Goal: Information Seeking & Learning: Learn about a topic

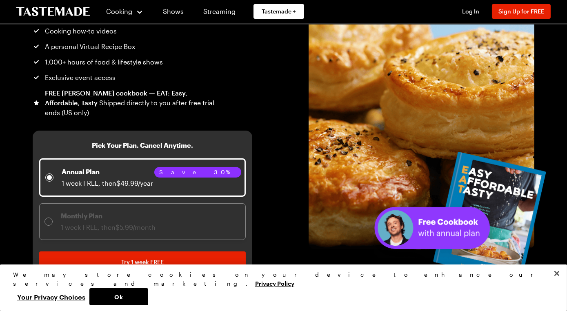
scroll to position [101, 0]
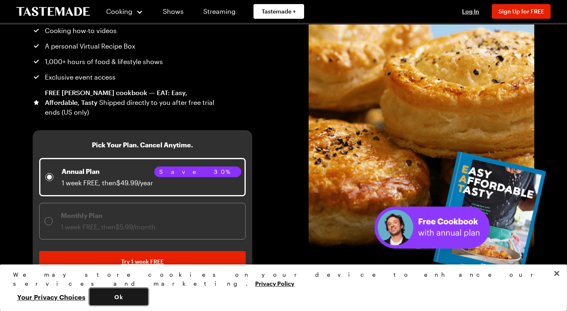
click at [148, 289] on button "Ok" at bounding box center [118, 296] width 59 height 17
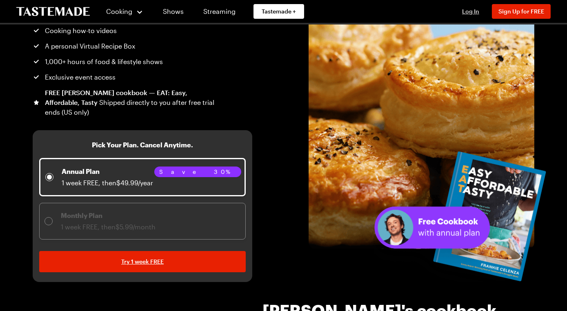
click at [462, 15] on span "Log In" at bounding box center [470, 11] width 17 height 7
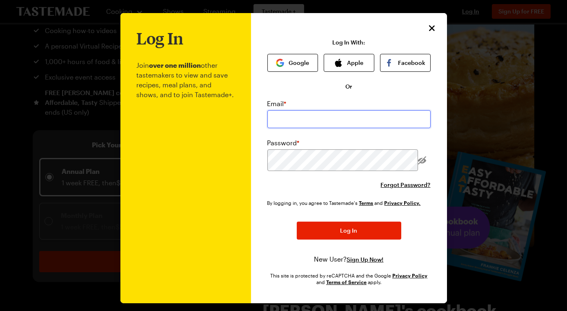
click at [306, 128] on input "email" at bounding box center [349, 119] width 163 height 18
type input "stilphena@yahoo.com"
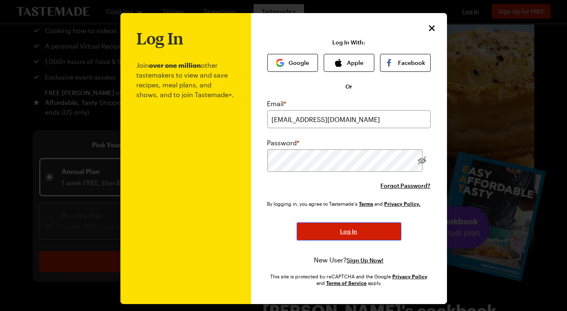
click at [355, 241] on button "Log In" at bounding box center [349, 232] width 105 height 18
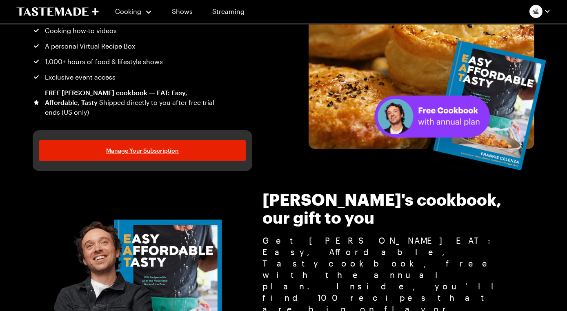
scroll to position [0, 0]
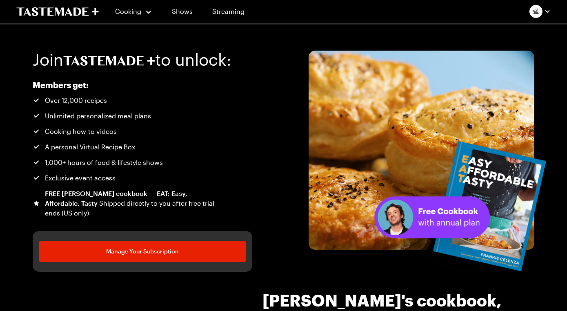
click at [216, 152] on li "A personal Virtual Recipe Box" at bounding box center [124, 147] width 183 height 10
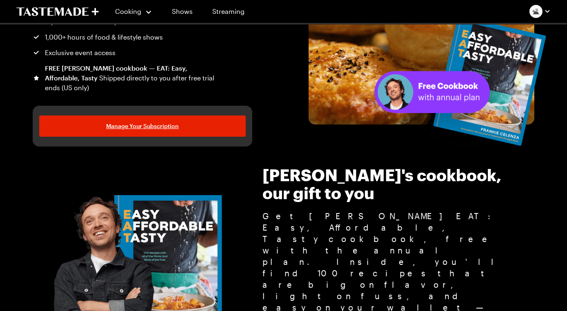
scroll to position [110, 0]
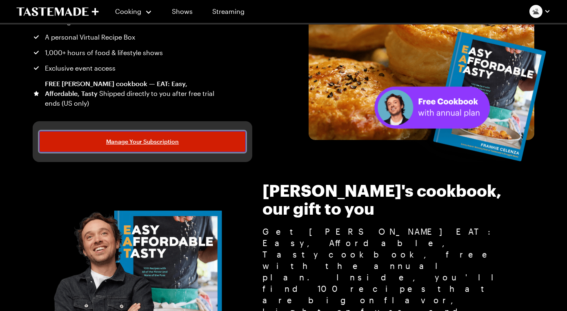
click at [164, 146] on span "Manage Your Subscription" at bounding box center [142, 142] width 73 height 8
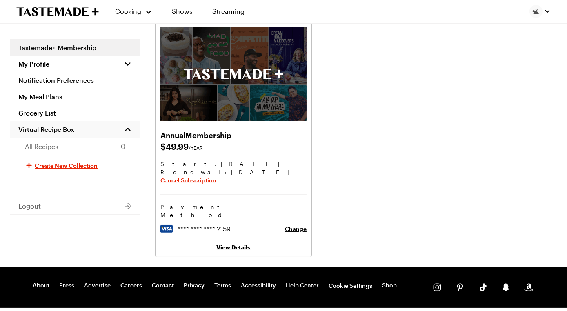
scroll to position [43, 0]
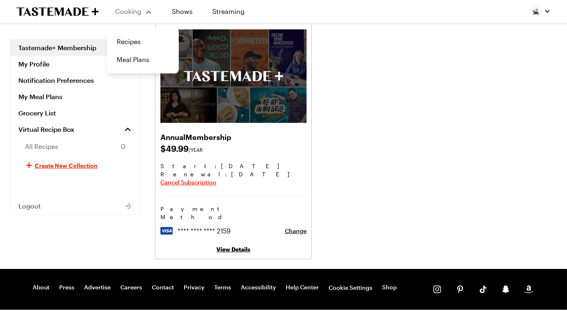
click at [137, 16] on div "Cooking" at bounding box center [133, 12] width 37 height 10
click at [146, 67] on link "Meal Plans" at bounding box center [143, 60] width 62 height 18
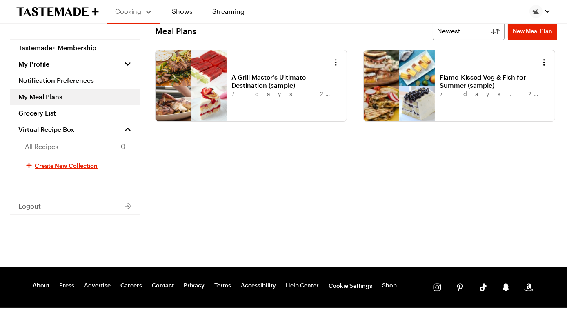
scroll to position [19, 0]
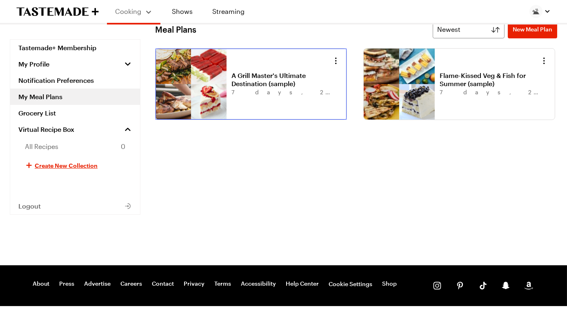
click at [294, 88] on link "A Grill Master's Ultimate Destination (sample)" at bounding box center [282, 79] width 101 height 16
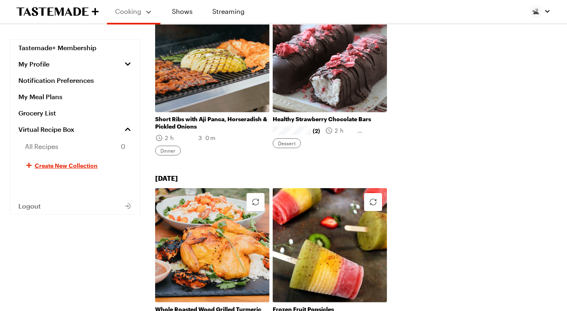
scroll to position [545, 0]
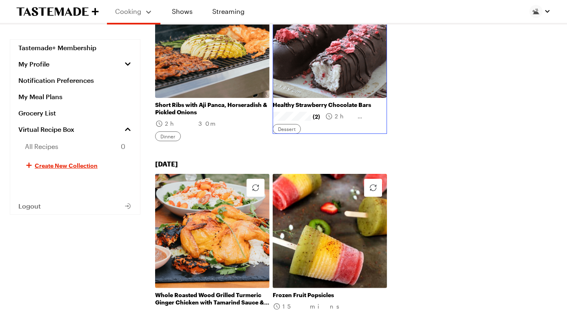
click at [349, 109] on link "Healthy Strawberry Chocolate Bars" at bounding box center [330, 104] width 114 height 7
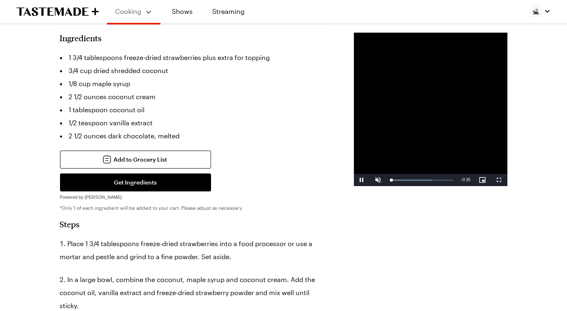
scroll to position [228, 0]
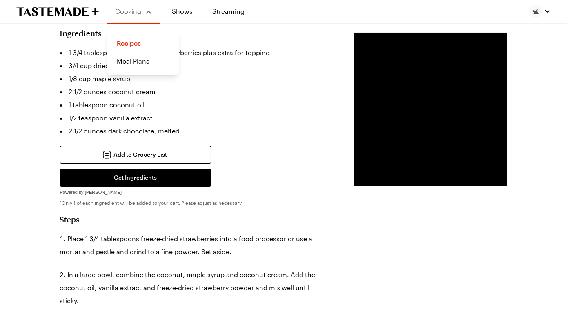
click at [134, 16] on div "Cooking" at bounding box center [133, 12] width 37 height 10
click at [144, 42] on link "Recipes" at bounding box center [143, 43] width 62 height 18
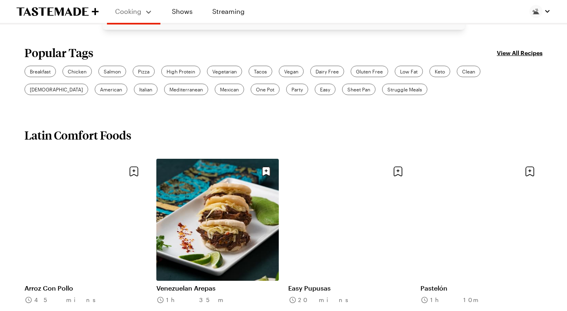
scroll to position [267, 0]
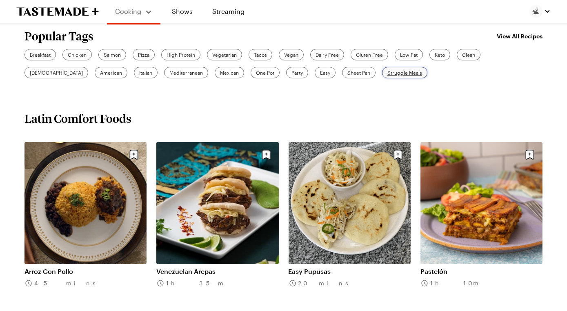
click at [388, 76] on span "Struggle Meals" at bounding box center [405, 72] width 35 height 7
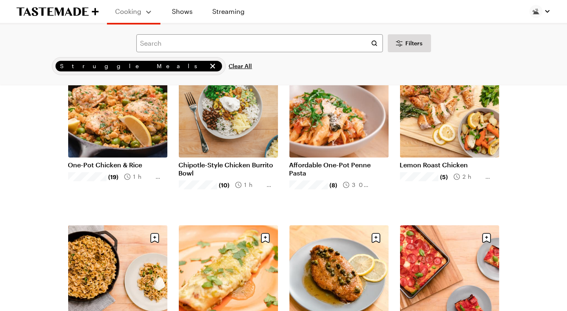
scroll to position [85, 0]
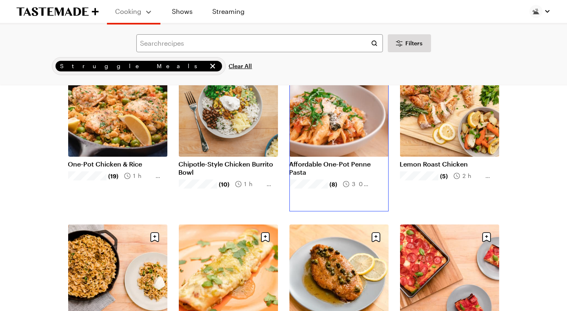
click at [330, 176] on link "Affordable One-Pot Penne Pasta" at bounding box center [339, 168] width 99 height 16
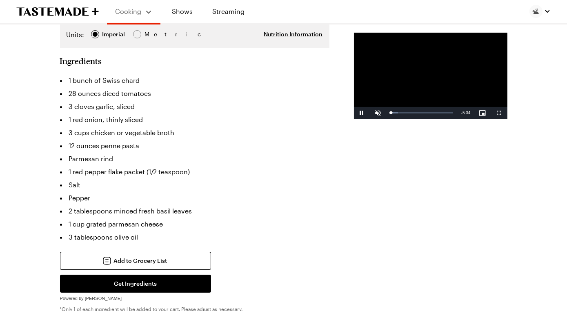
scroll to position [230, 0]
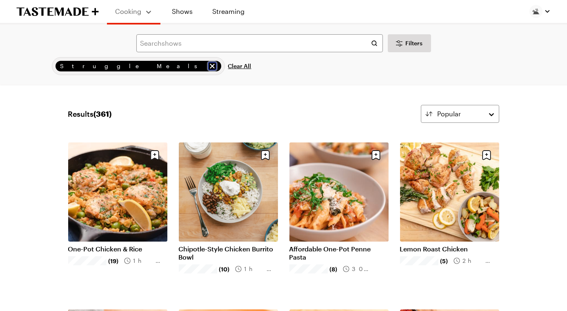
click at [208, 70] on icon "remove Struggle Meals" at bounding box center [212, 66] width 8 height 8
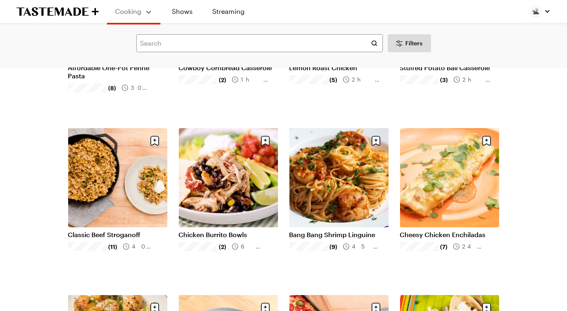
scroll to position [332, 0]
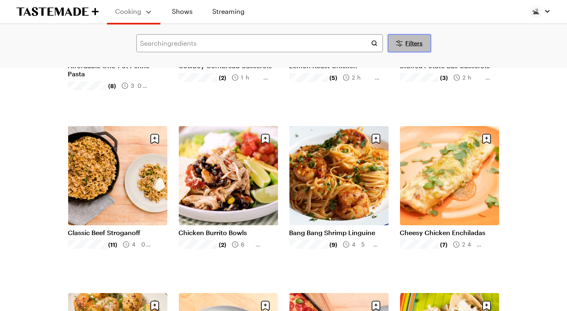
click at [413, 47] on span "Filters" at bounding box center [414, 43] width 17 height 8
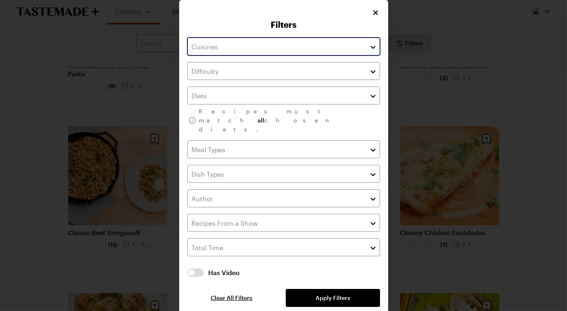
click at [323, 56] on input "text" at bounding box center [283, 47] width 193 height 18
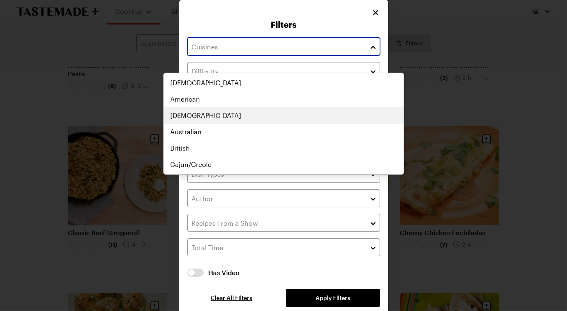
click at [191, 134] on div "African American Asian Australian British Cajun/Creole Canadian Caribbean Centr…" at bounding box center [284, 124] width 240 height 98
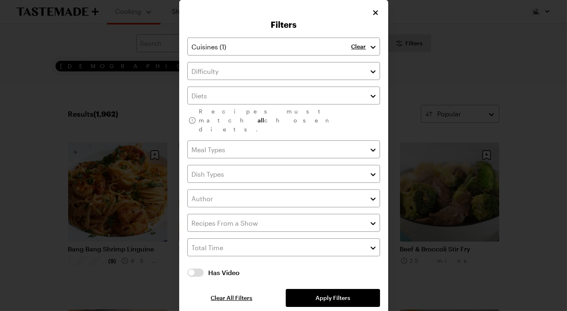
click at [388, 15] on div "Filters Clear Recipes must match all chosen diets. Has Video Has Video Clear Al…" at bounding box center [283, 160] width 209 height 320
click at [380, 15] on icon "Close" at bounding box center [376, 12] width 8 height 8
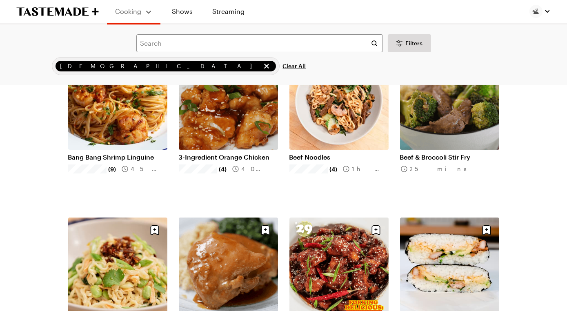
scroll to position [93, 0]
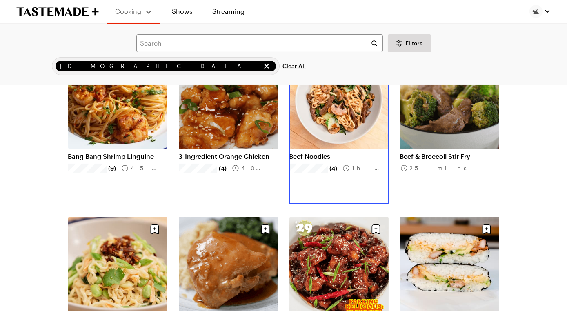
click at [342, 152] on link "Beef Noodles" at bounding box center [339, 156] width 99 height 8
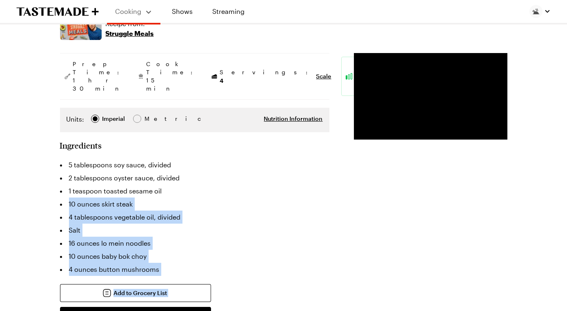
scroll to position [145, 0]
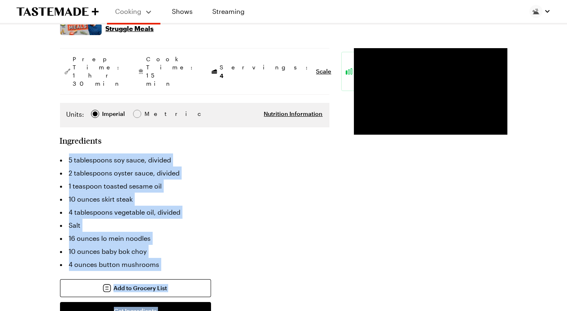
drag, startPoint x: 137, startPoint y: 226, endPoint x: 52, endPoint y: 248, distance: 87.2
copy div "5 tablespoons soy sauce, divided 2 tablespoons oyster sauce, divided 1 teaspoon…"
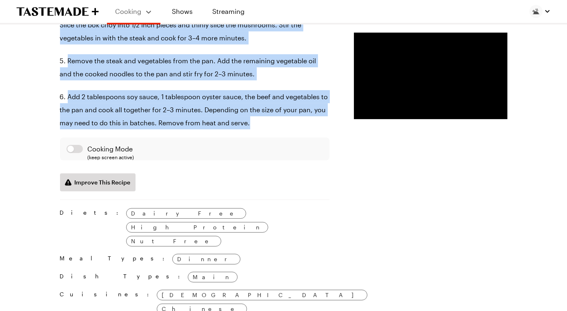
scroll to position [630, 0]
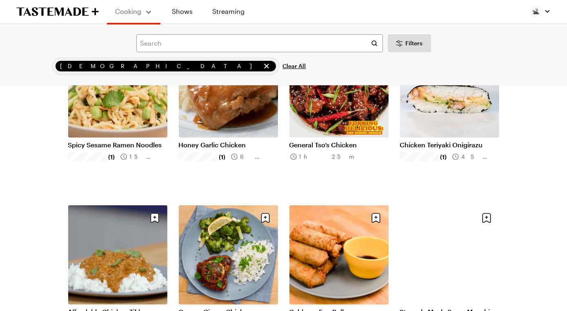
scroll to position [268, 0]
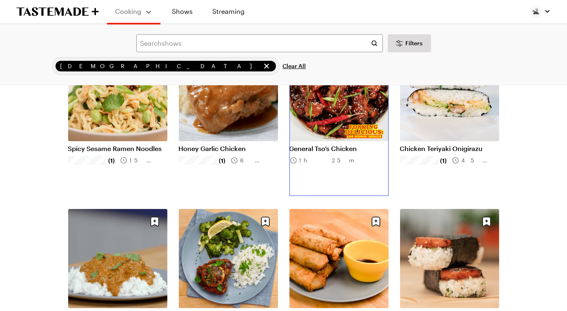
click at [350, 145] on link "General Tso’s Chicken" at bounding box center [339, 149] width 99 height 8
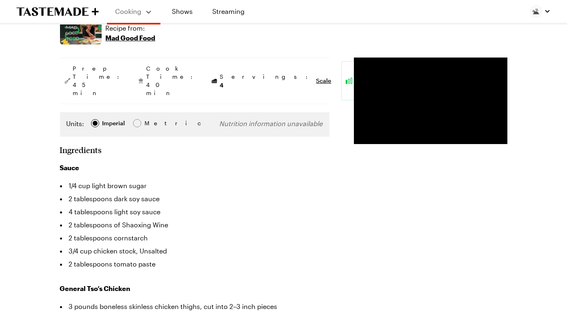
scroll to position [144, 0]
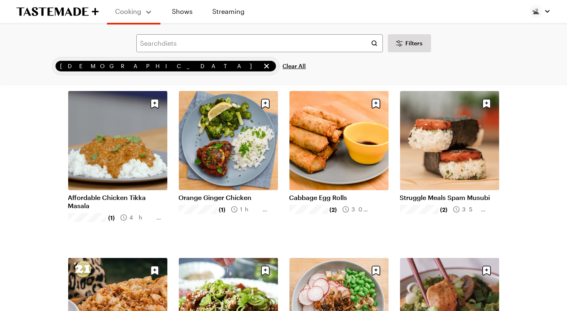
scroll to position [388, 0]
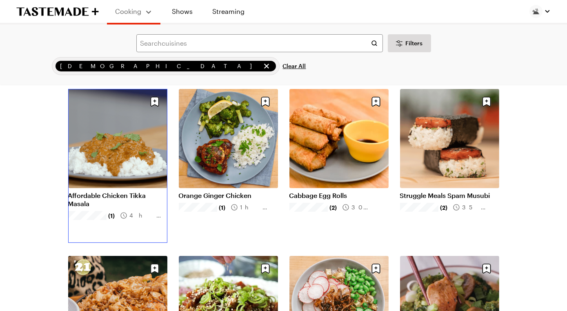
click at [110, 192] on link "Affordable Chicken Tikka Masala" at bounding box center [117, 200] width 99 height 16
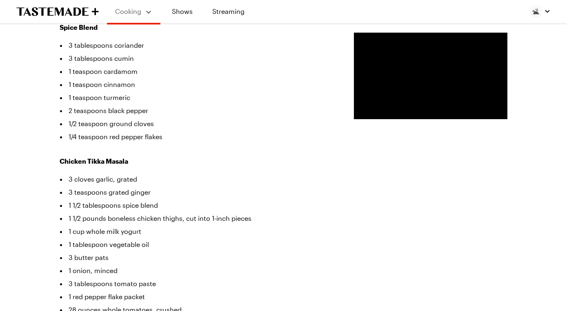
scroll to position [285, 0]
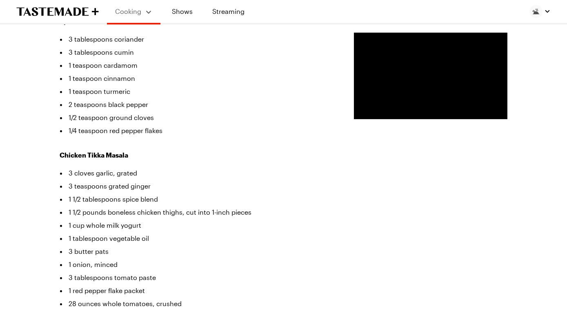
click at [67, 46] on li "3 tablespoons coriander" at bounding box center [195, 39] width 270 height 13
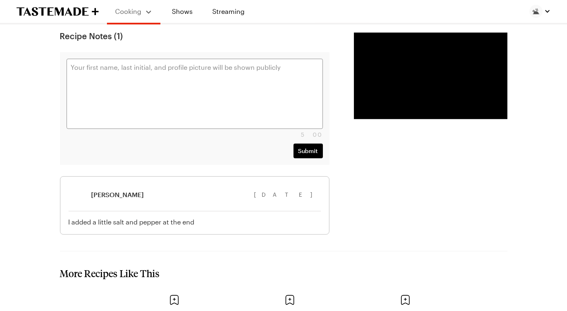
scroll to position [1308, 0]
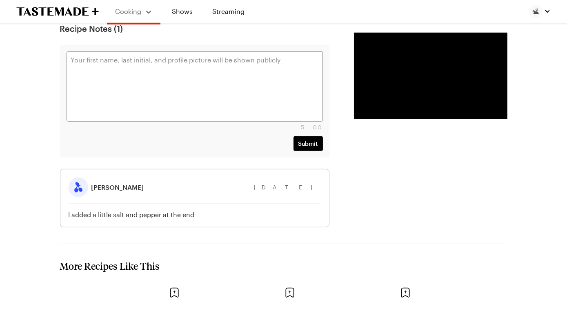
drag, startPoint x: 66, startPoint y: 85, endPoint x: 168, endPoint y: 88, distance: 102.2
copy div "Spice Blend 3 tablespoons coriander 3 tablespoons cumin 1 teaspoon cardamom 1 t…"
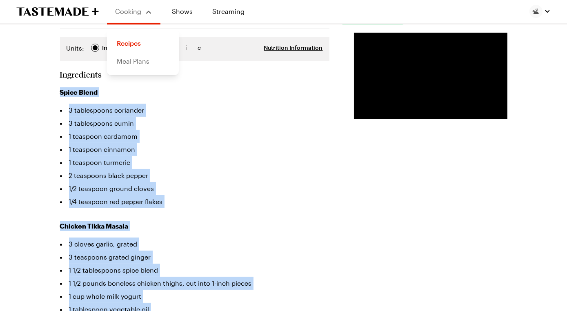
scroll to position [213, 0]
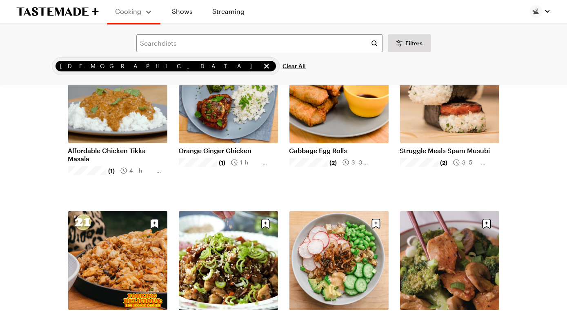
scroll to position [431, 0]
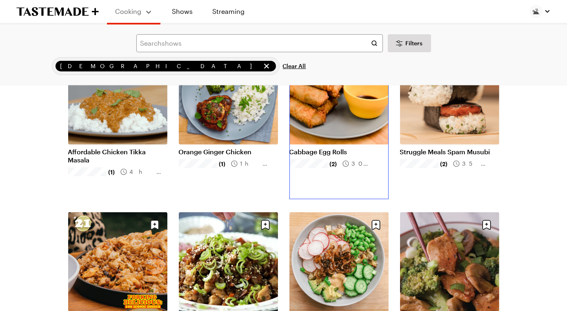
click at [317, 156] on link "Cabbage Egg Rolls" at bounding box center [339, 152] width 99 height 8
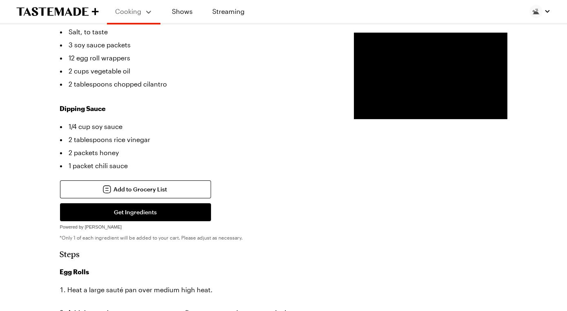
scroll to position [376, 0]
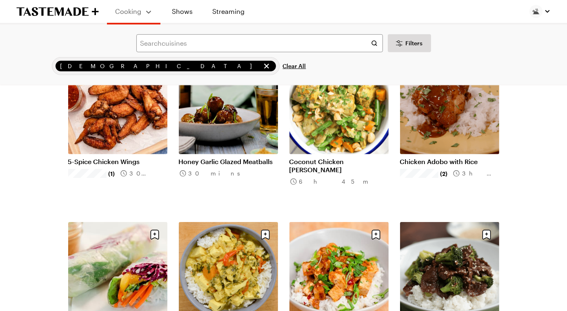
scroll to position [765, 0]
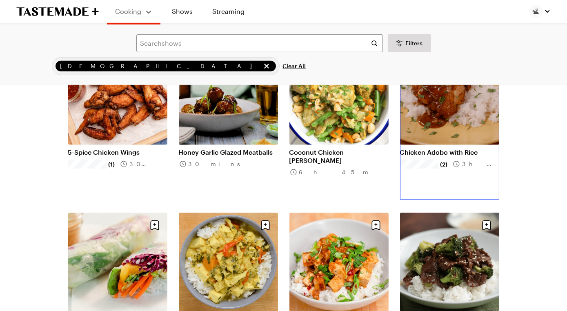
click at [443, 151] on link "Chicken Adobo with Rice" at bounding box center [449, 152] width 99 height 8
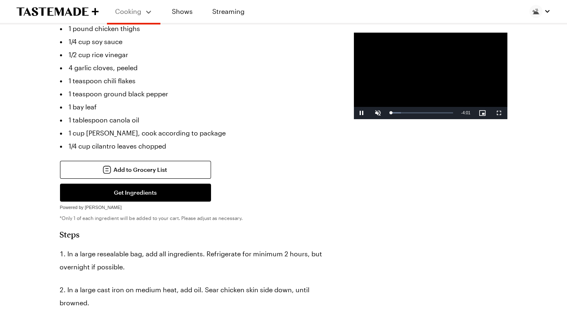
scroll to position [286, 0]
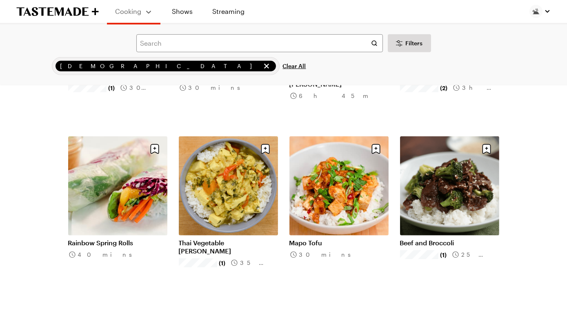
scroll to position [843, 0]
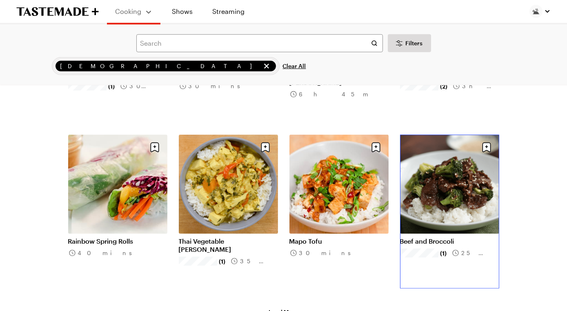
click at [428, 237] on link "Beef and Broccoli" at bounding box center [449, 241] width 99 height 8
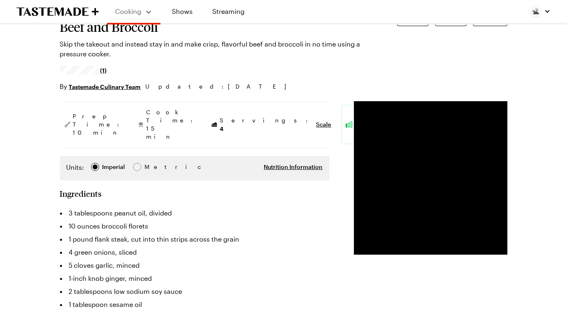
scroll to position [47, 0]
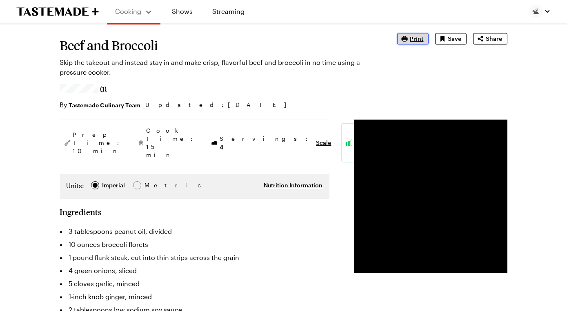
click at [397, 45] on button "Print" at bounding box center [412, 38] width 31 height 11
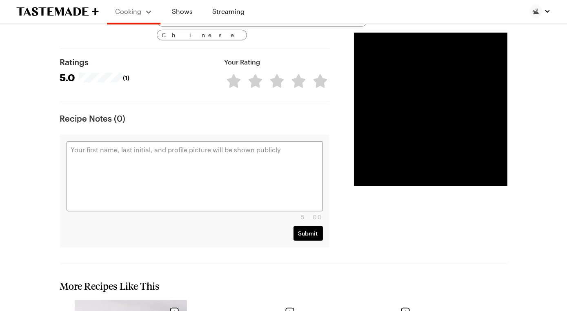
scroll to position [1088, 0]
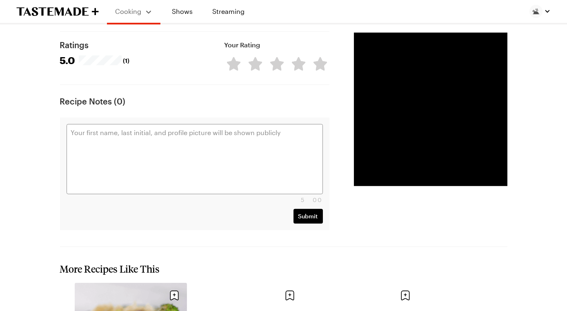
drag, startPoint x: 78, startPoint y: 59, endPoint x: 183, endPoint y: 145, distance: 135.2
copy div "3 tablespoons peanut oil, divided 10 ounces broccoli florets 1 pound flank stea…"
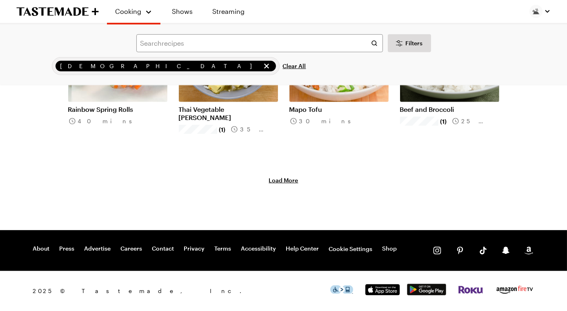
scroll to position [843, 0]
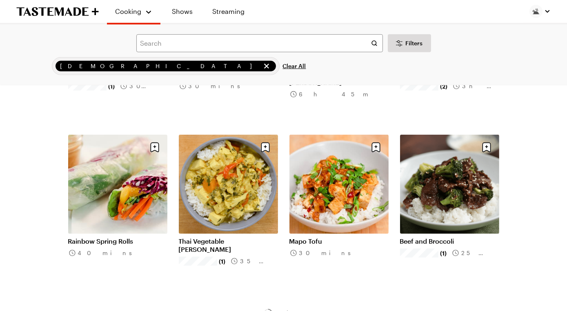
scroll to position [886, 0]
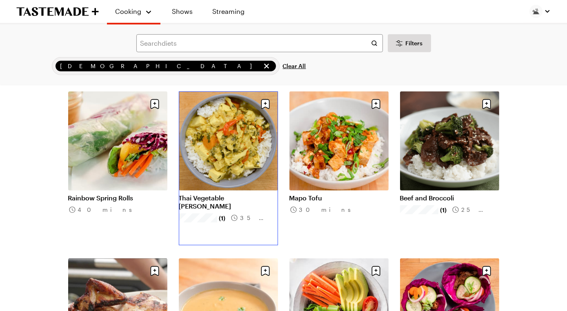
click at [205, 194] on link "Thai Vegetable [PERSON_NAME]" at bounding box center [228, 202] width 99 height 16
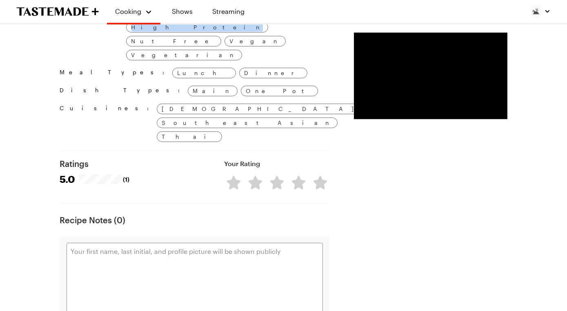
scroll to position [1019, 0]
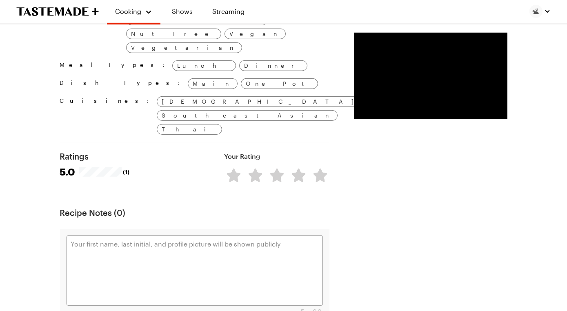
drag, startPoint x: 76, startPoint y: 82, endPoint x: 244, endPoint y: 170, distance: 190.2
copy div "3 tablespoons coriander 2 tablespoons cumin 1 tablespoon turmeric 1 teaspoon gr…"
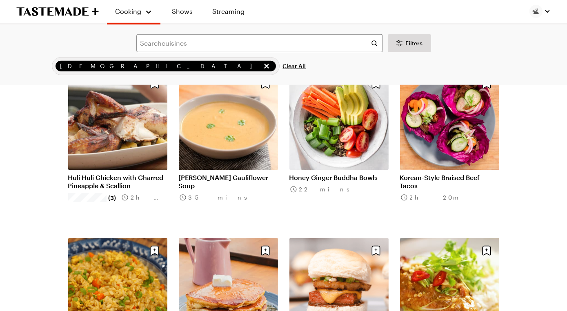
scroll to position [1073, 0]
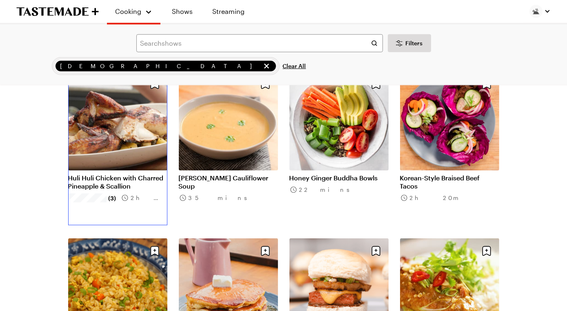
click at [154, 178] on link "Huli Huli Chicken with Charred Pineapple & Scallion" at bounding box center [117, 182] width 99 height 16
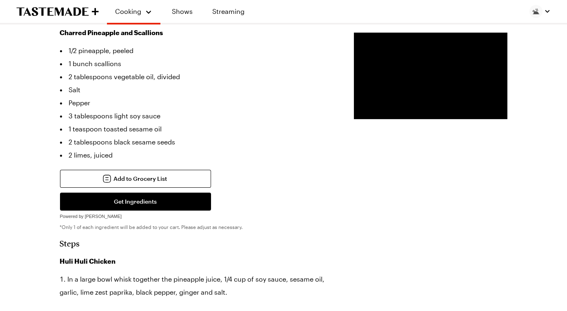
scroll to position [485, 0]
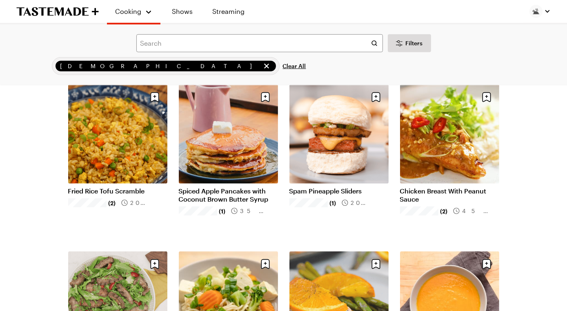
scroll to position [1228, 0]
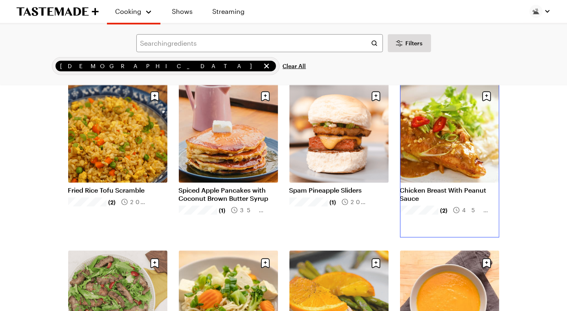
click at [466, 186] on link "Chicken Breast With Peanut Sauce" at bounding box center [449, 194] width 99 height 16
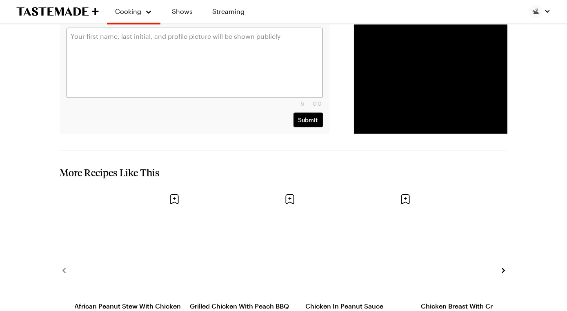
scroll to position [1430, 0]
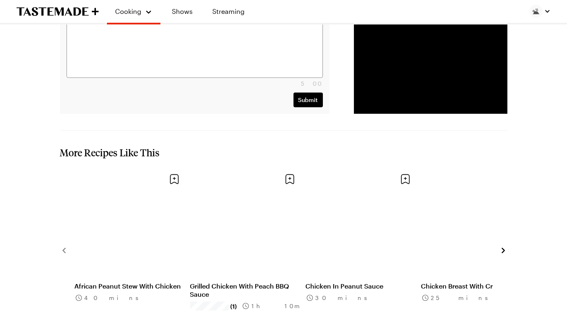
drag, startPoint x: 67, startPoint y: 106, endPoint x: 245, endPoint y: 90, distance: 178.8
copy div "Chicken Breast 2 chicken breasts, skin off 1/2 teaspoon turmeric 1 teaspoon Tha…"
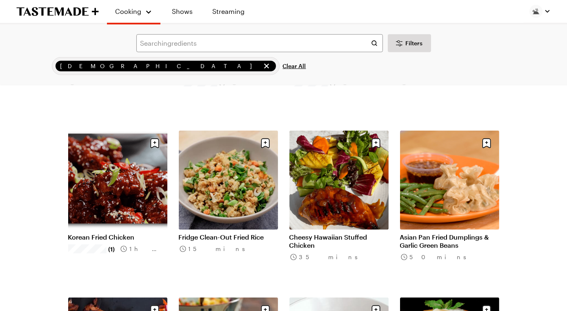
scroll to position [1516, 0]
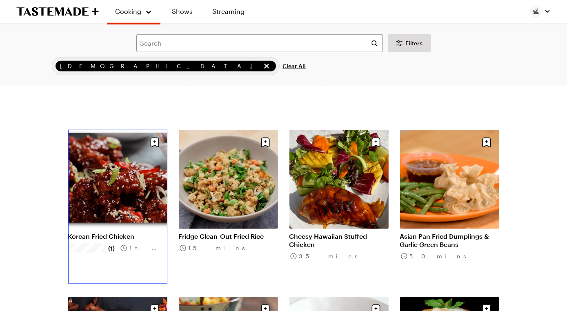
click at [134, 232] on link "Korean Fried Chicken" at bounding box center [117, 236] width 99 height 8
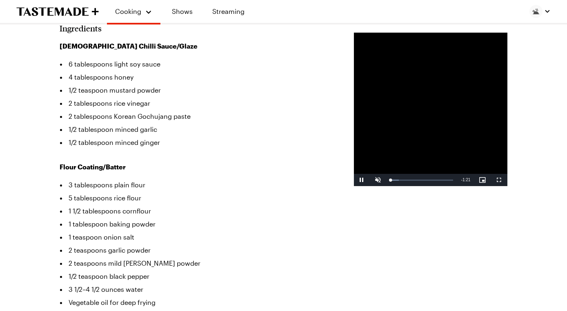
scroll to position [279, 0]
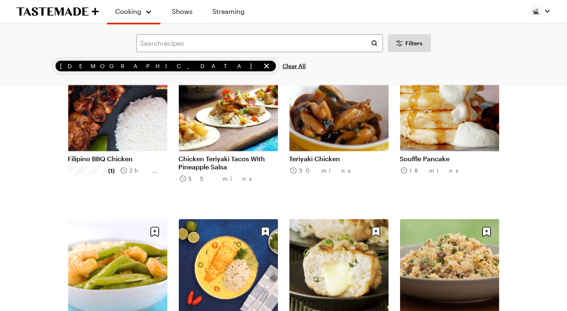
scroll to position [1739, 0]
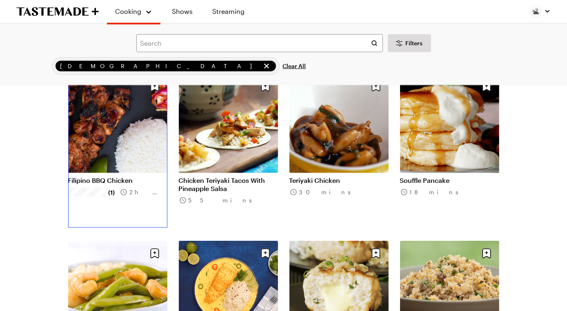
click at [96, 176] on link "Filipino BBQ Chicken" at bounding box center [117, 180] width 99 height 8
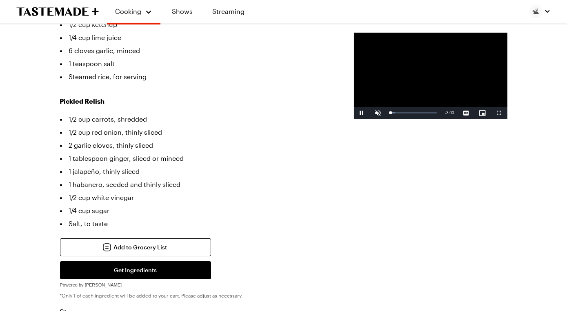
scroll to position [362, 0]
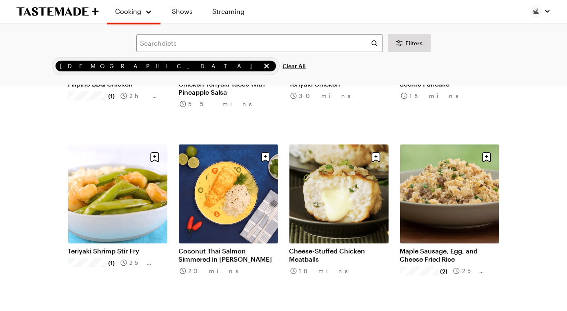
scroll to position [1836, 0]
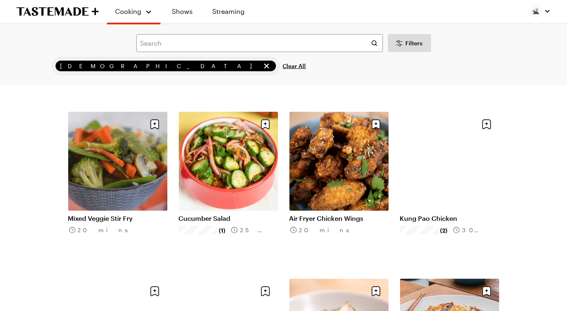
scroll to position [2370, 0]
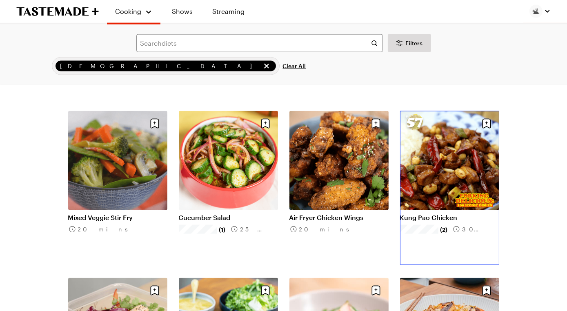
click at [446, 214] on link "Kung Pao Chicken" at bounding box center [449, 218] width 99 height 8
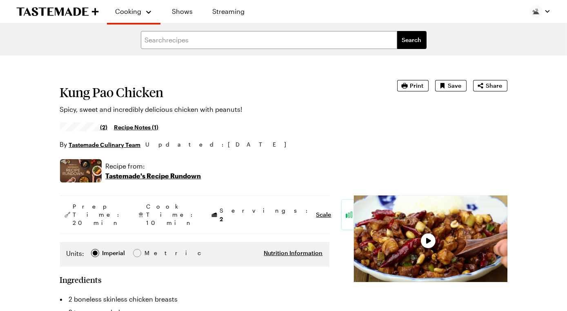
click at [446, 149] on div "Kung Pao Chicken Spicy, sweet and incredibly delicious chicken with peanuts! (2…" at bounding box center [284, 114] width 448 height 69
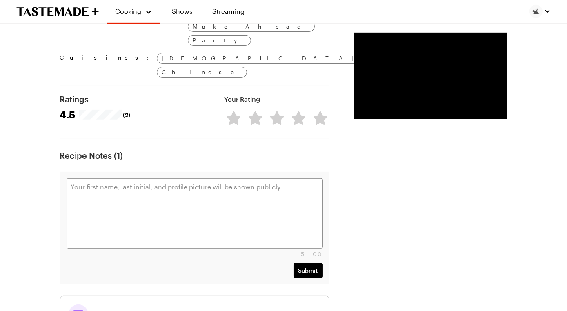
scroll to position [929, 0]
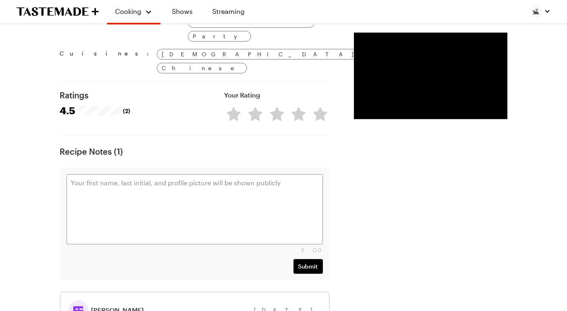
drag, startPoint x: 75, startPoint y: 144, endPoint x: 249, endPoint y: 154, distance: 174.2
copy div "2 boneless skinless chicken breasts 2 teaspoons dark soy sauce 2 teaspoons shao…"
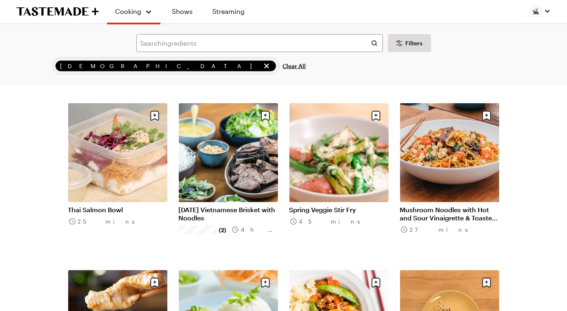
scroll to position [2561, 0]
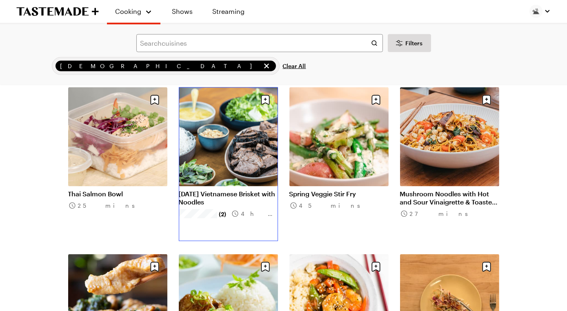
click at [234, 190] on link "[DATE] Vietnamese Brisket with Noodles" at bounding box center [228, 198] width 99 height 16
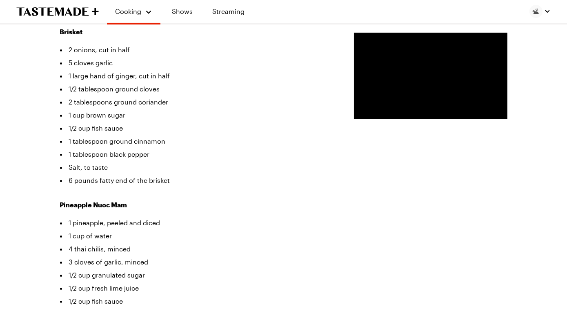
scroll to position [285, 0]
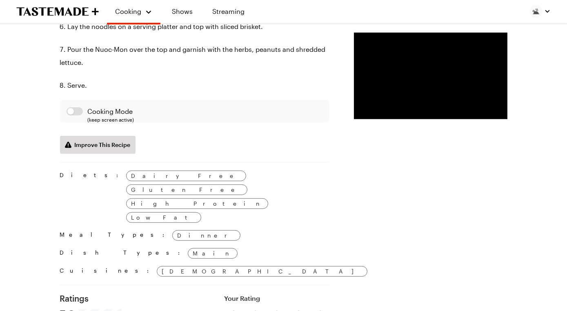
drag, startPoint x: 66, startPoint y: 129, endPoint x: 119, endPoint y: 312, distance: 190.6
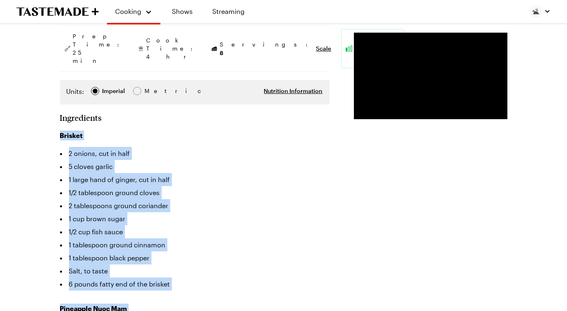
scroll to position [183, 0]
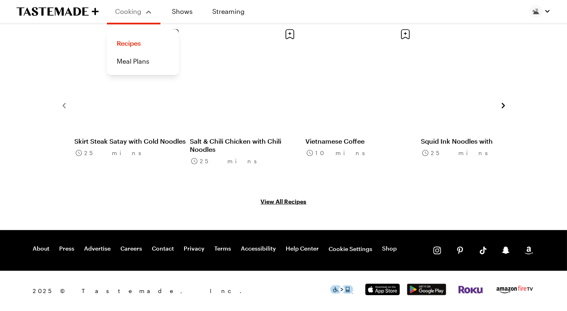
scroll to position [1838, 0]
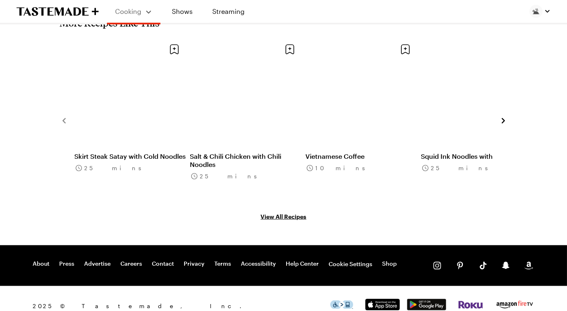
drag, startPoint x: 67, startPoint y: 227, endPoint x: 120, endPoint y: 68, distance: 167.9
copy div "Brisket 2 onions, cut in half 5 cloves garlic 1 large hand of ginger, cut in ha…"
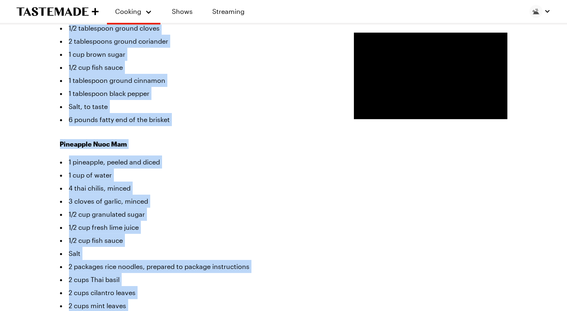
scroll to position [0, 0]
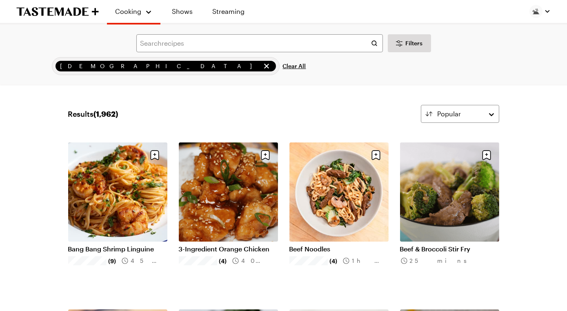
scroll to position [2561, 0]
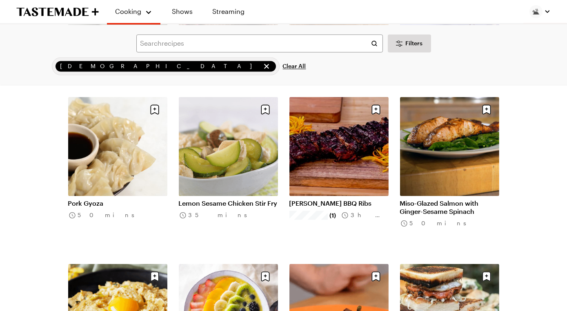
scroll to position [3179, 0]
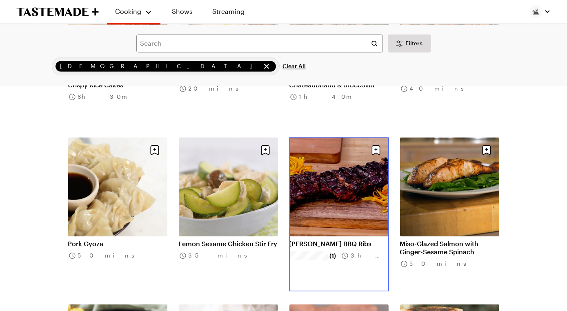
click at [324, 240] on link "[PERSON_NAME] BBQ Ribs" at bounding box center [339, 244] width 99 height 8
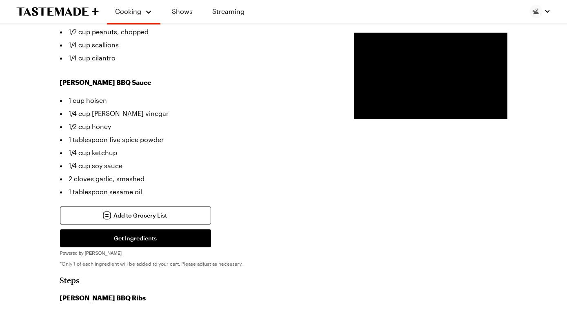
scroll to position [305, 0]
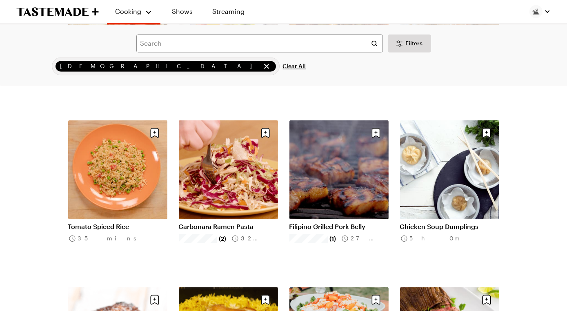
scroll to position [3559, 0]
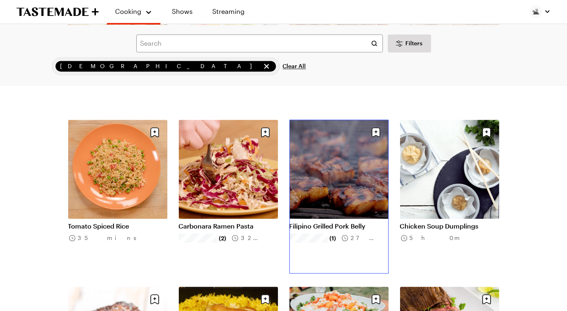
click at [307, 222] on link "Filipino Grilled Pork Belly" at bounding box center [339, 226] width 99 height 8
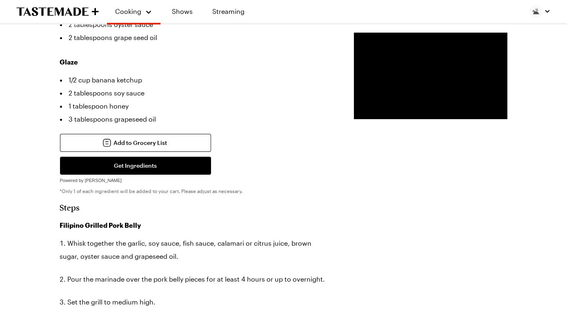
scroll to position [396, 0]
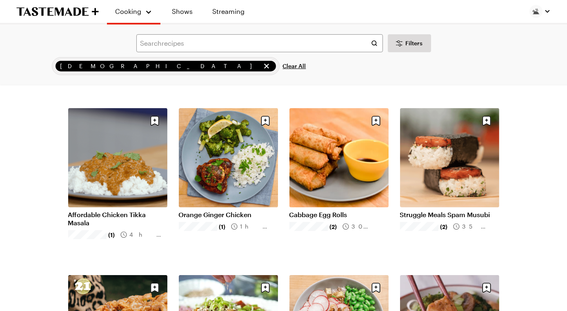
scroll to position [3559, 0]
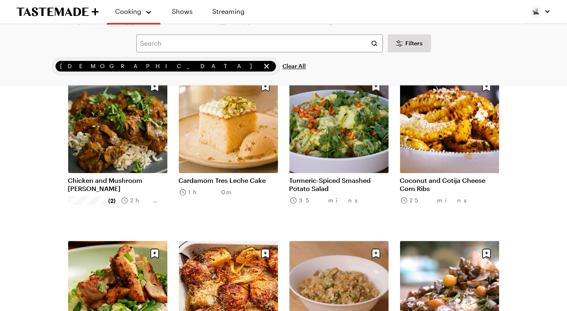
scroll to position [3932, 0]
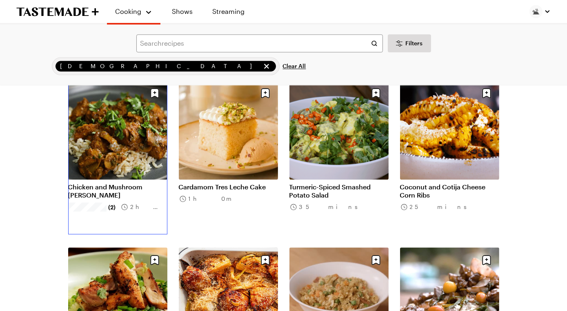
click at [132, 183] on link "Chicken and Mushroom [PERSON_NAME]" at bounding box center [117, 191] width 99 height 16
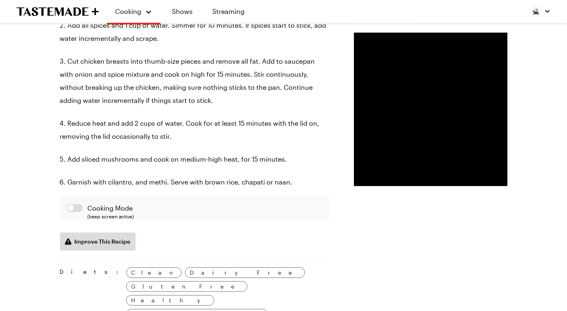
scroll to position [655, 0]
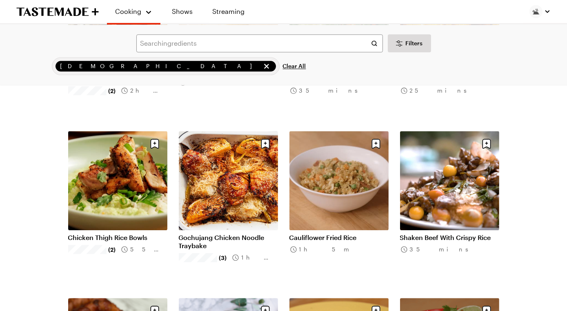
scroll to position [4042, 0]
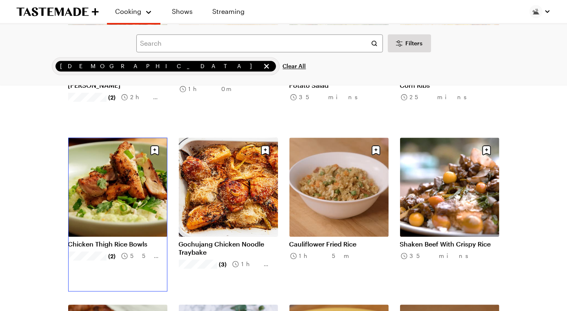
click at [145, 240] on link "Chicken Thigh Rice Bowls" at bounding box center [117, 244] width 99 height 8
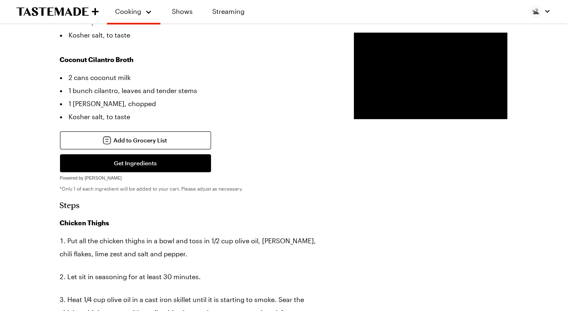
scroll to position [475, 0]
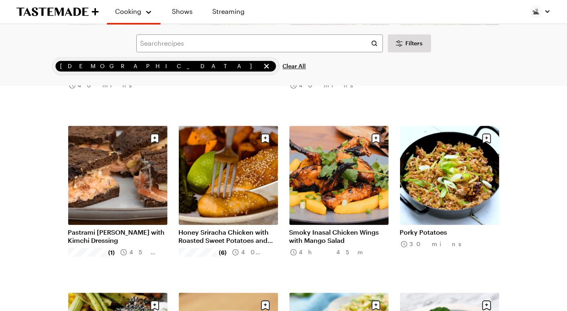
scroll to position [4554, 0]
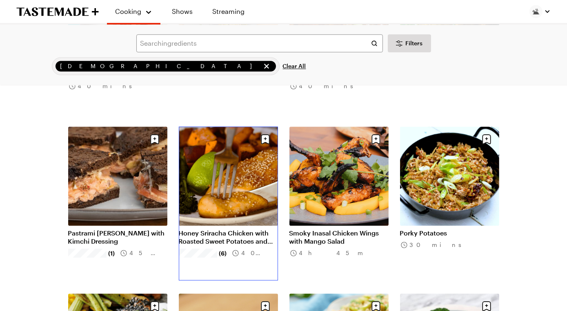
click at [221, 229] on link "Honey Sriracha Chicken with Roasted Sweet Potatoes and Broccolini" at bounding box center [228, 237] width 99 height 16
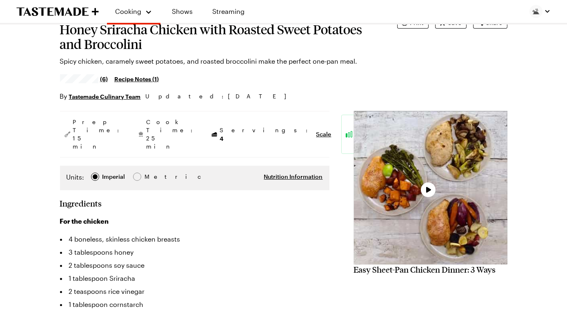
scroll to position [65, 0]
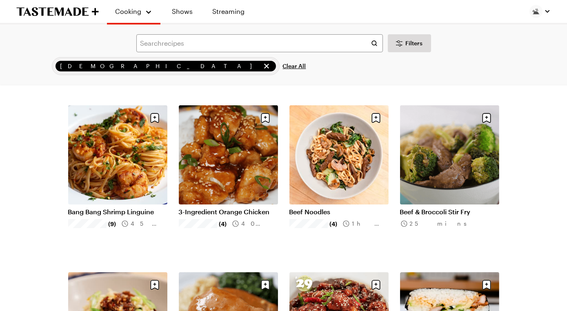
scroll to position [4554, 0]
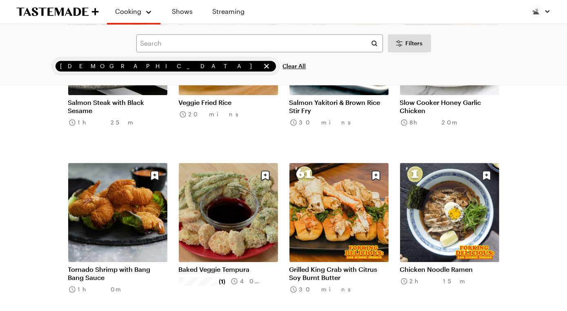
scroll to position [4856, 0]
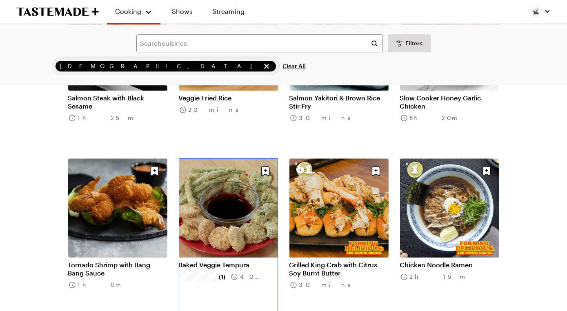
click at [237, 261] on link "Baked Veggie Tempura" at bounding box center [228, 265] width 99 height 8
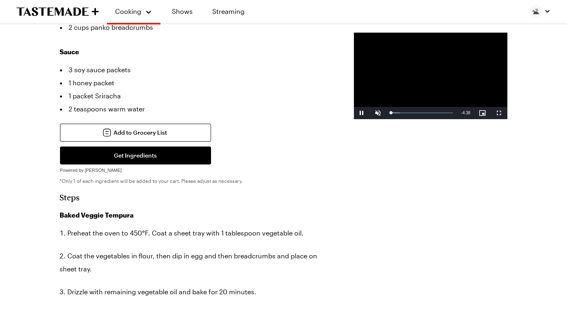
scroll to position [375, 0]
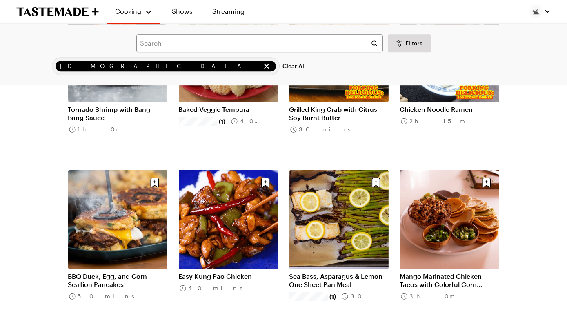
scroll to position [5011, 0]
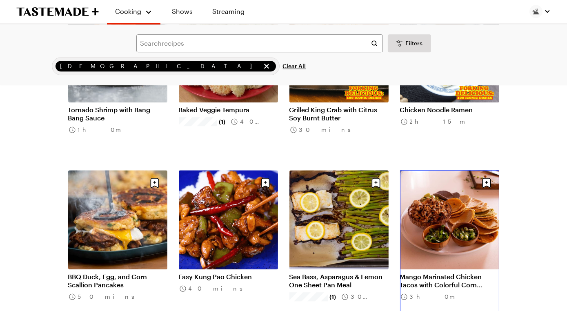
click at [453, 273] on link "Mango Marinated Chicken Tacos with Colorful Corn Tortillas" at bounding box center [449, 281] width 99 height 16
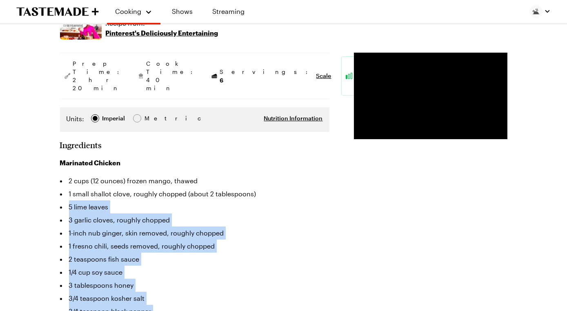
scroll to position [199, 0]
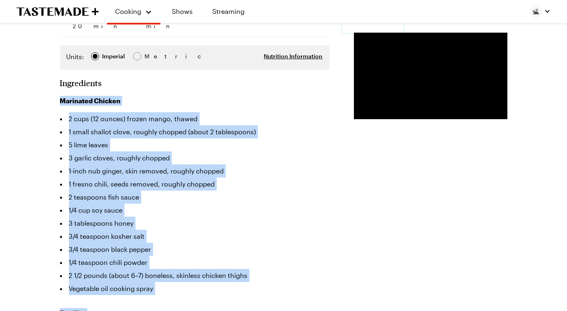
drag, startPoint x: 215, startPoint y: 230, endPoint x: 53, endPoint y: 176, distance: 171.0
copy div "Marinated Chicken 2 cups (12 ounces) frozen mango, thawed 1 small shallot clove…"
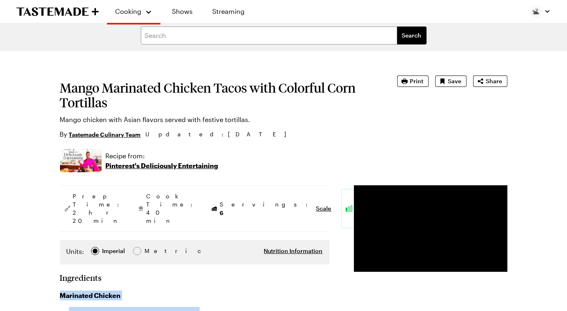
scroll to position [0, 0]
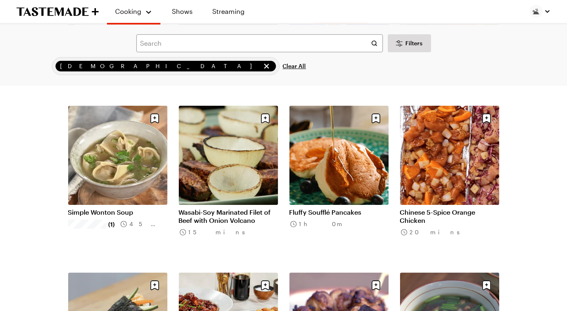
scroll to position [5575, 0]
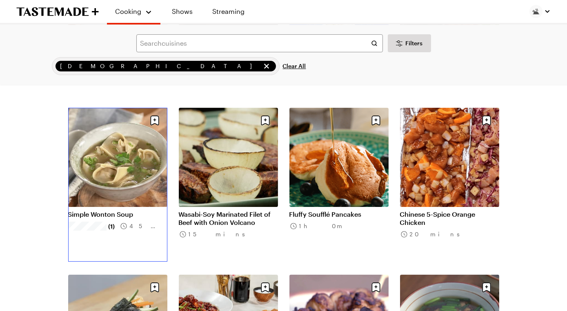
click at [153, 210] on link "Simple Wonton Soup" at bounding box center [117, 214] width 99 height 8
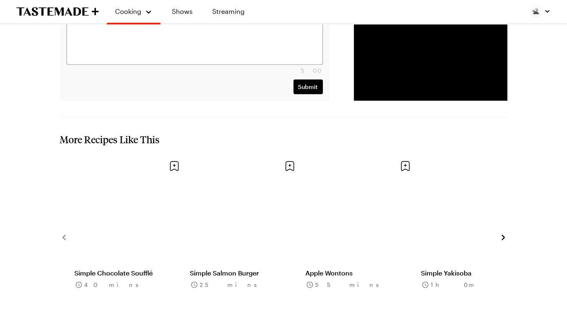
scroll to position [1494, 0]
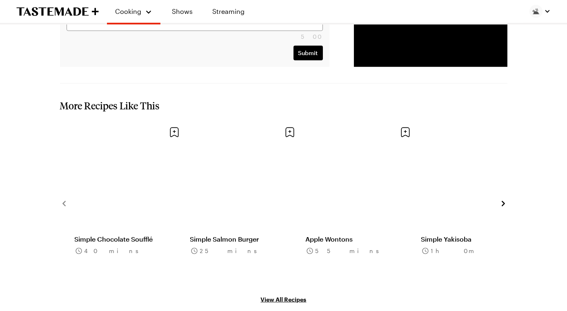
drag, startPoint x: 65, startPoint y: 40, endPoint x: 214, endPoint y: 77, distance: 153.2
copy div "Soup 2 1/2 cups chicken stock 2 1/2 cups water 1 teaspoon soy sauce 3 cloves ga…"
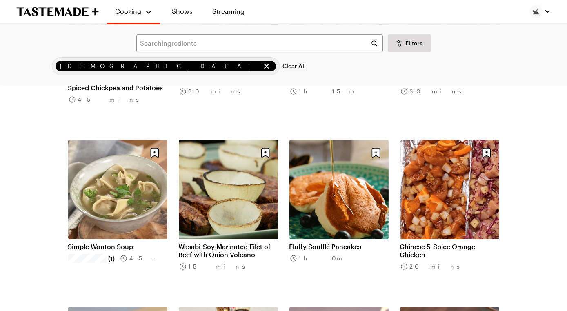
scroll to position [5542, 0]
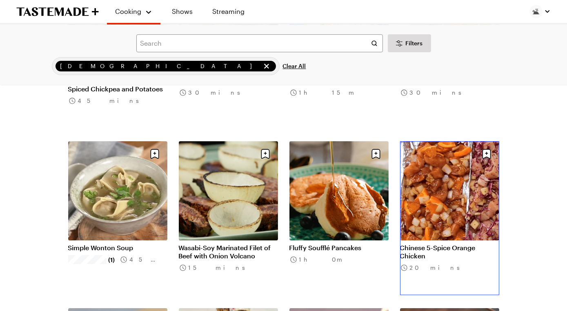
click at [444, 244] on link "Chinese 5-Spice Orange Chicken" at bounding box center [449, 252] width 99 height 16
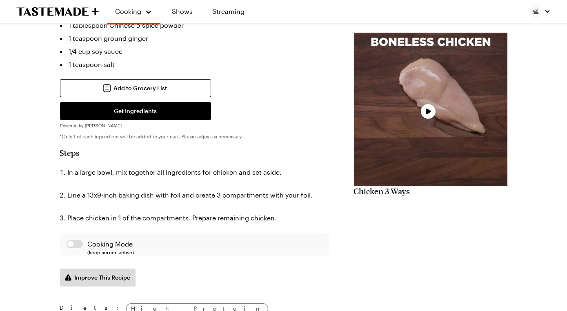
scroll to position [338, 0]
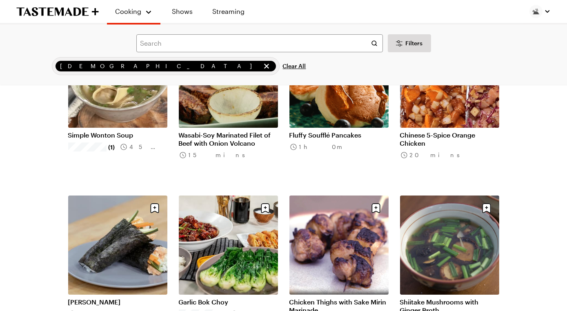
scroll to position [5734, 0]
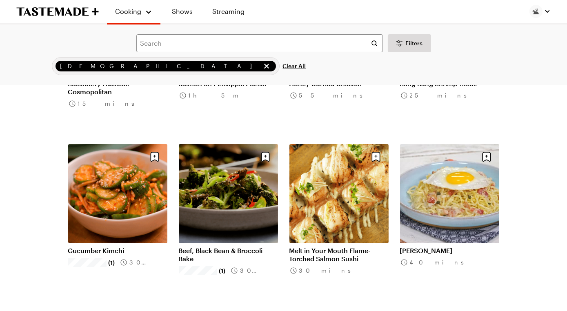
scroll to position [6201, 0]
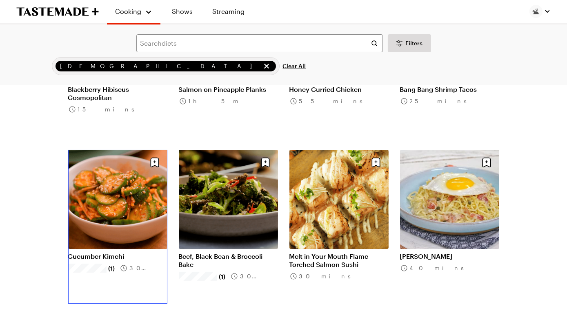
click at [128, 252] on link "Cucumber Kimchi" at bounding box center [117, 256] width 99 height 8
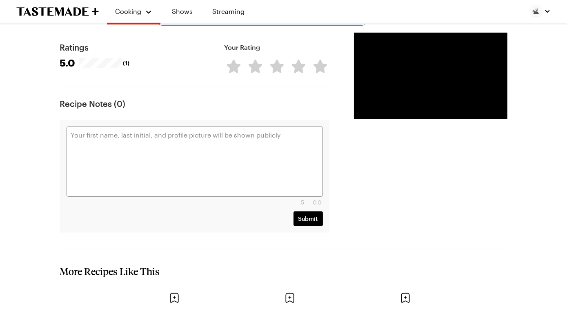
scroll to position [904, 0]
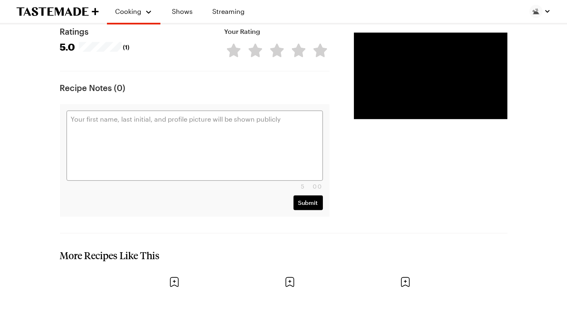
drag, startPoint x: 69, startPoint y: 148, endPoint x: 242, endPoint y: 37, distance: 206.0
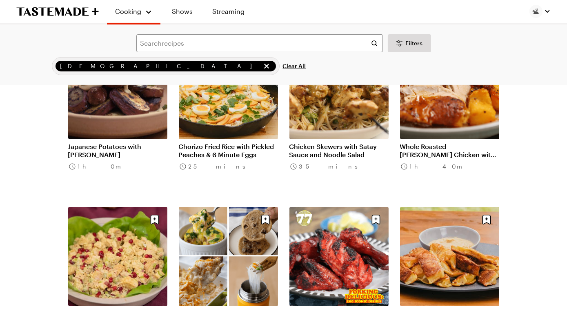
scroll to position [6649, 0]
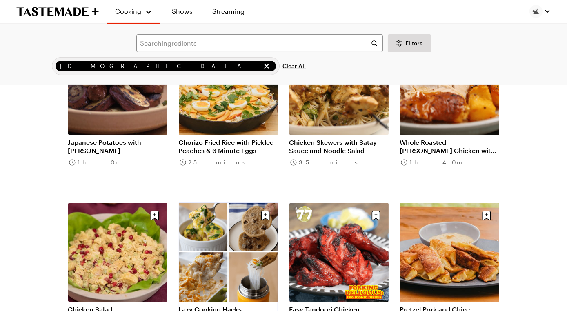
click at [235, 306] on link "Lazy Cooking Hacks" at bounding box center [228, 310] width 99 height 8
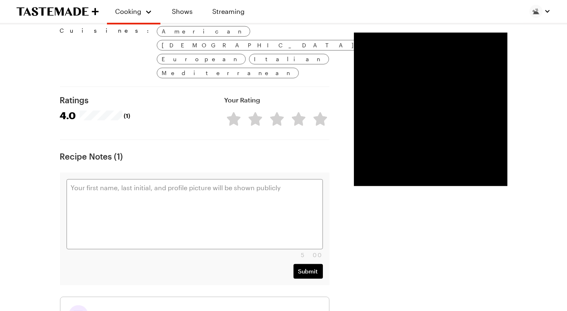
scroll to position [1260, 0]
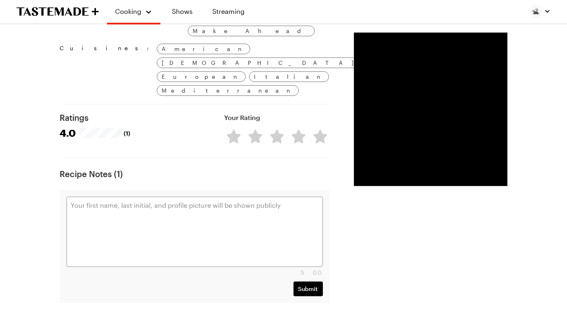
drag, startPoint x: 65, startPoint y: 176, endPoint x: 171, endPoint y: 192, distance: 106.7
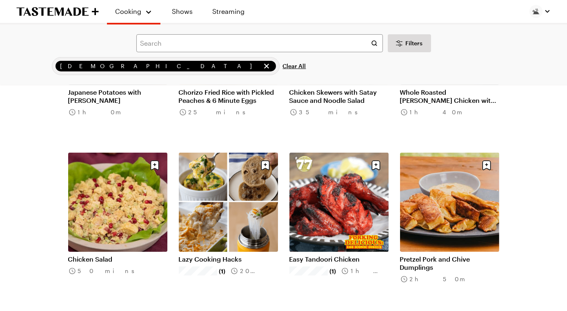
scroll to position [6700, 0]
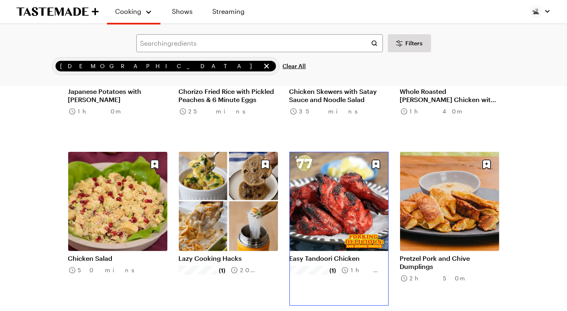
click at [346, 254] on link "Easy Tandoori Chicken" at bounding box center [339, 258] width 99 height 8
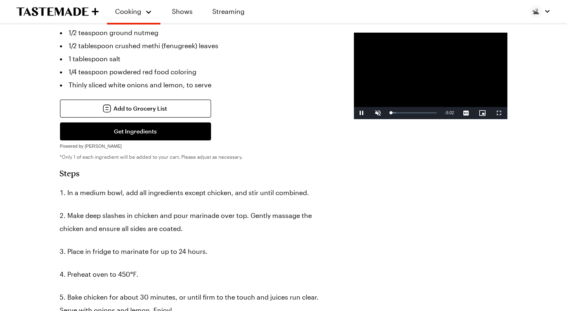
scroll to position [381, 0]
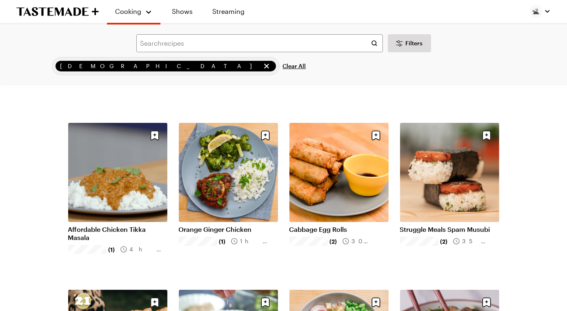
scroll to position [6700, 0]
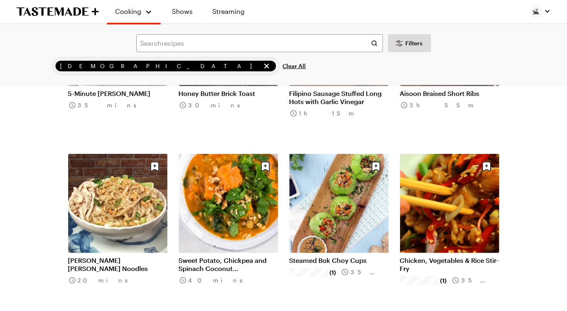
scroll to position [7332, 0]
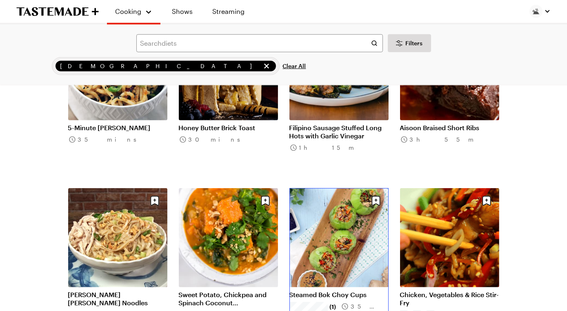
click at [338, 291] on link "Steamed Bok Choy Cups" at bounding box center [339, 295] width 99 height 8
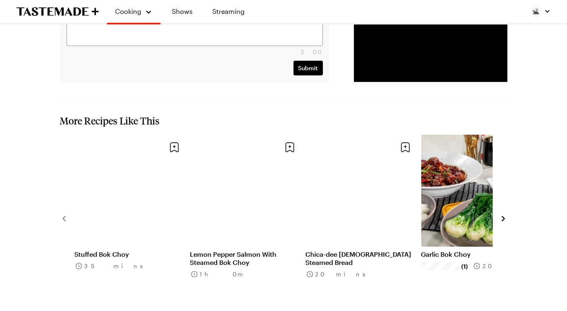
scroll to position [1490, 0]
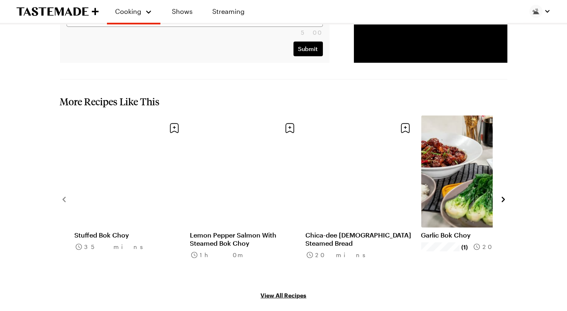
drag, startPoint x: 63, startPoint y: 80, endPoint x: 164, endPoint y: 62, distance: 102.9
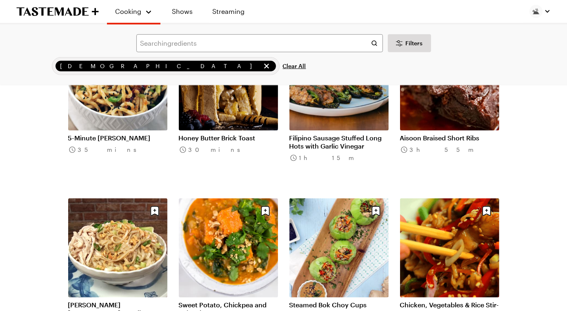
scroll to position [7319, 0]
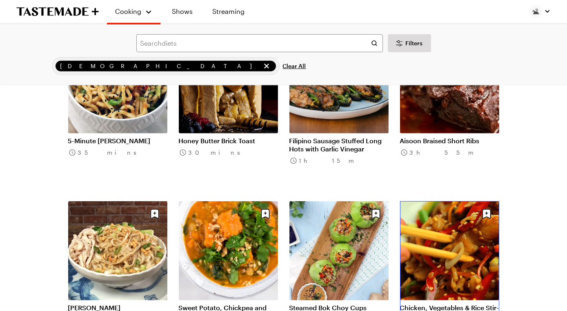
click at [428, 304] on link "Chicken, Vegetables & Rice Stir-Fry" at bounding box center [449, 312] width 99 height 16
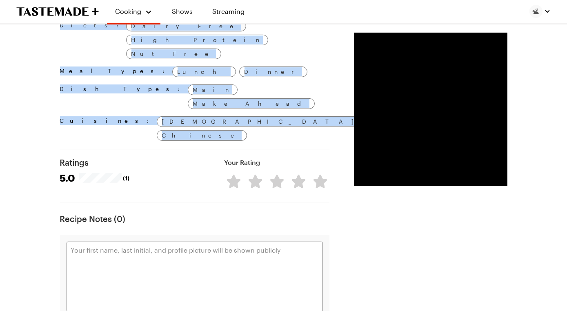
scroll to position [738, 0]
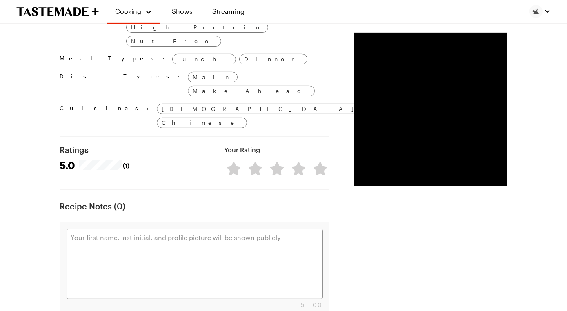
drag, startPoint x: 70, startPoint y: 127, endPoint x: 245, endPoint y: 116, distance: 174.7
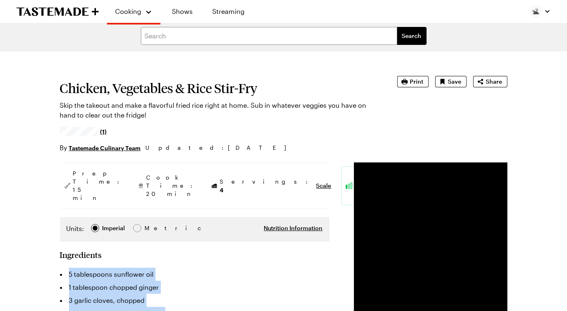
scroll to position [0, 0]
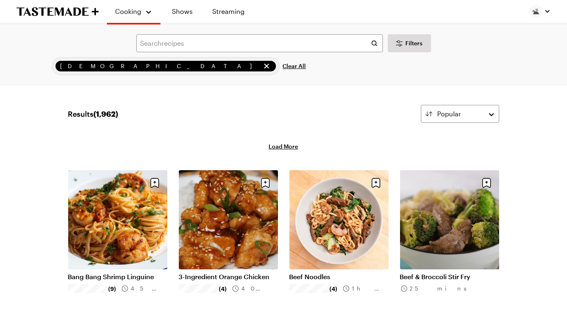
scroll to position [7319, 0]
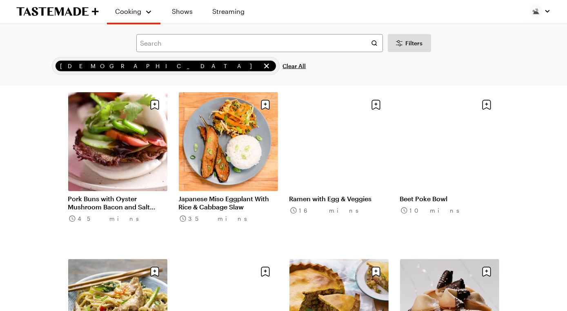
scroll to position [8603, 0]
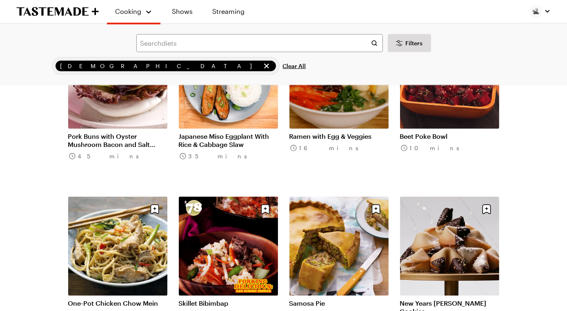
scroll to position [8656, 0]
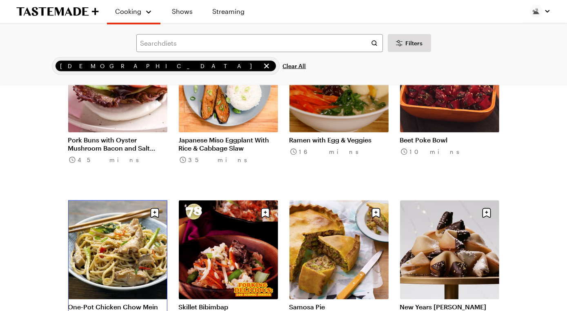
click at [113, 303] on link "One-Pot Chicken Chow Mein" at bounding box center [117, 307] width 99 height 8
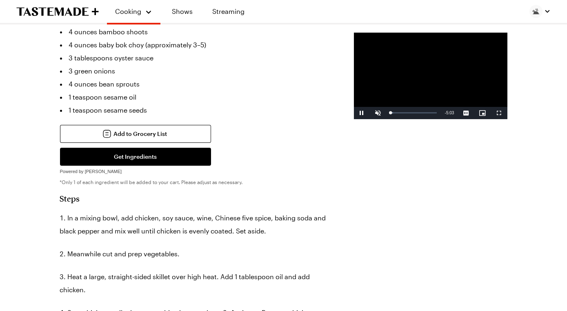
scroll to position [410, 0]
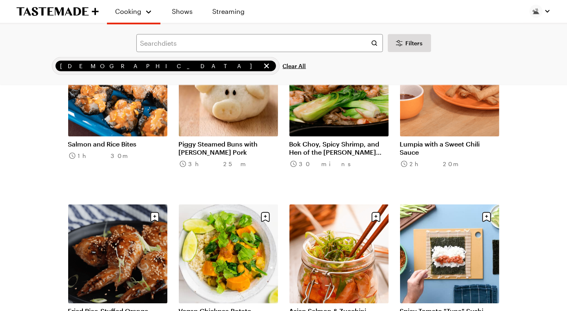
scroll to position [8987, 0]
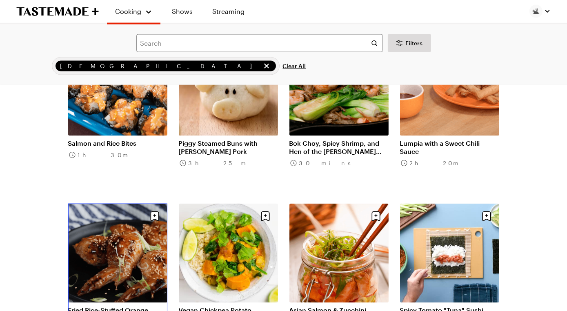
click at [94, 306] on link "Fried Rice-Stuffed Orange Chicken Wings" at bounding box center [117, 314] width 99 height 16
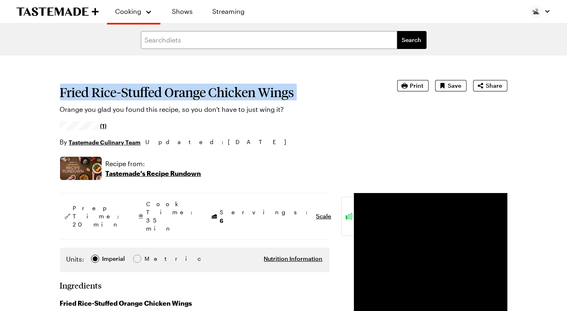
drag, startPoint x: 68, startPoint y: 106, endPoint x: 117, endPoint y: 137, distance: 58.4
click at [117, 137] on section "Fried Rice-Stuffed Orange Chicken Wings Orange you glad you found this recipe, …" at bounding box center [217, 113] width 314 height 67
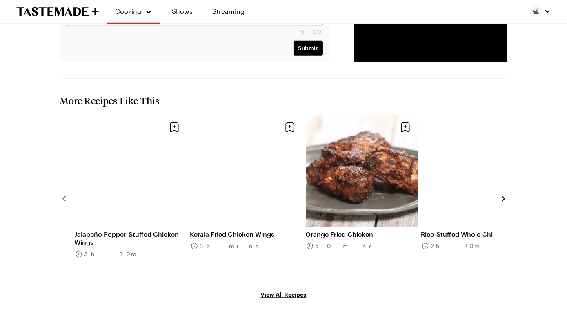
scroll to position [1331, 0]
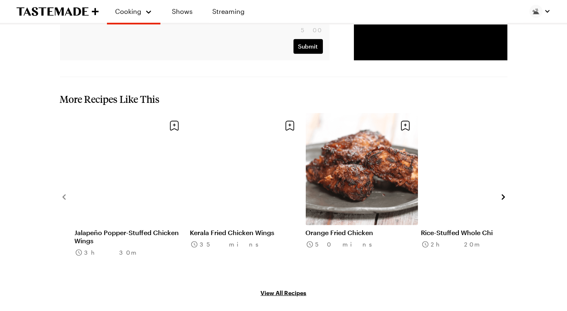
drag, startPoint x: 67, startPoint y: 105, endPoint x: 199, endPoint y: 59, distance: 139.8
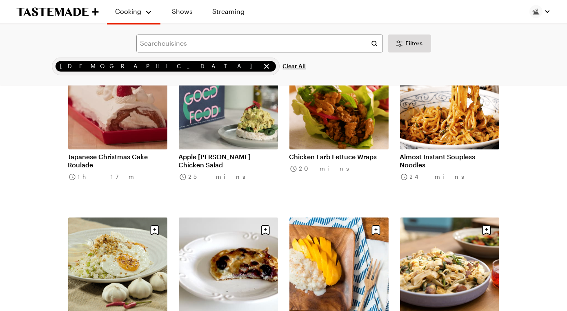
scroll to position [9474, 0]
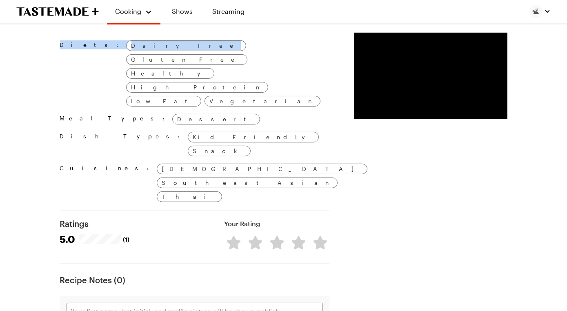
scroll to position [718, 0]
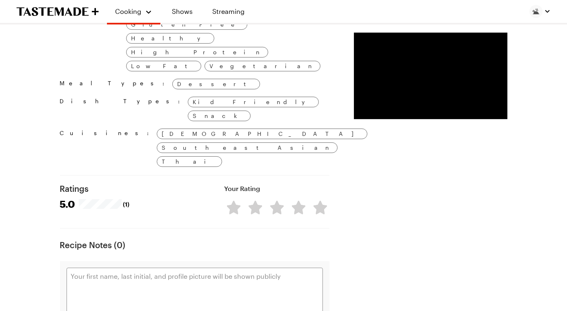
drag, startPoint x: 74, startPoint y: 49, endPoint x: 278, endPoint y: 195, distance: 250.8
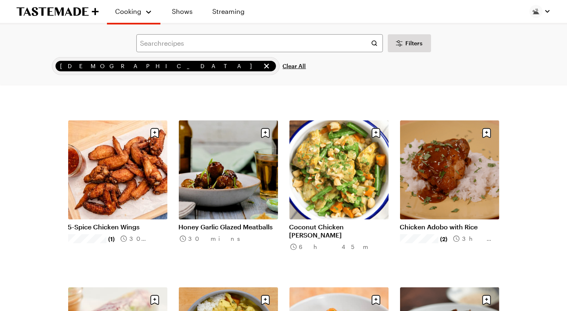
scroll to position [9474, 0]
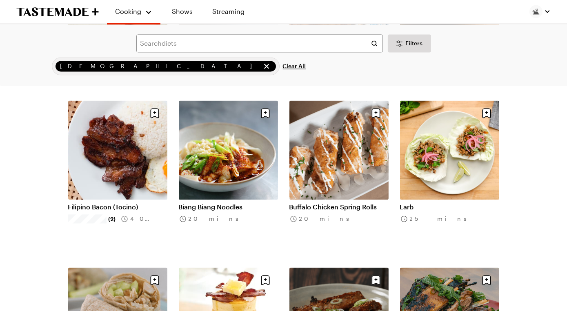
scroll to position [9817, 0]
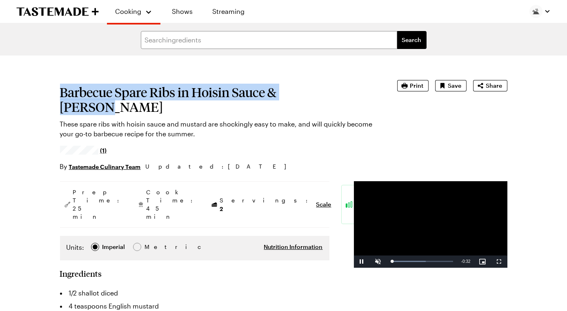
drag, startPoint x: 61, startPoint y: 110, endPoint x: 170, endPoint y: 120, distance: 109.5
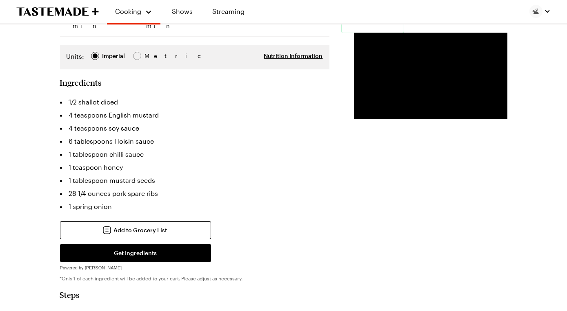
scroll to position [214, 0]
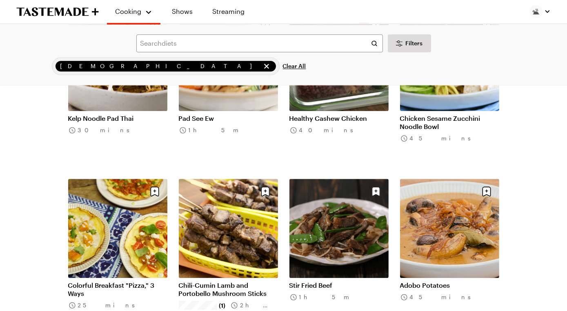
scroll to position [10514, 0]
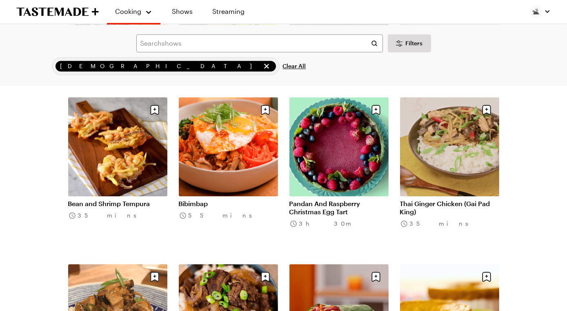
scroll to position [10762, 0]
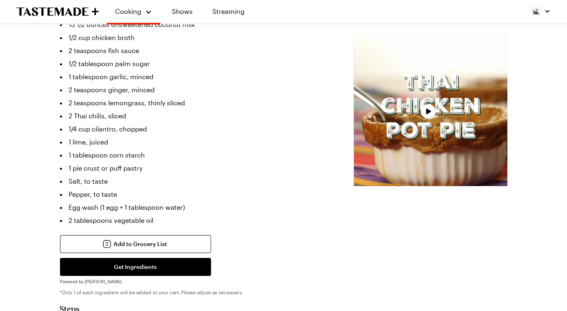
scroll to position [281, 0]
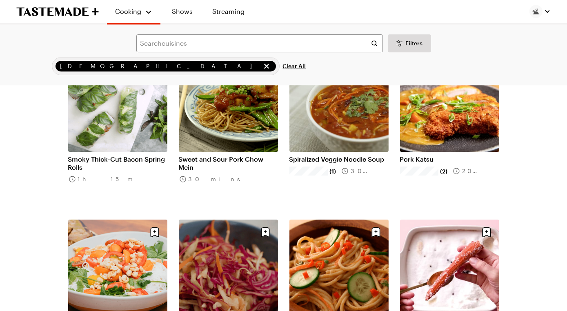
scroll to position [11646, 0]
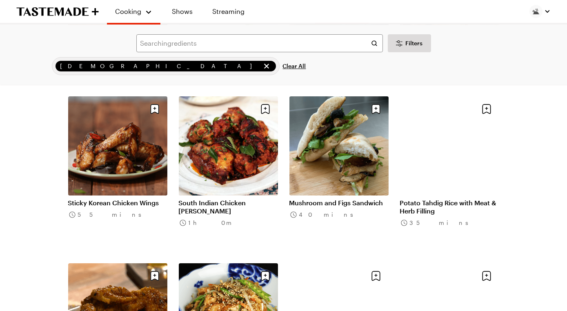
scroll to position [12102, 0]
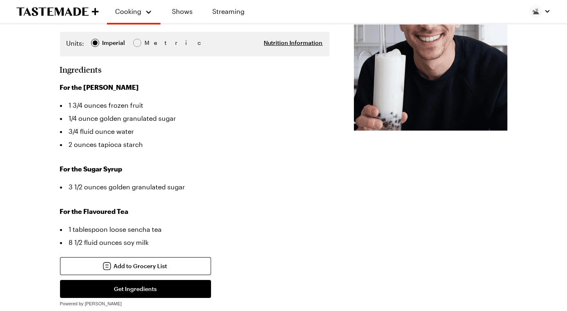
scroll to position [207, 0]
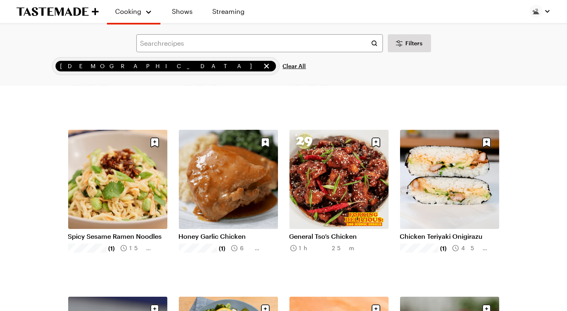
scroll to position [12102, 0]
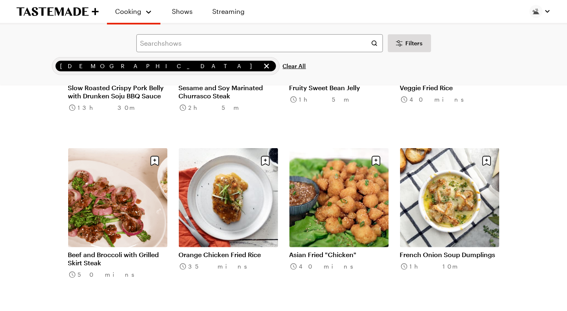
scroll to position [13218, 0]
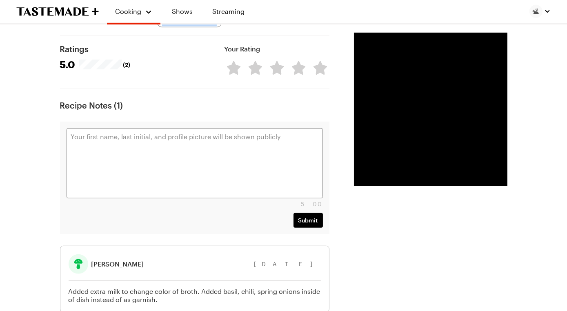
scroll to position [976, 0]
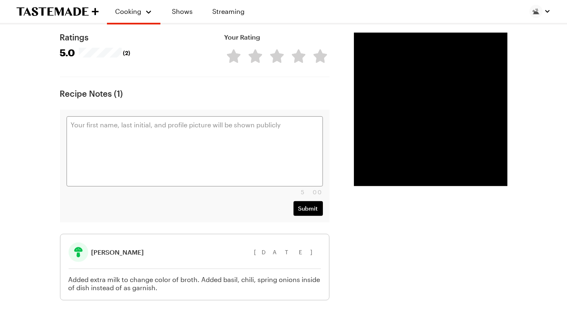
drag, startPoint x: 76, startPoint y: 120, endPoint x: 118, endPoint y: 64, distance: 69.8
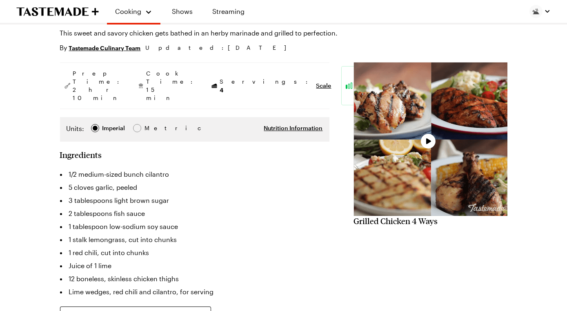
scroll to position [77, 0]
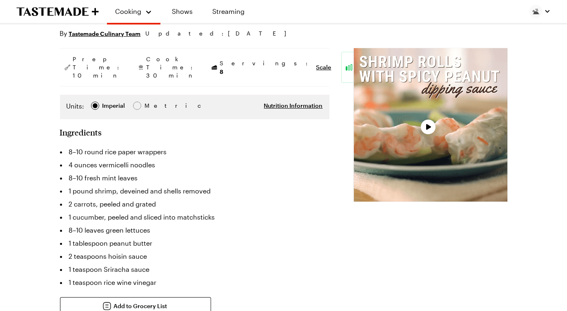
type textarea "x"
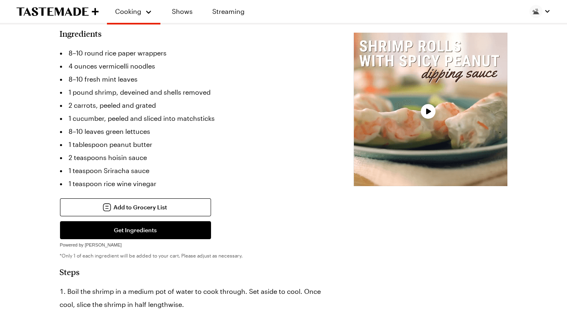
scroll to position [334, 0]
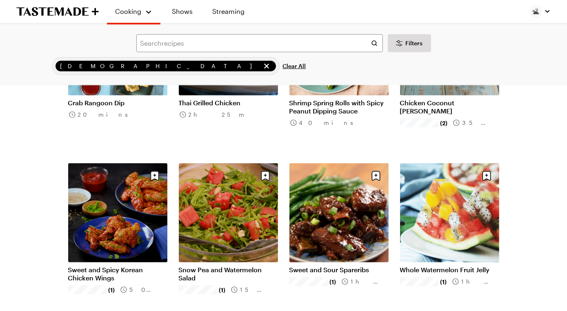
scroll to position [13539, 0]
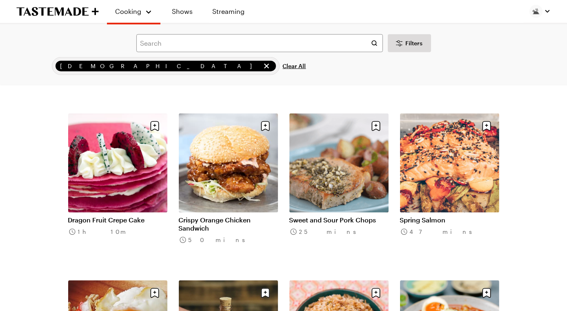
scroll to position [14442, 0]
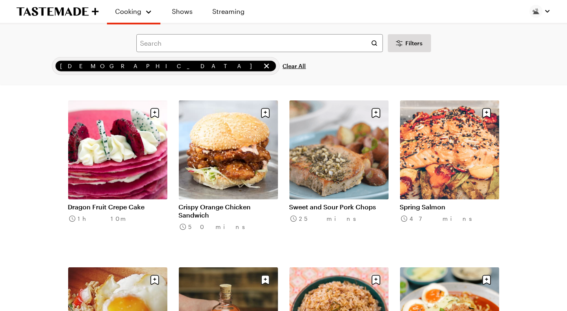
scroll to position [14434, 0]
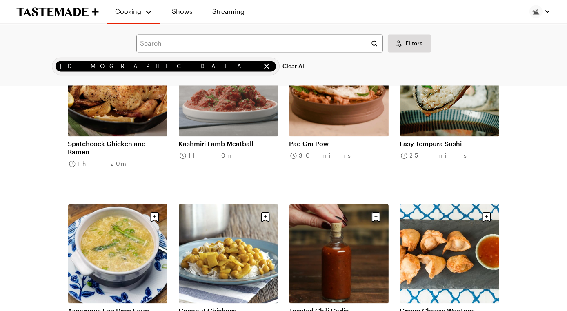
scroll to position [15837, 0]
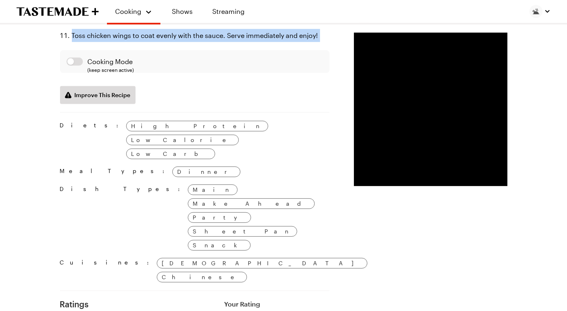
scroll to position [827, 0]
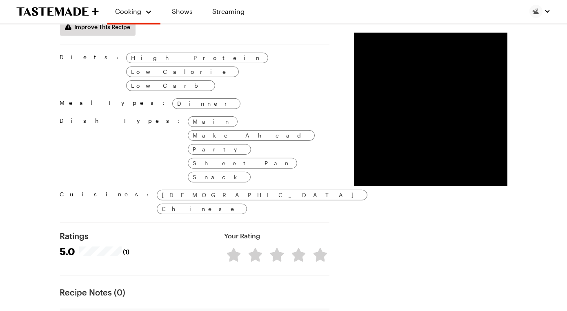
drag, startPoint x: 63, startPoint y: 151, endPoint x: 207, endPoint y: 228, distance: 164.1
copy div "Loremip Dolor 24 sitame consect adipi 2/5 elitsedd eius 4/4 temporin utlab etdo…"
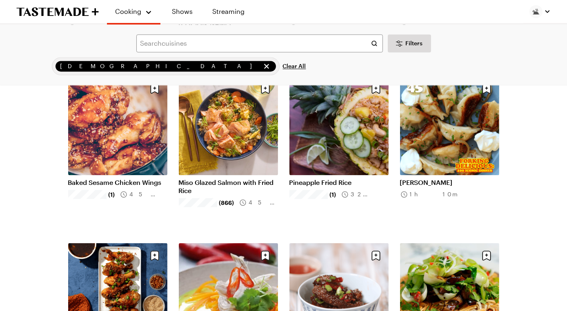
scroll to position [16134, 0]
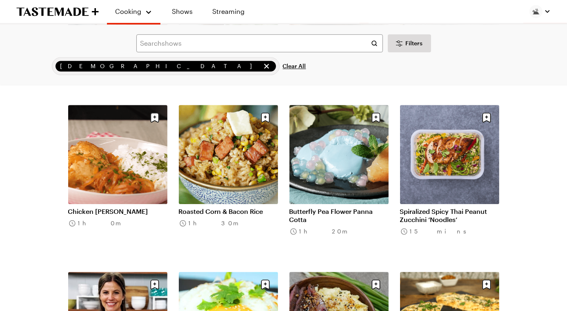
scroll to position [17436, 0]
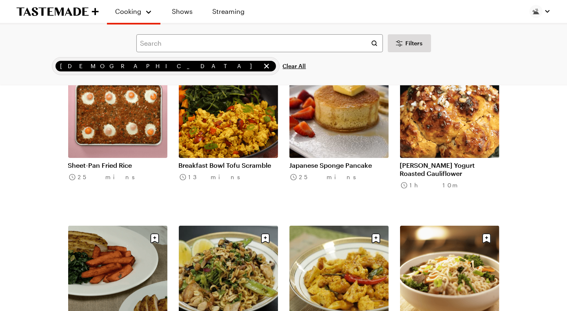
scroll to position [18986, 0]
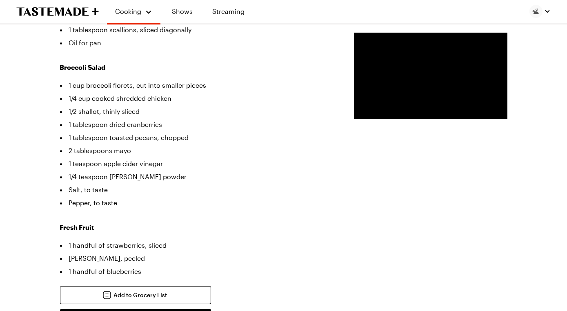
scroll to position [323, 0]
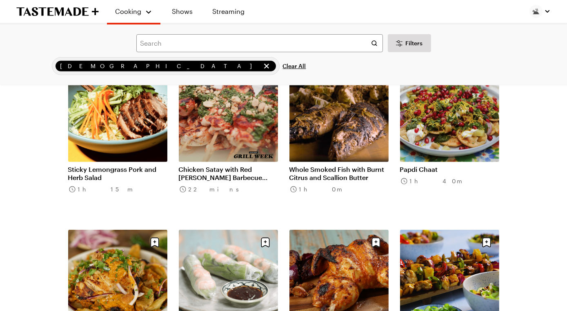
scroll to position [19487, 0]
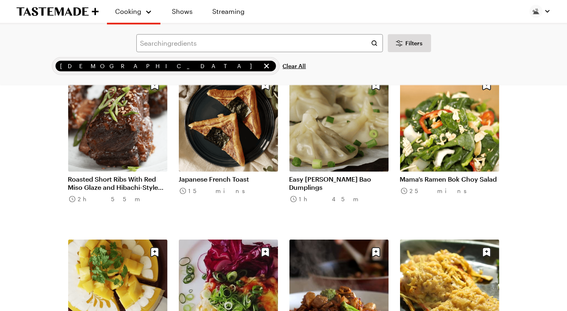
scroll to position [20310, 0]
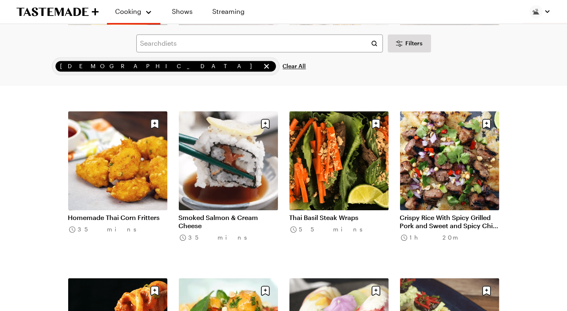
scroll to position [22108, 0]
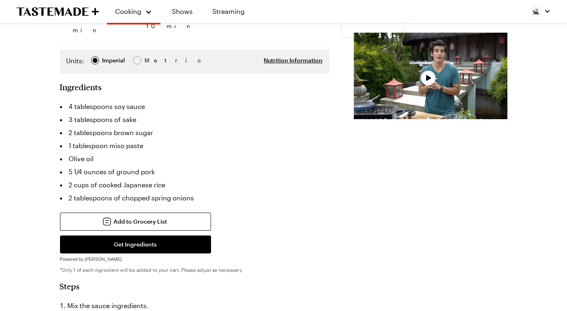
scroll to position [178, 0]
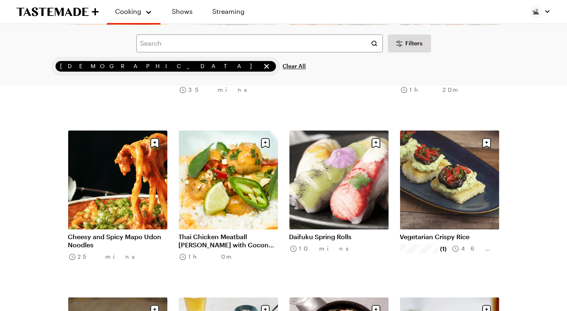
scroll to position [22262, 0]
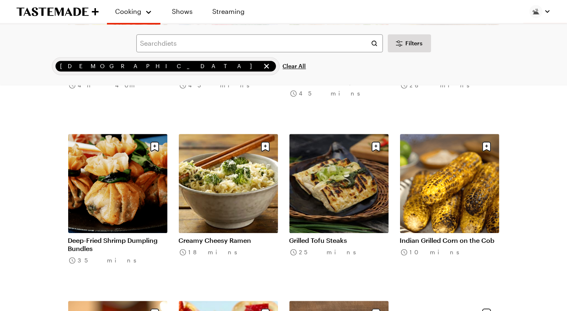
scroll to position [23423, 0]
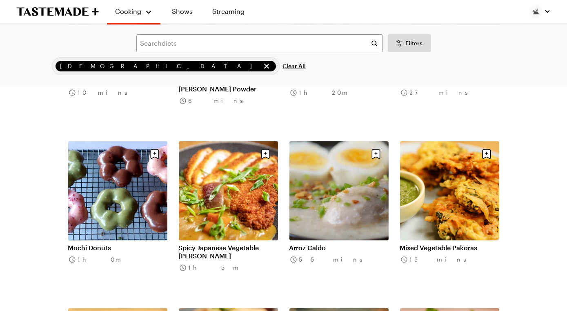
scroll to position [24419, 0]
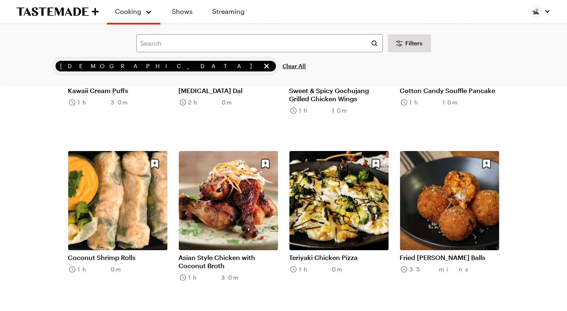
scroll to position [24910, 0]
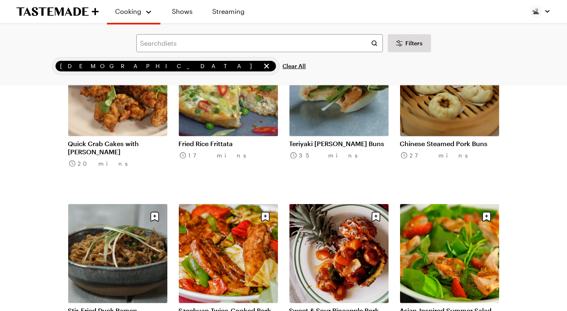
scroll to position [25693, 0]
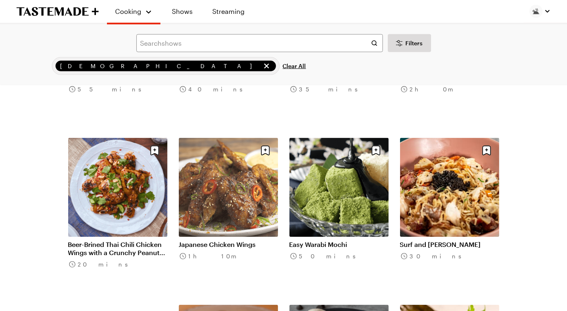
scroll to position [27473, 0]
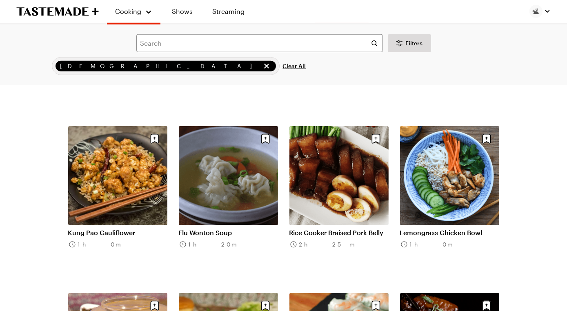
scroll to position [27602, 0]
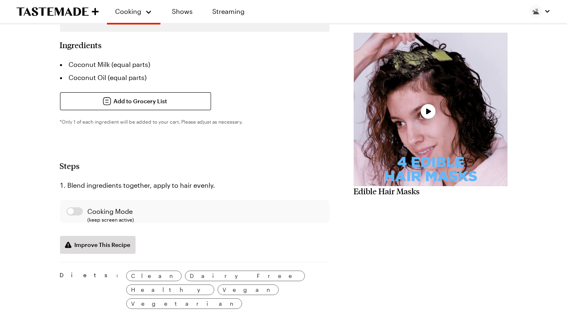
scroll to position [189, 0]
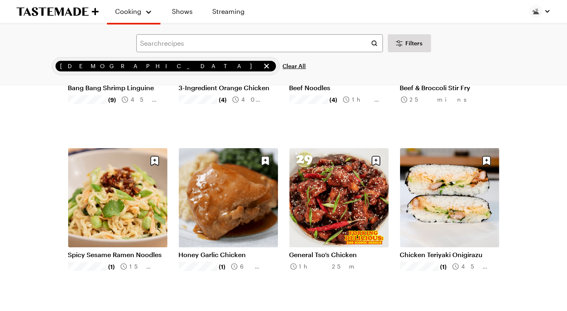
scroll to position [27602, 0]
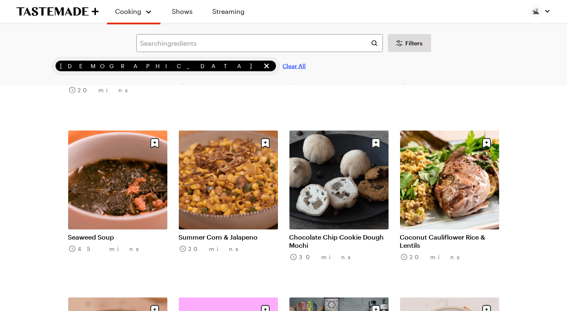
click at [283, 70] on span "Clear All" at bounding box center [294, 66] width 23 height 8
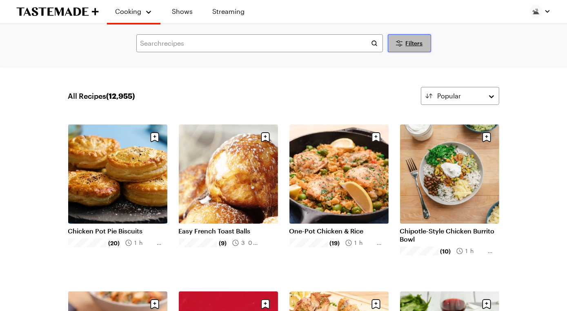
click at [409, 47] on span "Filters" at bounding box center [414, 43] width 17 height 8
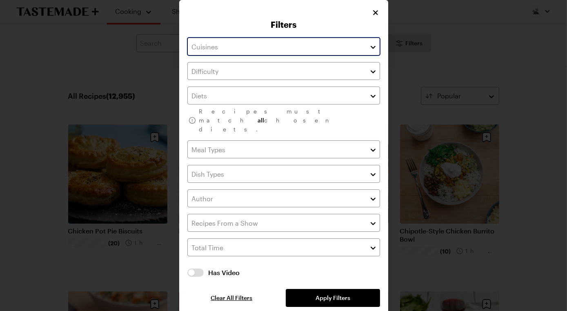
click at [324, 50] on input "text" at bounding box center [283, 47] width 193 height 18
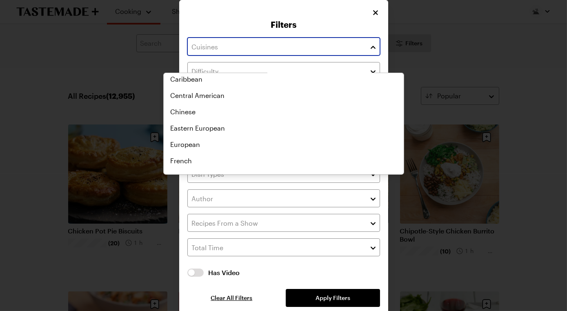
scroll to position [56, 0]
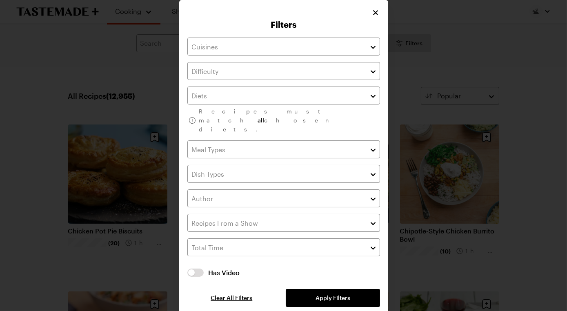
click at [264, 40] on div "Recipes must match all chosen diets. Has Video Has Video Clear All Filters Appl…" at bounding box center [283, 168] width 193 height 278
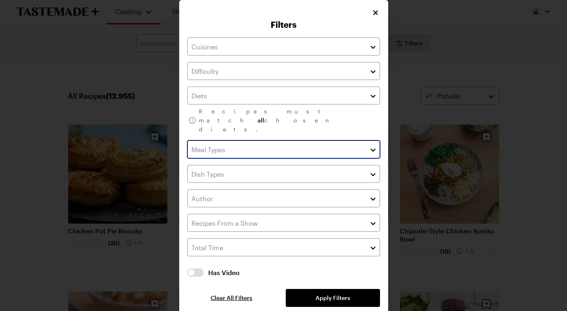
click at [232, 158] on input "text" at bounding box center [283, 149] width 193 height 18
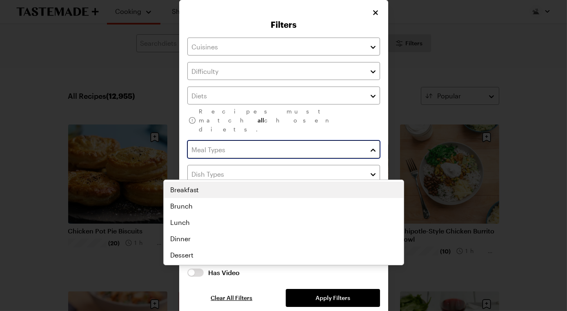
click at [232, 158] on input "text" at bounding box center [283, 149] width 193 height 18
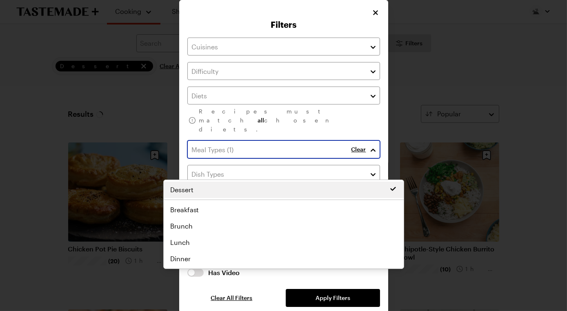
click at [217, 267] on div "Dessert Breakfast Brunch Lunch Dinner Dessert" at bounding box center [284, 224] width 240 height 85
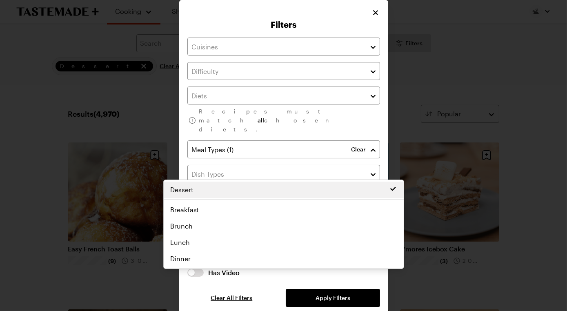
click at [380, 90] on div "Recipes must match all chosen diets. Clear Has Video Has Video Clear All Filter…" at bounding box center [283, 173] width 193 height 270
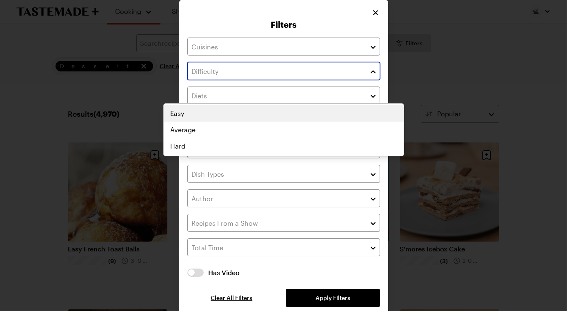
click at [377, 76] on button "button" at bounding box center [373, 71] width 7 height 10
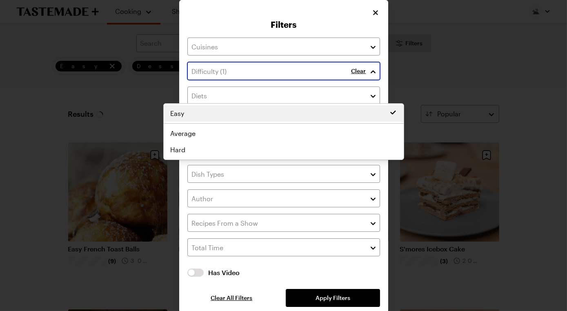
click at [363, 109] on div "Easy Easy Average Hard" at bounding box center [284, 131] width 240 height 53
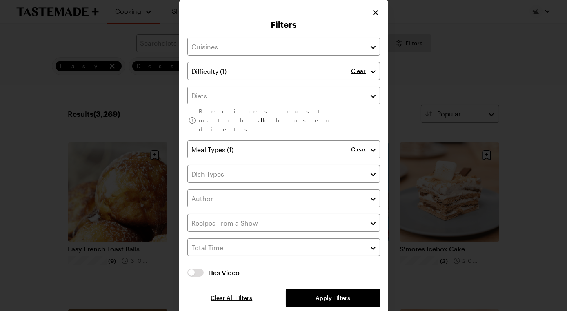
click at [388, 70] on div "Filters Clear Recipes must match all chosen diets. Clear Has Video Has Video Cl…" at bounding box center [283, 160] width 209 height 320
click at [379, 15] on icon "Close" at bounding box center [376, 12] width 5 height 5
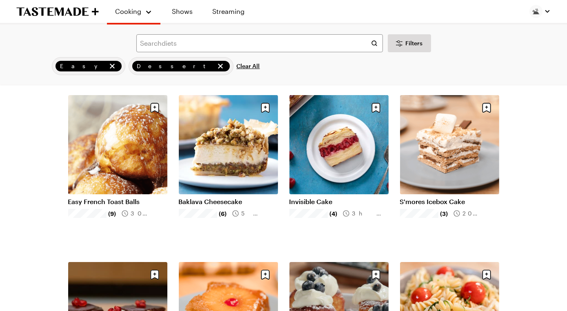
scroll to position [48, 0]
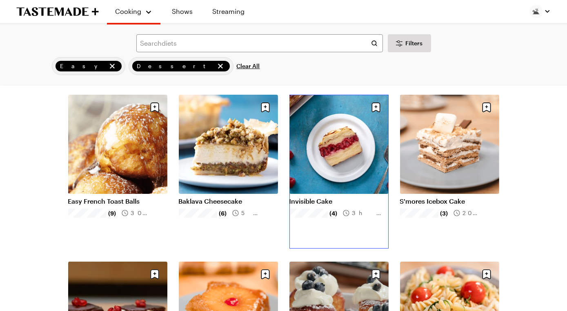
click at [332, 197] on link "Invisible Cake" at bounding box center [339, 201] width 99 height 8
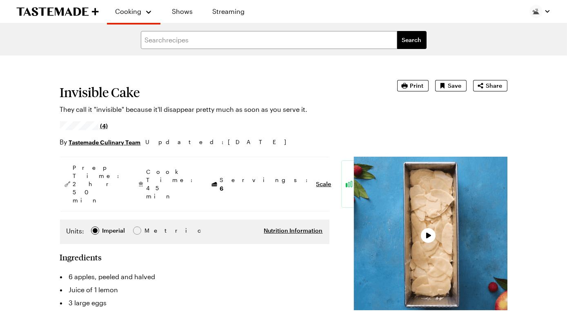
click at [332, 147] on section "Invisible Cake They call it "invisible" because it'll disappear pretty much as …" at bounding box center [217, 113] width 314 height 67
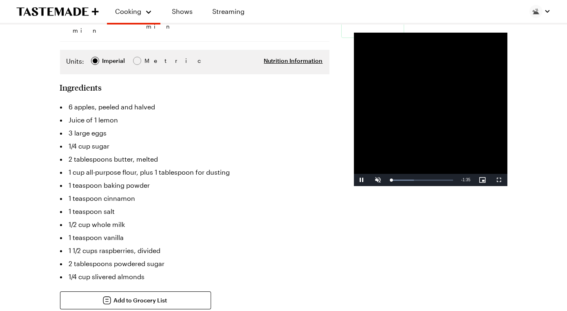
scroll to position [171, 0]
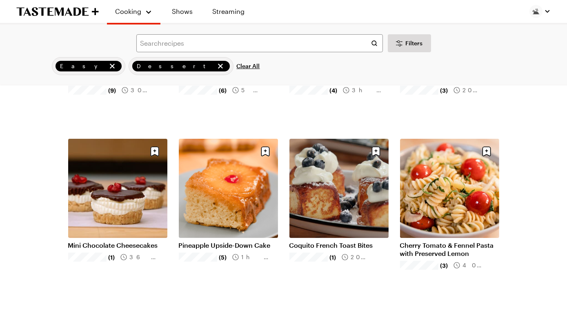
scroll to position [48, 0]
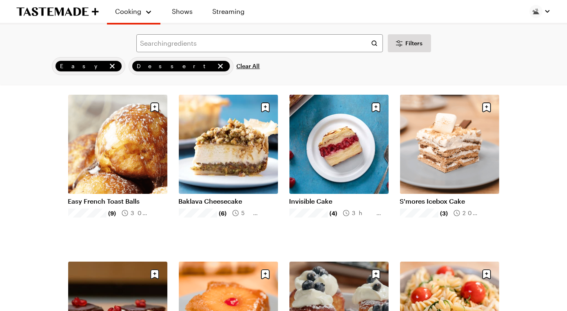
click at [410, 61] on div "Search ingredients Filters Easy Dessert Clear All Search" at bounding box center [283, 55] width 567 height 60
click at [410, 52] on button "Filters" at bounding box center [409, 43] width 43 height 18
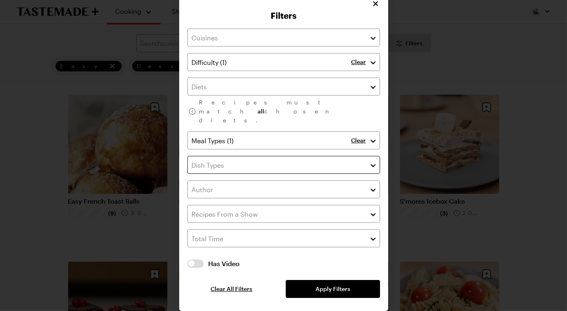
scroll to position [0, 0]
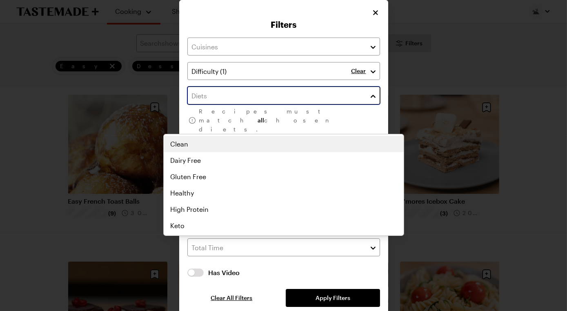
click at [380, 105] on input "text" at bounding box center [283, 96] width 193 height 18
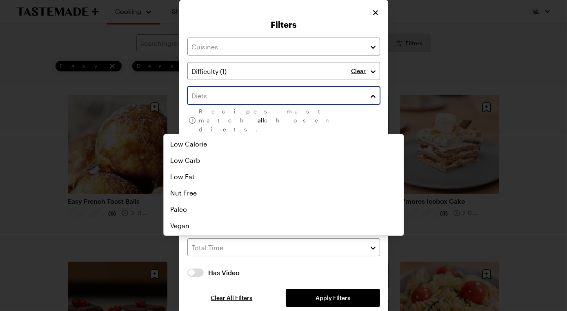
scroll to position [100, 0]
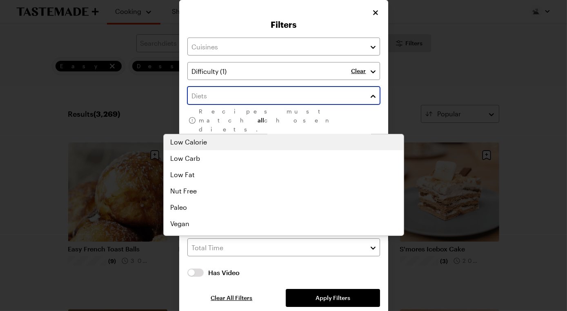
click at [217, 134] on div "Clean Dairy Free Gluten Free Healthy High Protein Keto Low Calorie Low Carb Low…" at bounding box center [284, 85] width 240 height 98
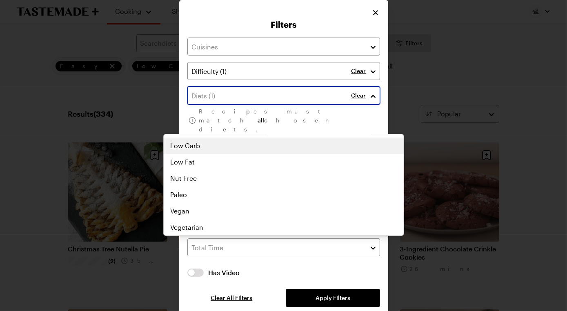
click at [217, 118] on div "Low Calorie Clean Dairy Free Gluten Free Healthy High Protein Keto Low Calorie …" at bounding box center [284, 69] width 240 height 98
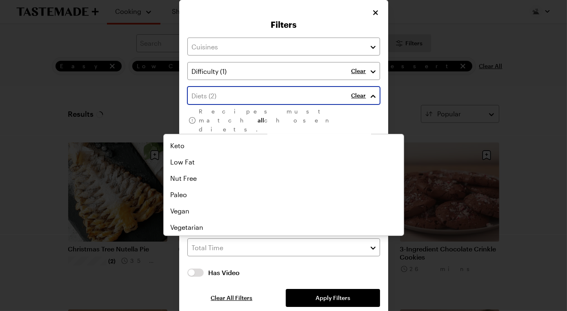
scroll to position [145, 0]
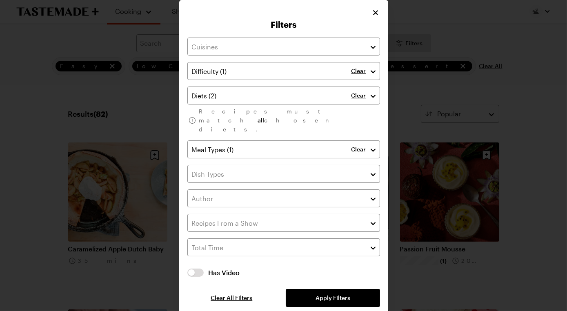
click at [462, 89] on div "Filters Clear Clear Recipes must match all chosen diets. Clear Has Video Has Vi…" at bounding box center [283, 160] width 567 height 320
click at [366, 99] on p "Clear" at bounding box center [359, 95] width 15 height 7
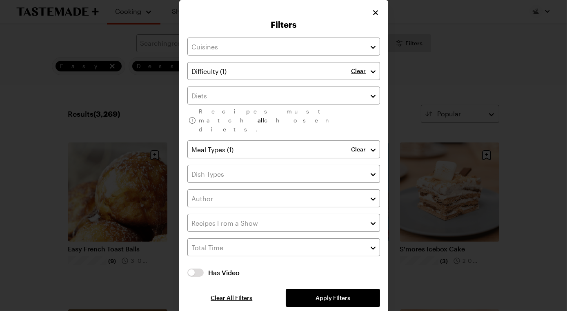
click at [450, 38] on div at bounding box center [283, 155] width 567 height 311
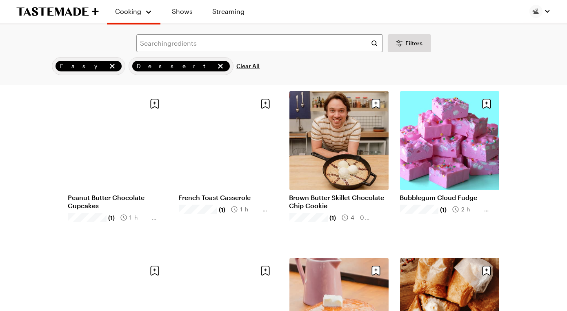
scroll to position [386, 0]
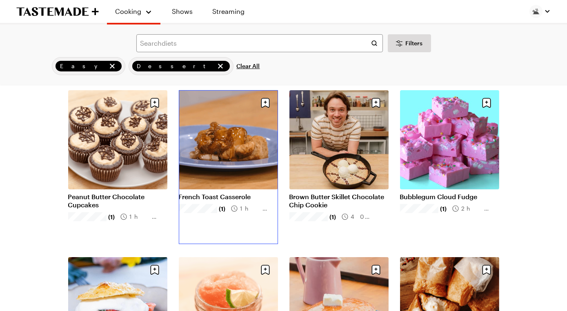
click at [221, 201] on link "French Toast Casserole" at bounding box center [228, 197] width 99 height 8
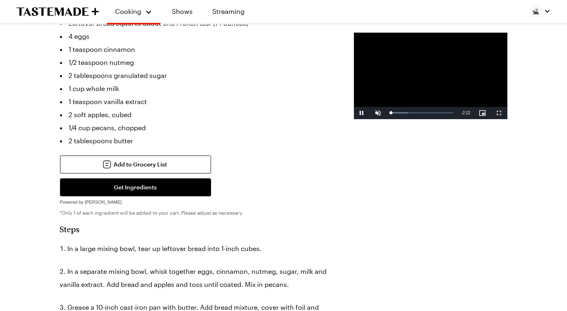
scroll to position [302, 0]
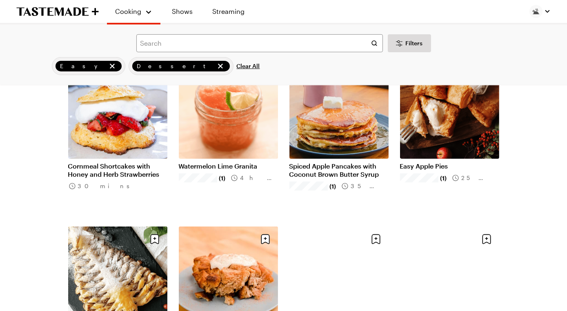
scroll to position [585, 0]
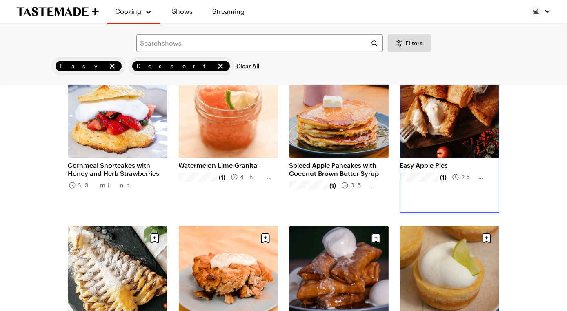
click at [462, 161] on link "Easy Apple Pies" at bounding box center [449, 165] width 99 height 8
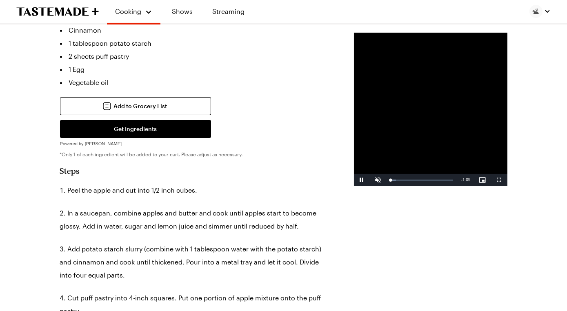
scroll to position [252, 0]
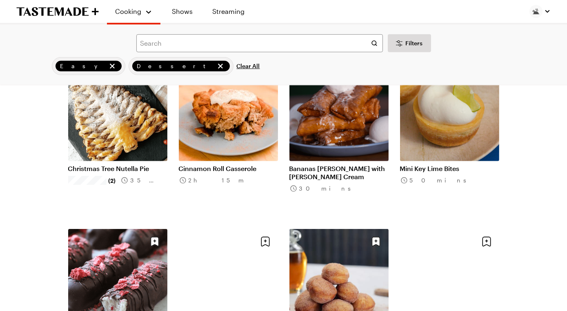
scroll to position [760, 0]
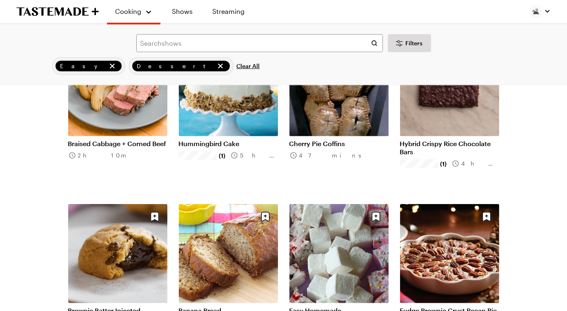
scroll to position [1610, 0]
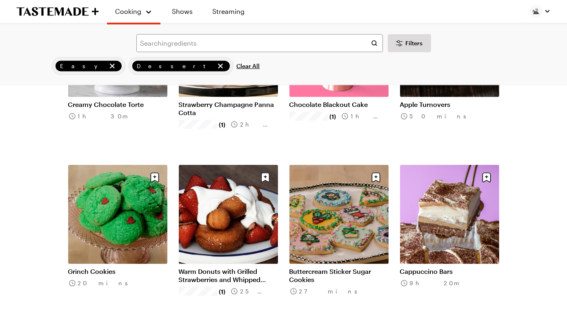
scroll to position [1989, 0]
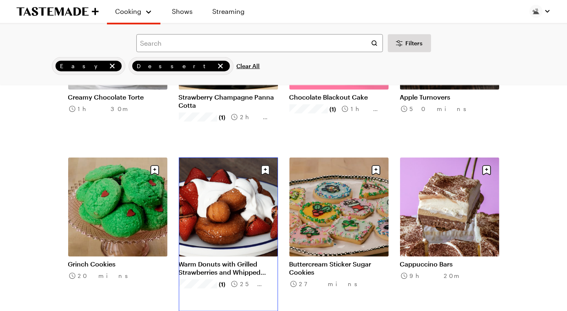
click at [232, 260] on link "Warm Donuts with Grilled Strawberries and Whipped Cream" at bounding box center [228, 268] width 99 height 16
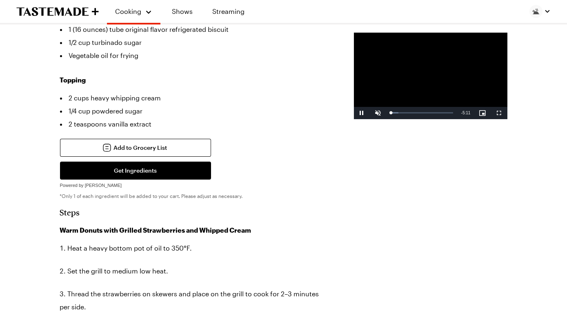
scroll to position [365, 0]
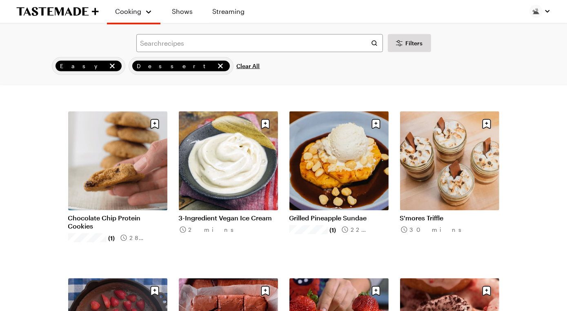
scroll to position [2538, 0]
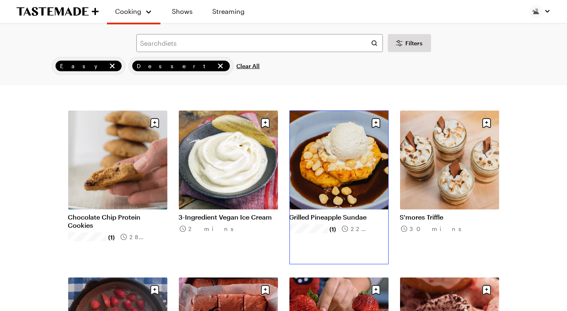
click at [350, 213] on link "Grilled Pineapple Sundae" at bounding box center [339, 217] width 99 height 8
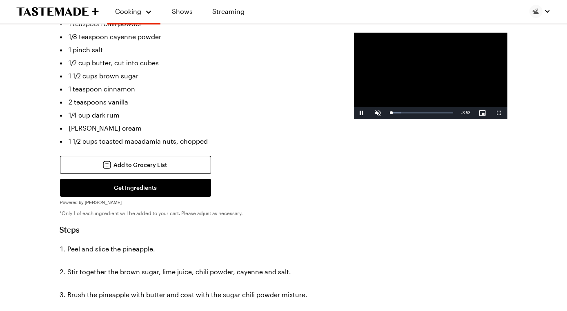
scroll to position [338, 0]
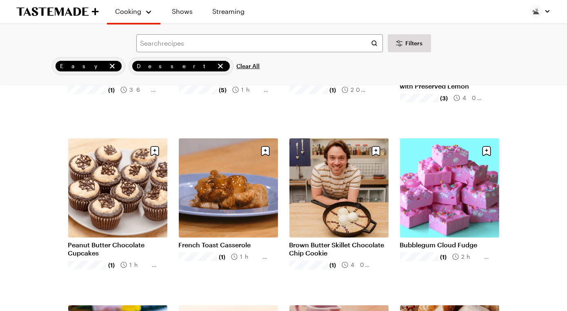
scroll to position [2538, 0]
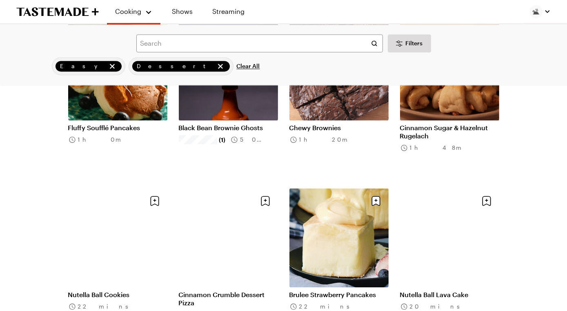
scroll to position [3630, 0]
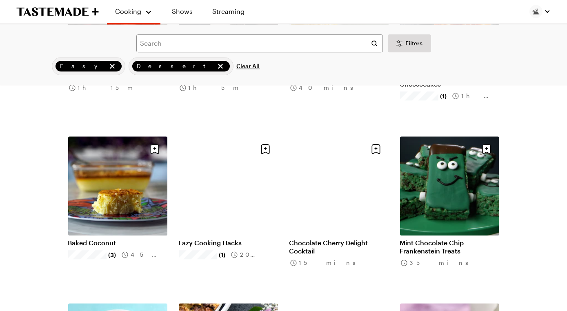
scroll to position [4516, 0]
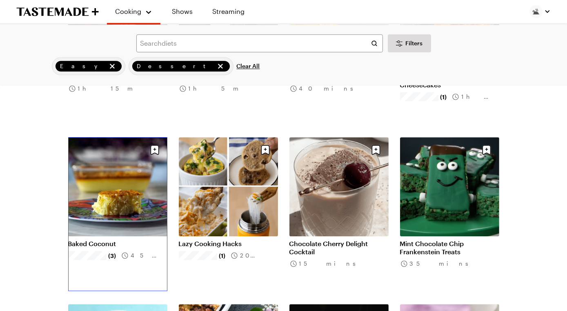
click at [118, 240] on link "Baked Coconut" at bounding box center [117, 244] width 99 height 8
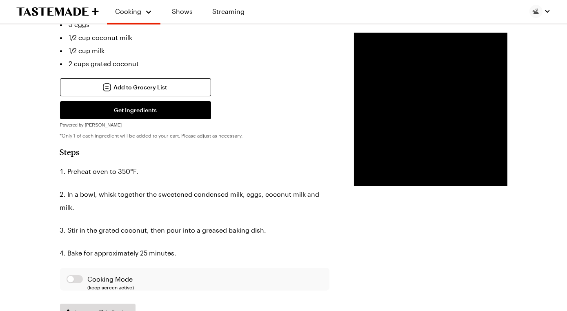
scroll to position [256, 0]
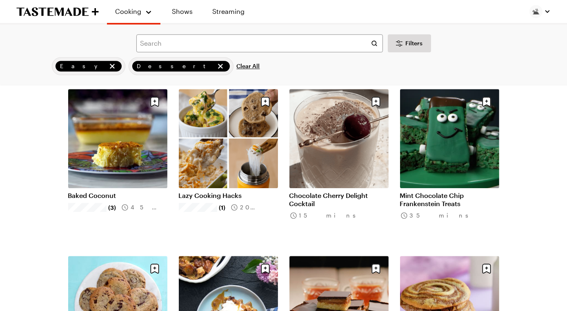
scroll to position [4593, 0]
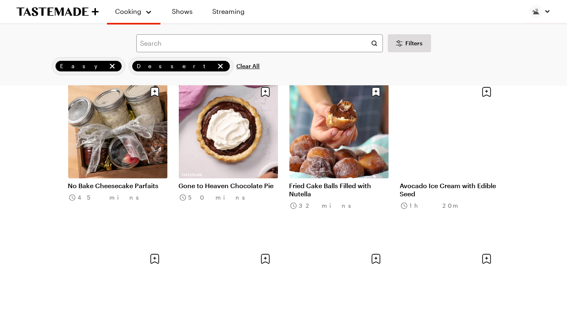
scroll to position [5612, 0]
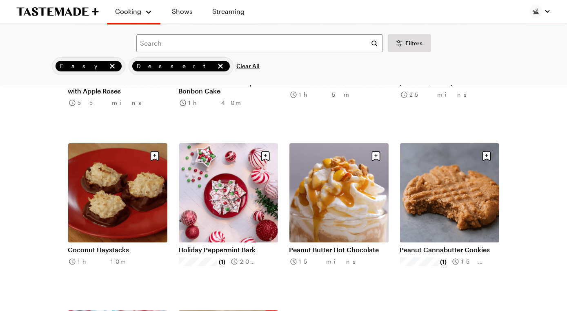
scroll to position [5860, 0]
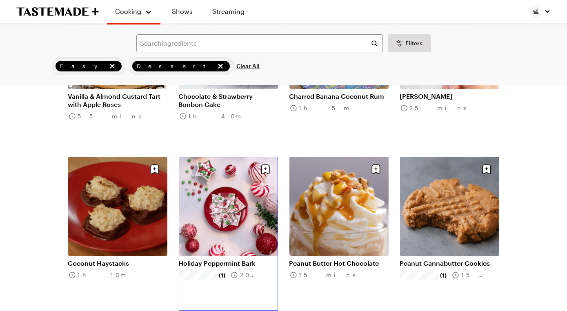
click at [216, 259] on link "Holiday Peppermint Bark" at bounding box center [228, 263] width 99 height 8
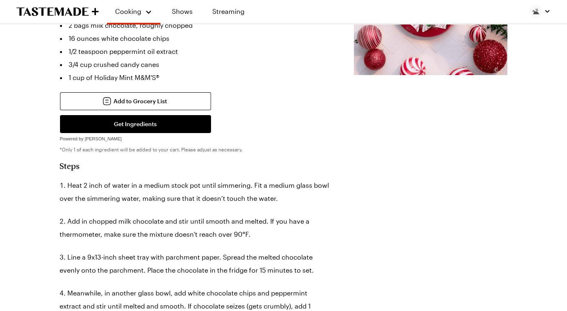
scroll to position [236, 0]
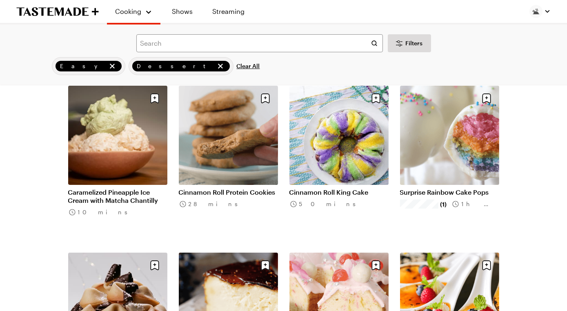
scroll to position [6263, 0]
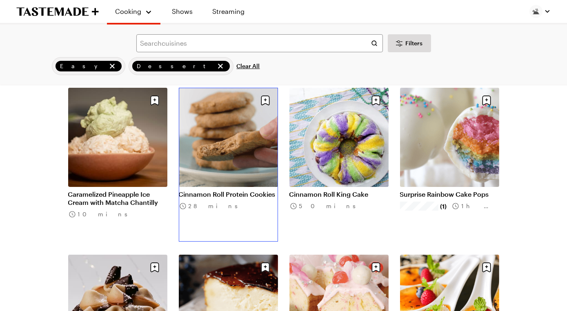
click at [270, 190] on link "Cinnamon Roll Protein Cookies" at bounding box center [228, 194] width 99 height 8
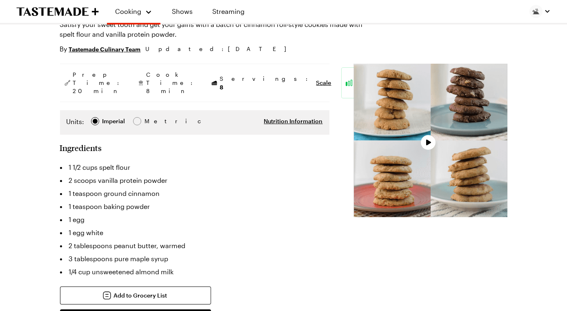
scroll to position [90, 0]
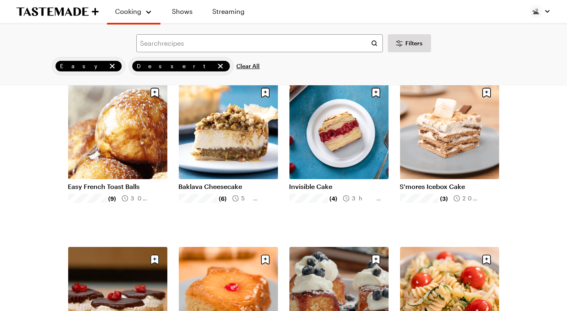
scroll to position [6263, 0]
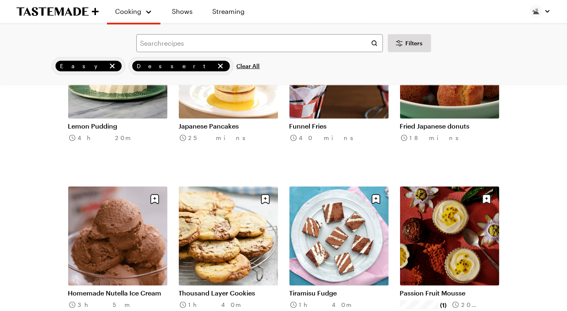
scroll to position [7669, 0]
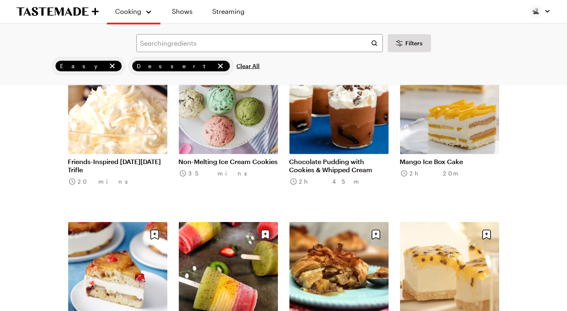
scroll to position [8300, 0]
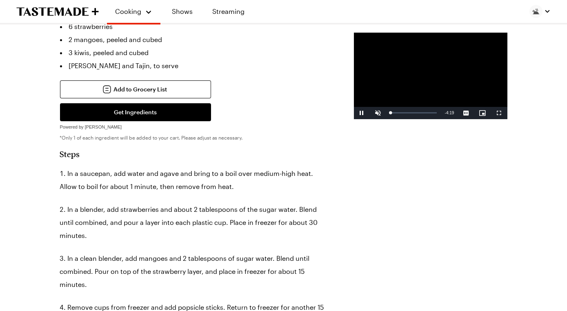
scroll to position [237, 0]
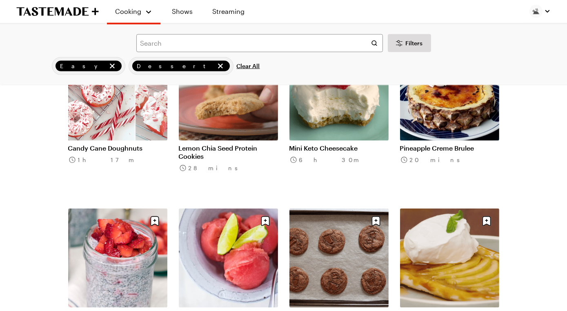
scroll to position [8649, 0]
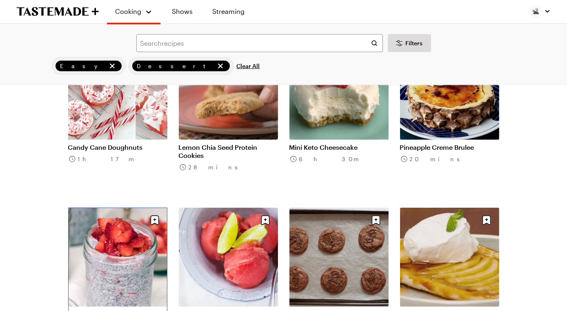
click at [143, 310] on link "Chia Seed Pudding" at bounding box center [117, 314] width 99 height 8
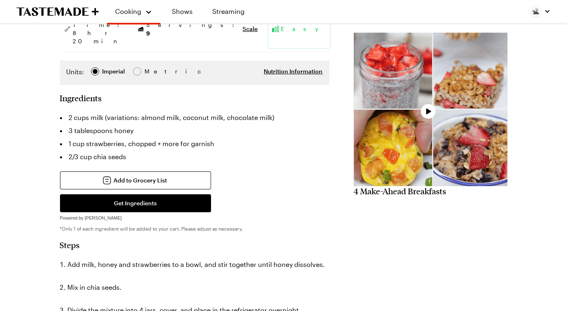
scroll to position [146, 0]
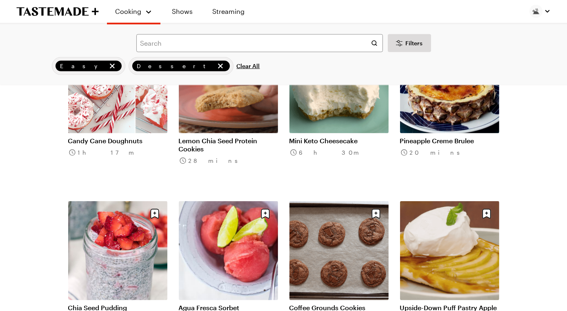
scroll to position [8657, 0]
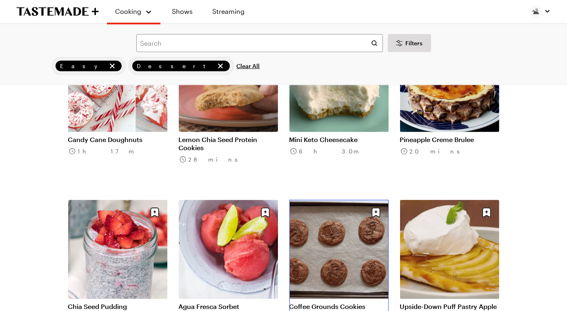
click at [330, 303] on link "Coffee Grounds Cookies" at bounding box center [339, 307] width 99 height 8
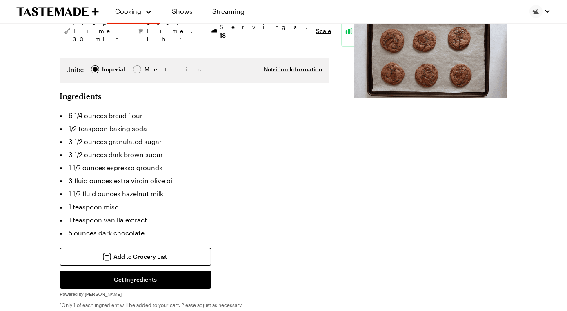
scroll to position [137, 0]
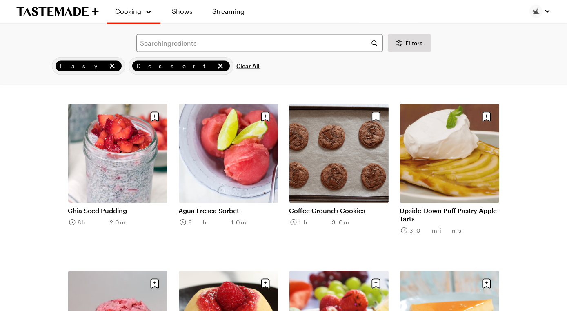
scroll to position [8753, 0]
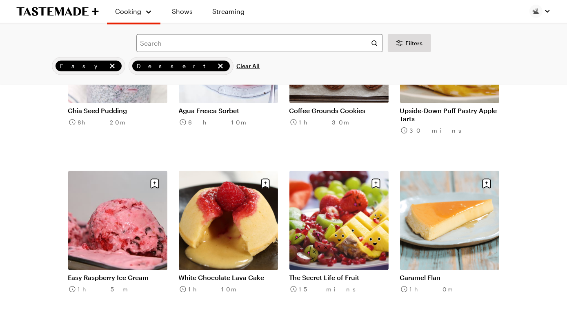
scroll to position [8853, 0]
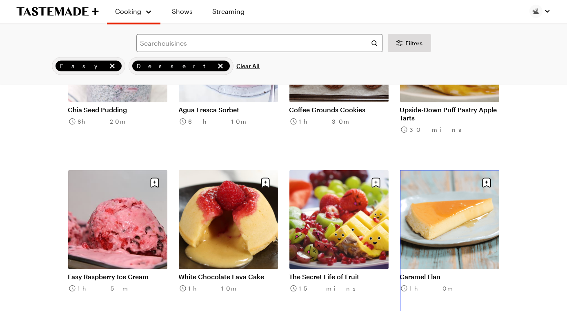
click at [444, 273] on link "Caramel Flan" at bounding box center [449, 277] width 99 height 8
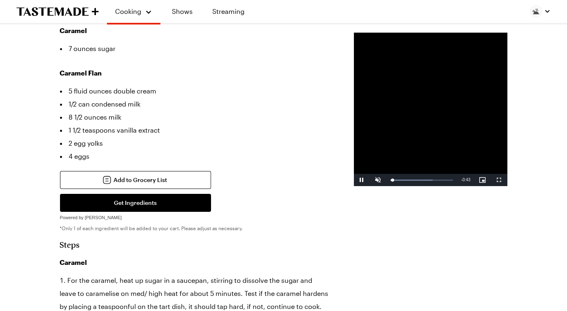
scroll to position [229, 0]
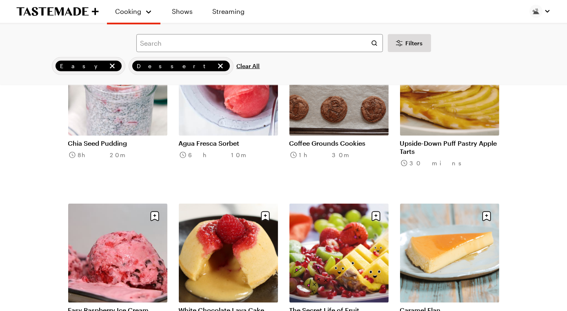
scroll to position [8814, 0]
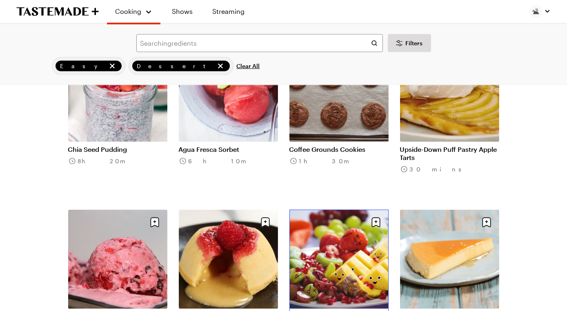
click at [311, 311] on link "The Secret Life of Fruit" at bounding box center [339, 316] width 99 height 8
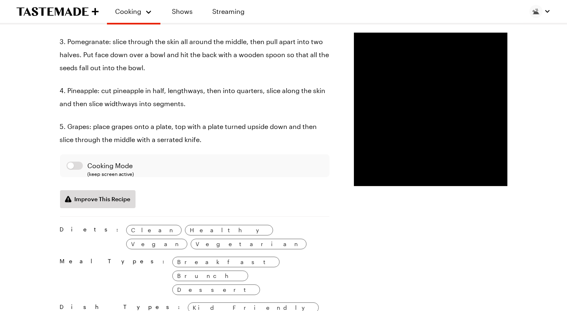
scroll to position [433, 0]
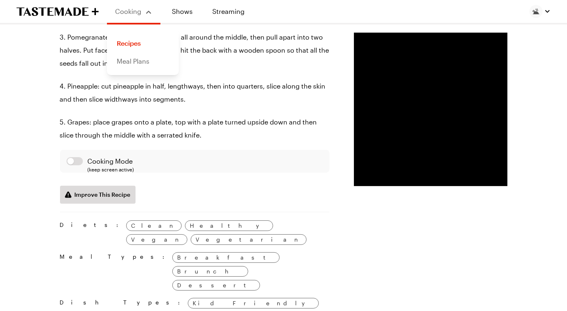
click at [138, 70] on link "Meal Plans" at bounding box center [143, 61] width 62 height 18
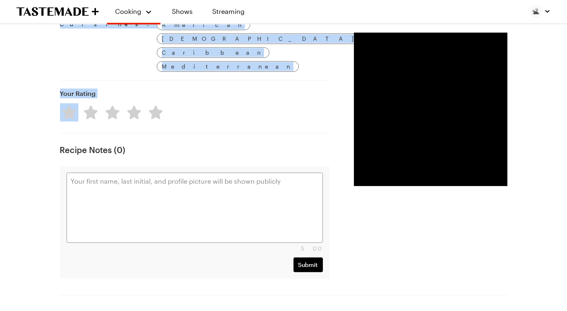
scroll to position [761, 0]
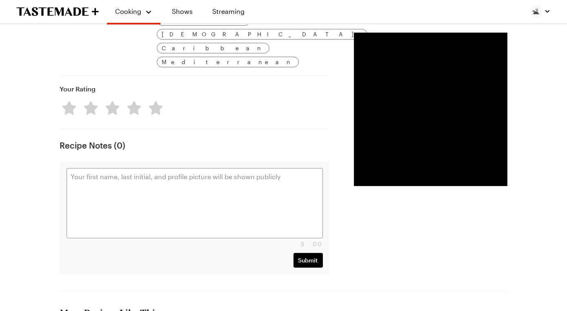
drag, startPoint x: 66, startPoint y: 160, endPoint x: 194, endPoint y: 30, distance: 182.5
copy div "Strawberries Kiwi Pomegranate Pineapple Grapes Add to Grocery List *Only 1 of e…"
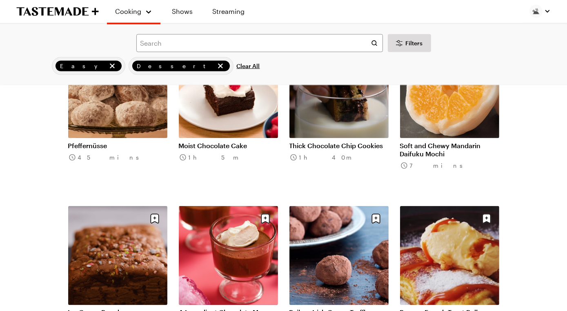
scroll to position [9156, 0]
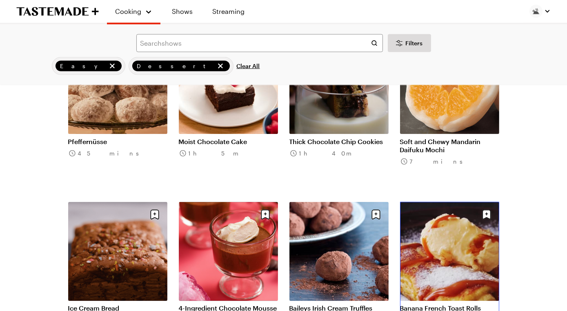
click at [463, 305] on link "Banana French Toast Rolls" at bounding box center [449, 309] width 99 height 8
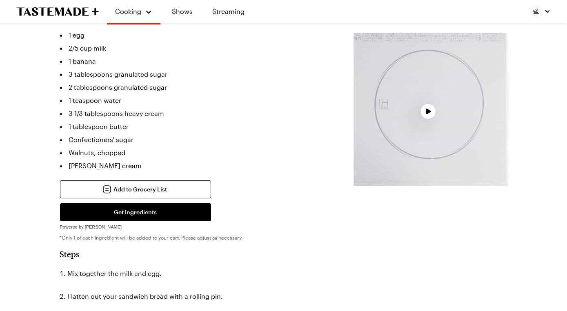
scroll to position [257, 0]
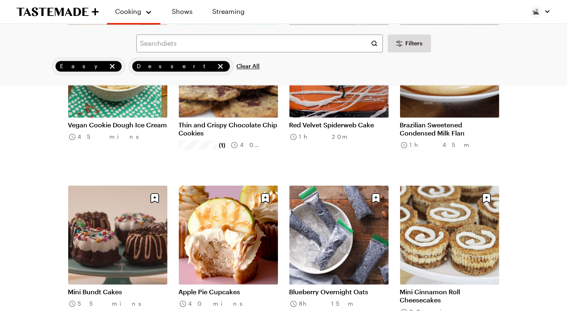
scroll to position [9675, 0]
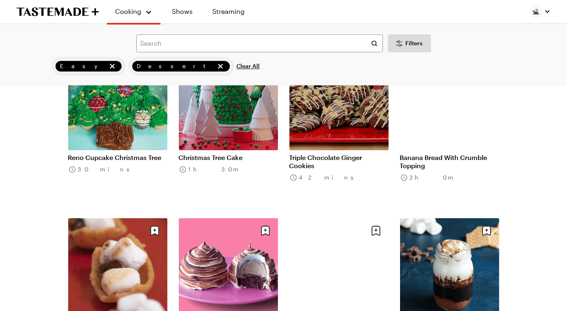
scroll to position [10648, 0]
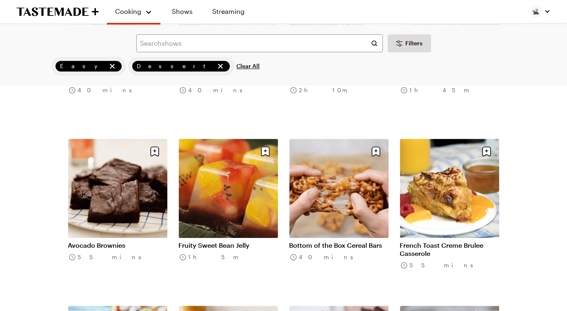
scroll to position [11223, 0]
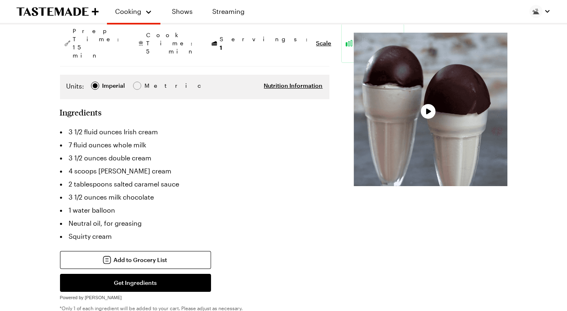
scroll to position [120, 0]
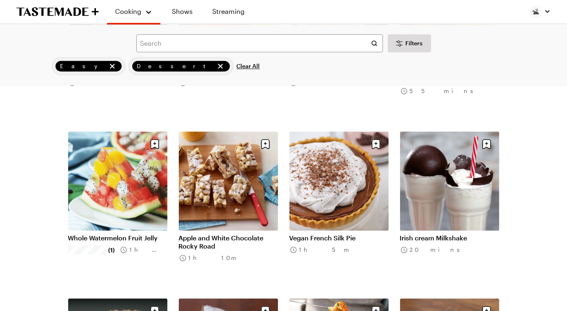
scroll to position [11400, 0]
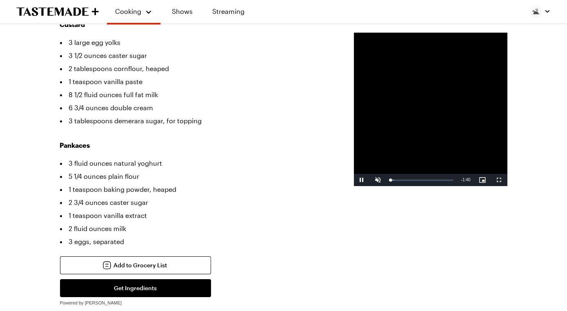
scroll to position [233, 0]
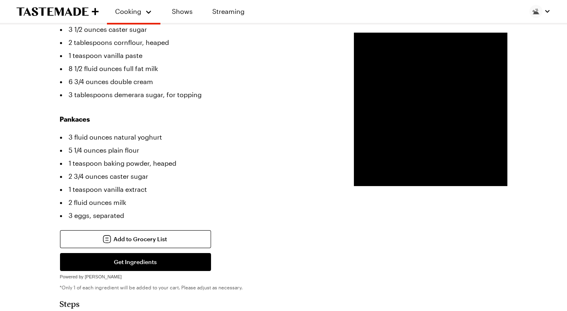
scroll to position [243, 0]
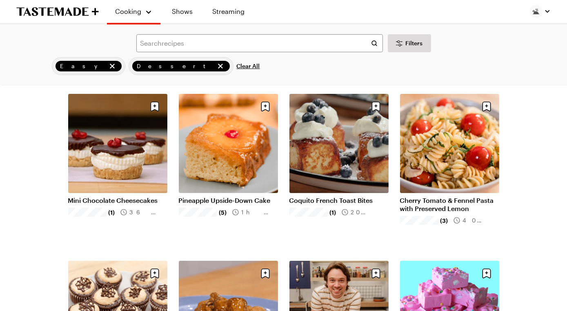
scroll to position [11400, 0]
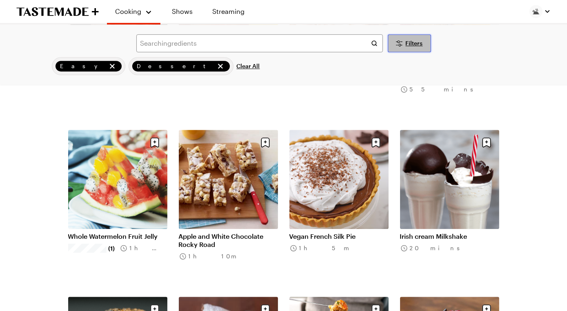
click at [414, 47] on span "Filters" at bounding box center [414, 43] width 17 height 8
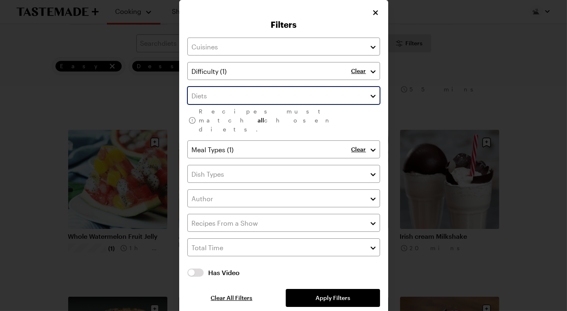
click at [288, 105] on input "text" at bounding box center [283, 96] width 193 height 18
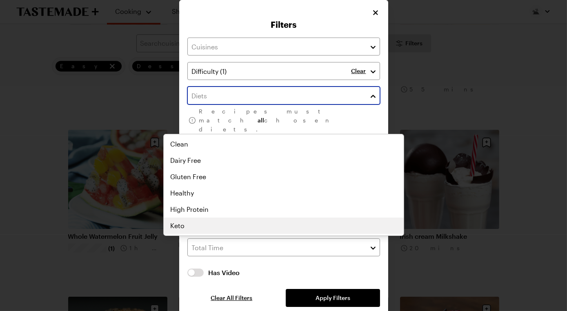
click at [251, 234] on div "Clean Dairy Free Gluten Free Healthy High Protein Keto Low Calorie Low Carb Low…" at bounding box center [284, 185] width 240 height 98
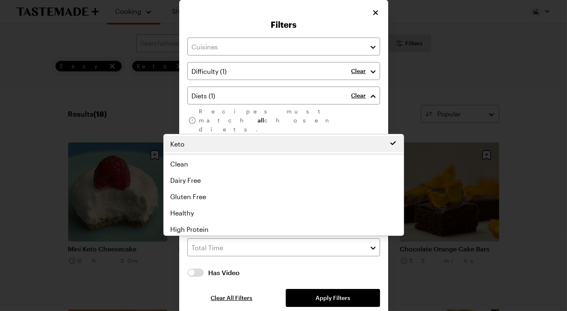
click at [446, 42] on div "Filters Clear Clear Recipes must match all chosen diets. Clear Has Video Has Vi…" at bounding box center [283, 160] width 567 height 320
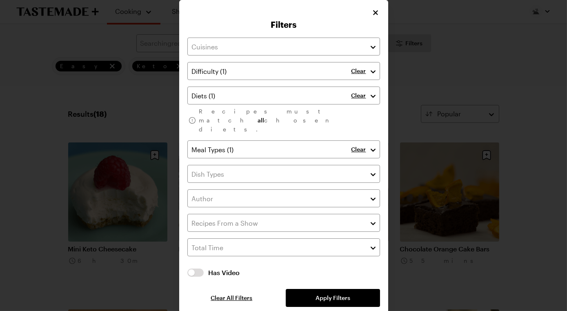
click at [459, 122] on div at bounding box center [283, 155] width 567 height 311
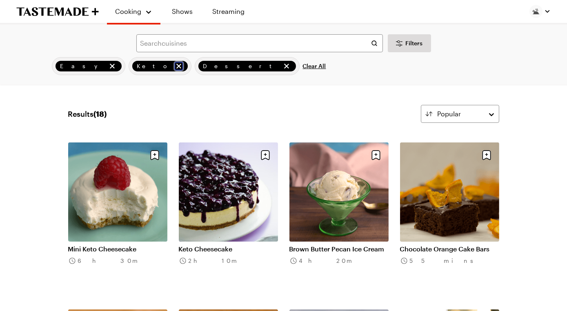
click at [175, 70] on icon "remove Keto" at bounding box center [179, 66] width 8 height 8
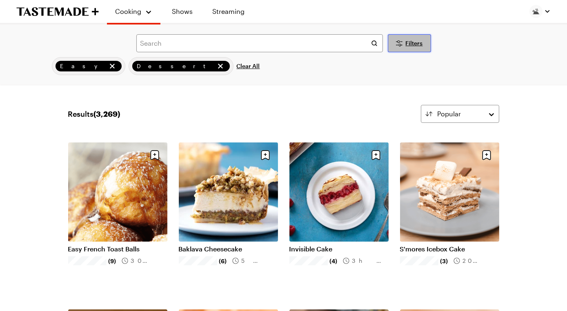
click at [395, 48] on icon "Desktop filters" at bounding box center [400, 43] width 10 height 10
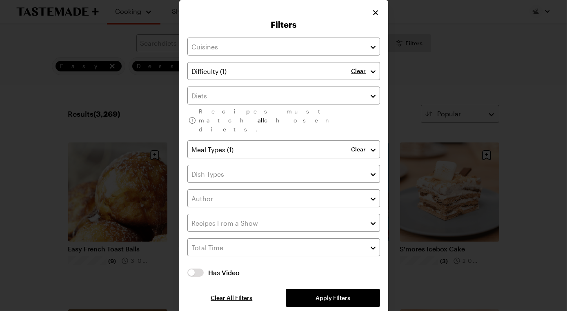
click at [366, 75] on p "Clear" at bounding box center [359, 70] width 15 height 7
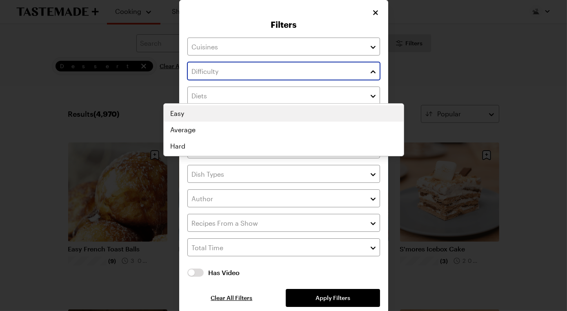
click at [380, 80] on input "text" at bounding box center [283, 71] width 193 height 18
click at [334, 109] on div "Easy Average Hard" at bounding box center [284, 129] width 240 height 49
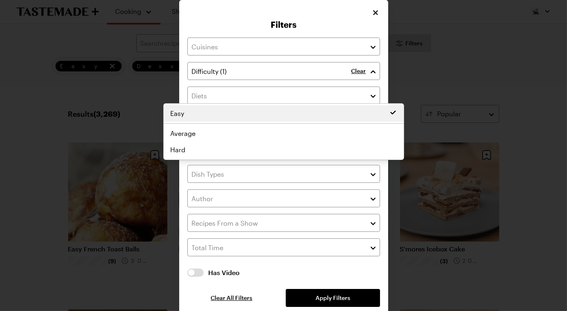
click at [384, 33] on div "Filters Clear Recipes must match all chosen diets. Clear Has Video Has Video Cl…" at bounding box center [283, 160] width 209 height 320
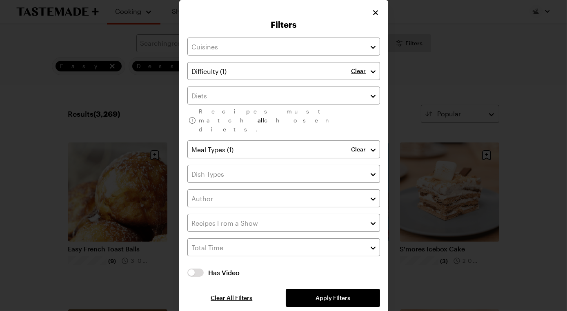
click at [366, 75] on p "Clear" at bounding box center [359, 70] width 15 height 7
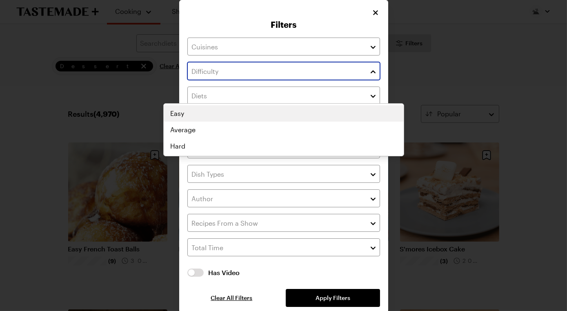
click at [377, 76] on button "button" at bounding box center [373, 71] width 7 height 10
click at [361, 116] on div "Easy Average Hard" at bounding box center [284, 129] width 240 height 49
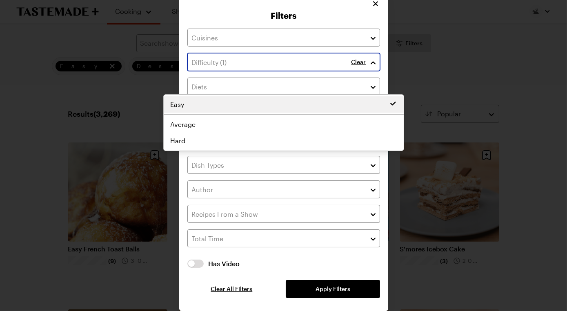
scroll to position [67, 0]
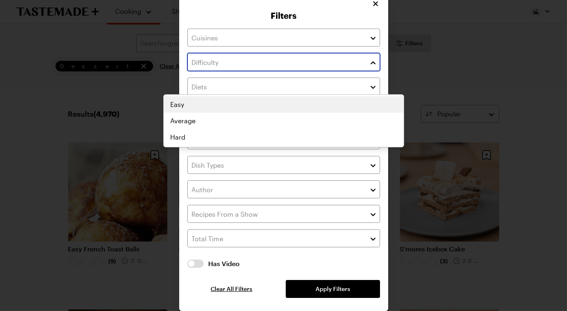
click at [348, 96] on div "Easy Average Hard" at bounding box center [284, 120] width 240 height 49
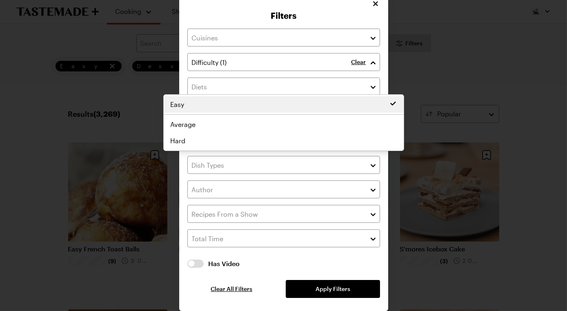
click at [355, 278] on div "Clear Recipes must match all chosen diets. Clear Has Video Has Video Clear All …" at bounding box center [283, 164] width 193 height 270
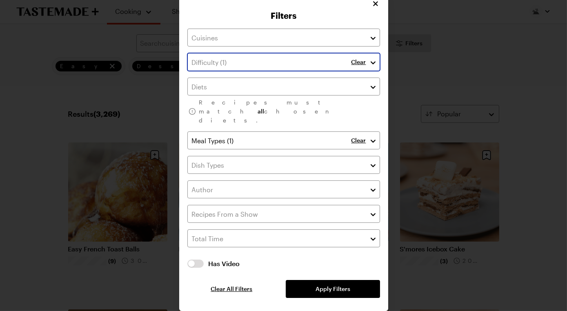
click at [377, 57] on button "button" at bounding box center [373, 62] width 7 height 10
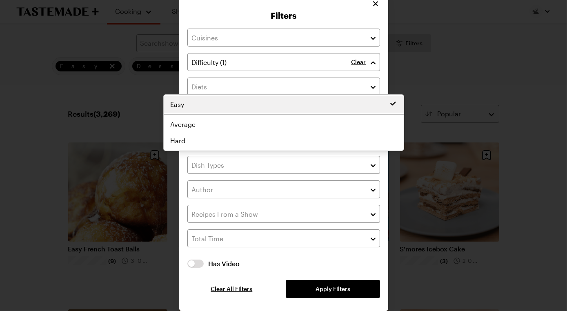
click at [380, 53] on div "Clear" at bounding box center [366, 62] width 29 height 18
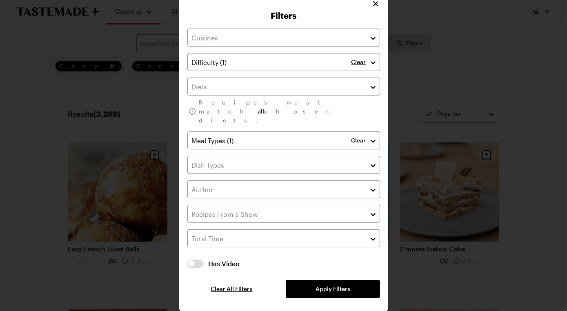
click at [366, 58] on p "Clear" at bounding box center [359, 61] width 15 height 7
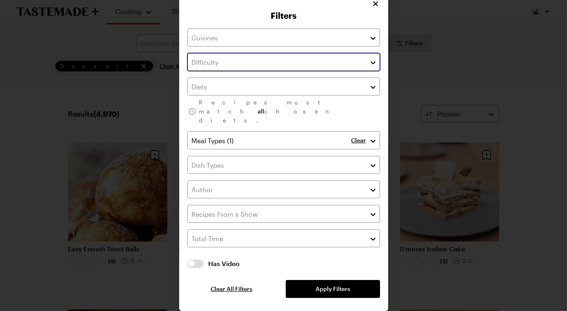
click at [380, 53] on input "text" at bounding box center [283, 62] width 193 height 18
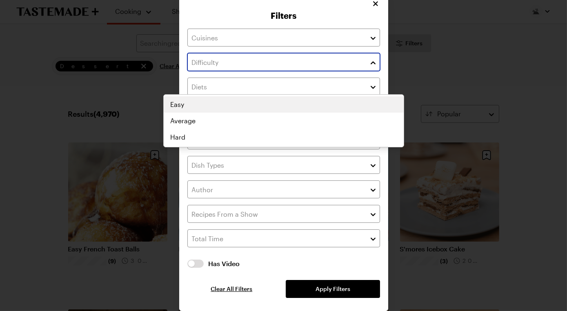
click at [340, 96] on div "Easy Average Hard" at bounding box center [284, 120] width 240 height 49
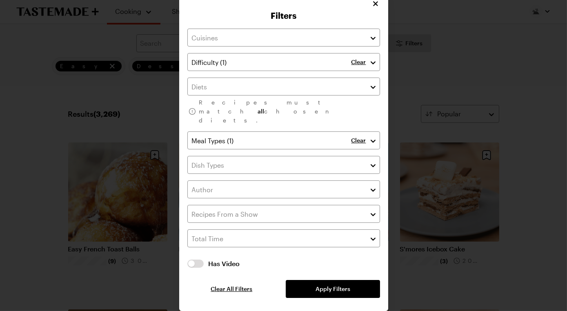
click at [347, 282] on div "Clear Recipes must match all chosen diets. Clear Has Video Has Video Clear All …" at bounding box center [283, 164] width 193 height 270
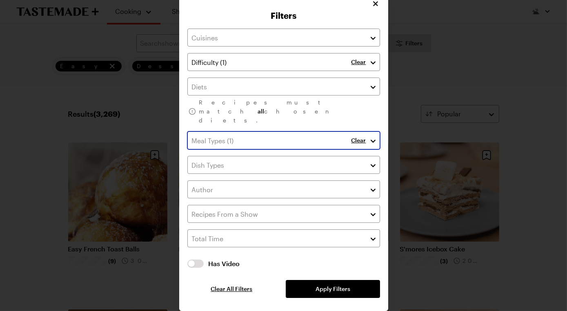
click at [377, 136] on button "button" at bounding box center [373, 141] width 7 height 10
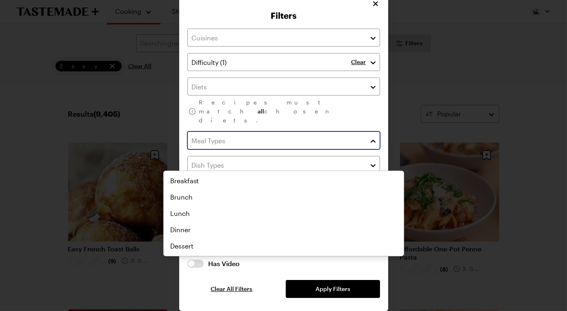
scroll to position [67, 0]
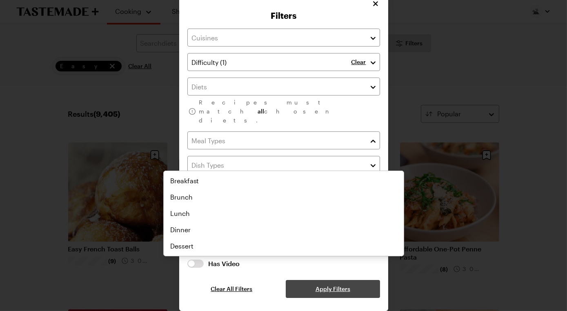
click at [380, 283] on div "Clear Recipes must match all chosen diets. Has Video Has Video Clear All Filter…" at bounding box center [283, 164] width 193 height 270
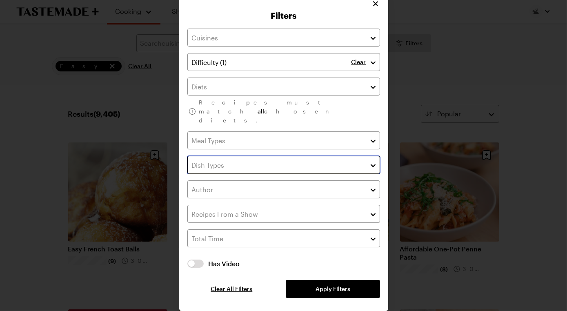
click at [321, 156] on input "text" at bounding box center [283, 165] width 193 height 18
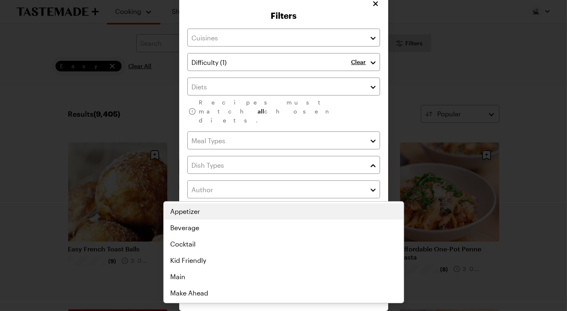
click at [374, 29] on div "Clear Recipes must match all chosen diets. Has Video Has Video Clear All Filter…" at bounding box center [283, 164] width 193 height 270
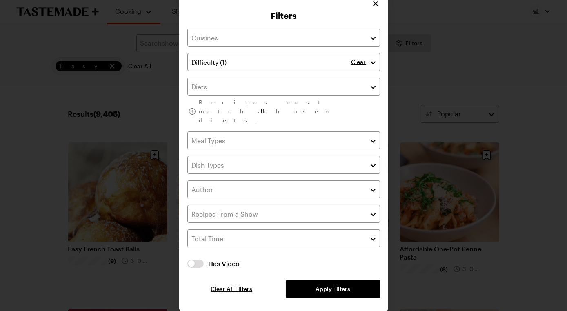
click at [366, 58] on p "Clear" at bounding box center [359, 61] width 15 height 7
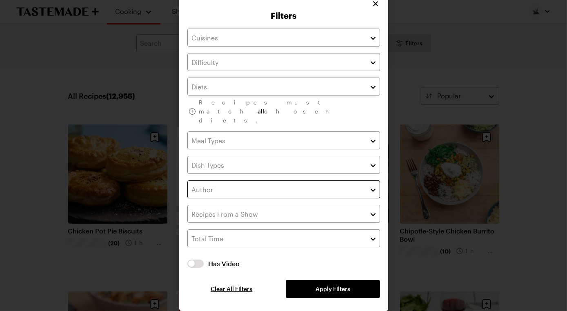
scroll to position [19, 0]
click at [301, 112] on div "Recipes must match all chosen diets." at bounding box center [283, 101] width 193 height 47
click at [377, 91] on button "button" at bounding box center [373, 87] width 7 height 10
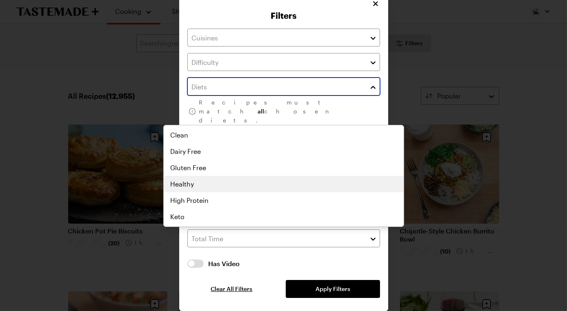
click at [262, 187] on div "Clean Dairy Free Gluten Free Healthy High Protein Keto Low Calorie Low Carb Low…" at bounding box center [284, 176] width 240 height 98
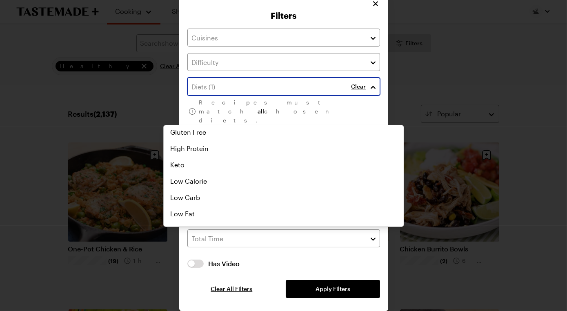
scroll to position [52, 0]
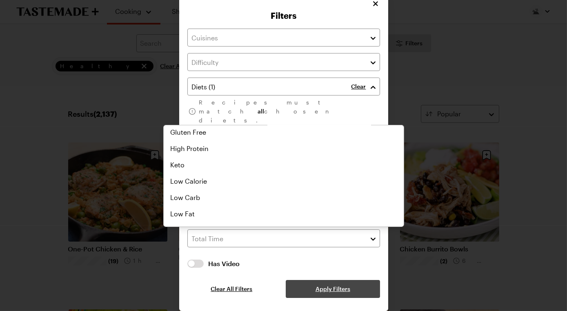
click at [293, 298] on div "Clear Recipes must match all chosen diets. Has Video Has Video Clear All Filter…" at bounding box center [283, 164] width 193 height 270
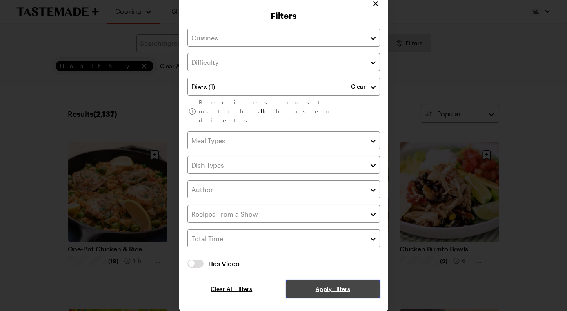
click at [350, 293] on span "Apply Filters" at bounding box center [333, 289] width 35 height 8
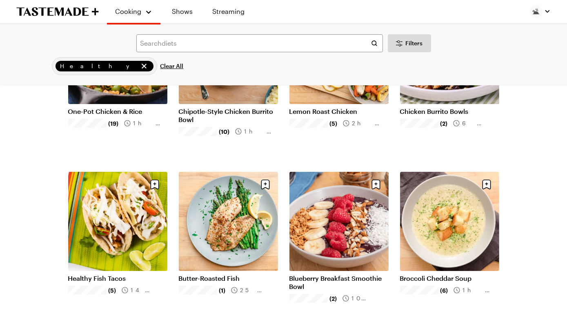
scroll to position [134, 0]
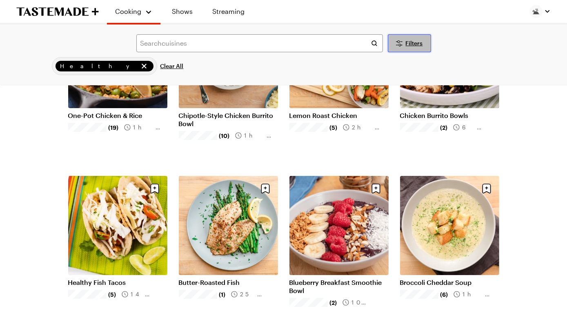
click at [417, 47] on span "Filters" at bounding box center [414, 43] width 17 height 8
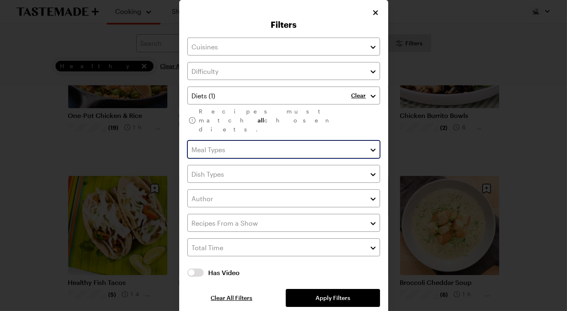
click at [223, 158] on input "text" at bounding box center [283, 149] width 193 height 18
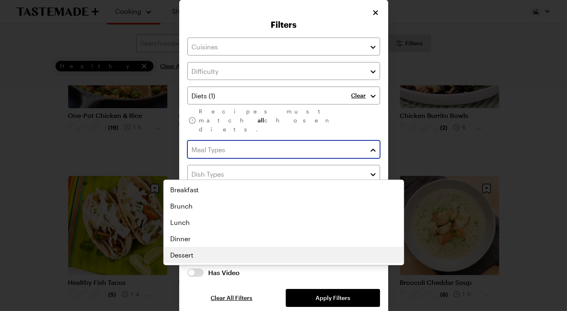
click at [185, 263] on div "Breakfast Brunch Lunch Dinner Dessert" at bounding box center [284, 223] width 240 height 82
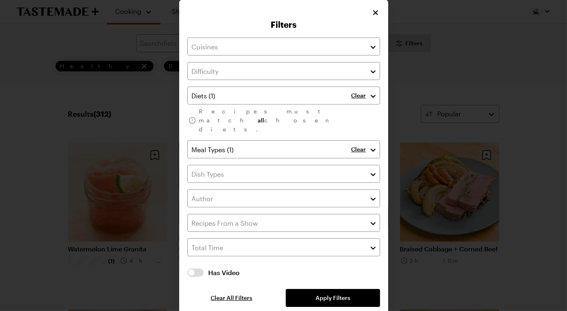
click at [388, 14] on div "Filters Clear Recipes must match all chosen diets. Clear Has Video Has Video Cl…" at bounding box center [283, 160] width 209 height 320
click at [380, 13] on icon "Close" at bounding box center [376, 12] width 8 height 8
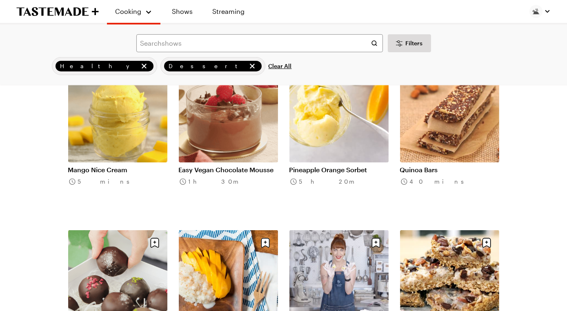
scroll to position [581, 0]
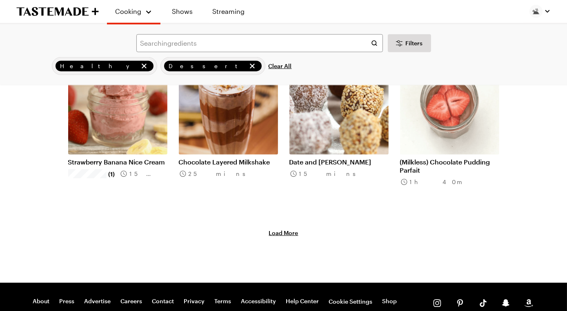
scroll to position [1920, 0]
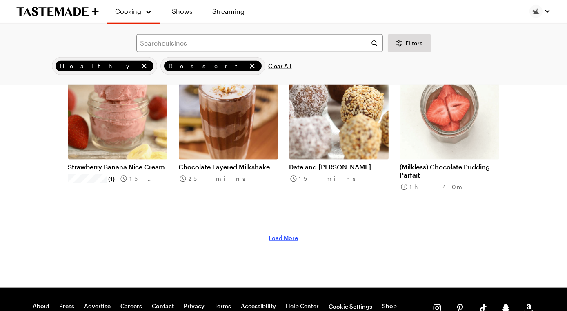
click at [299, 234] on span "Load More" at bounding box center [283, 238] width 29 height 8
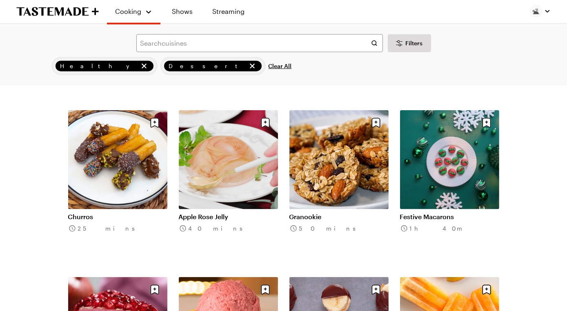
scroll to position [2203, 0]
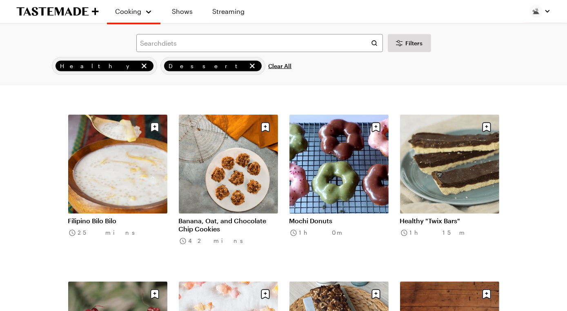
scroll to position [3035, 0]
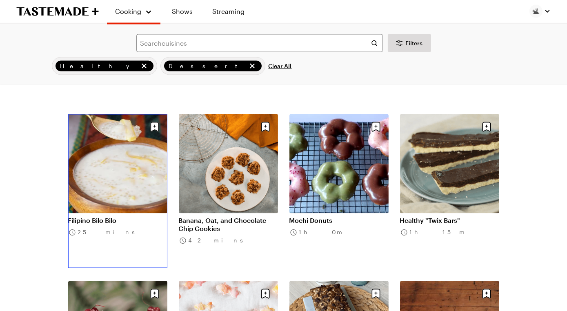
click at [136, 217] on link "Filipino Bilo Bilo" at bounding box center [117, 221] width 99 height 8
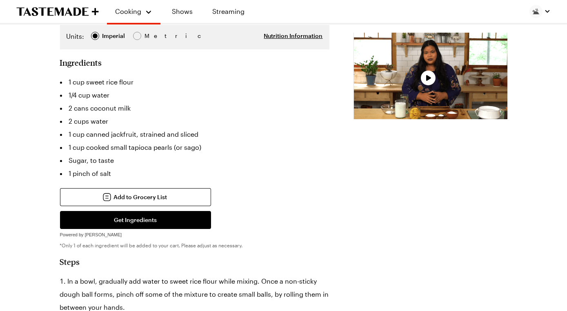
scroll to position [188, 0]
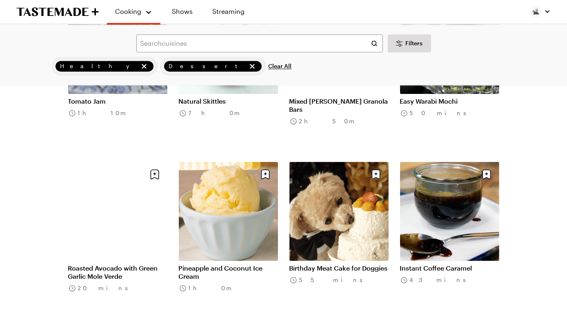
scroll to position [3555, 0]
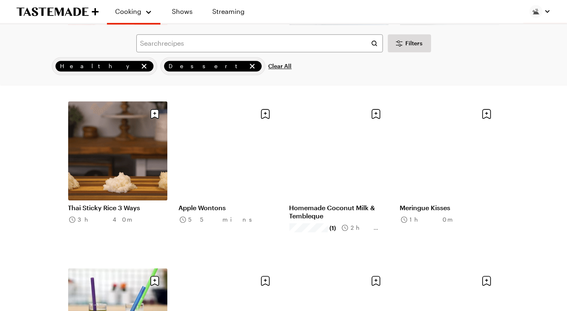
scroll to position [4747, 0]
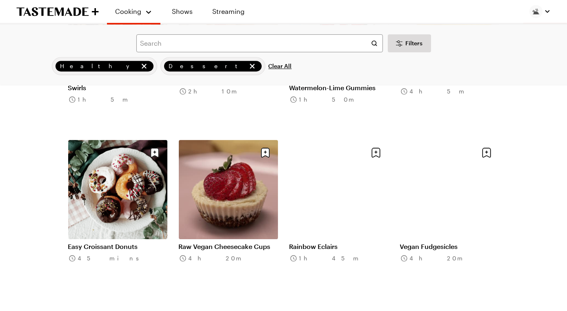
scroll to position [5338, 0]
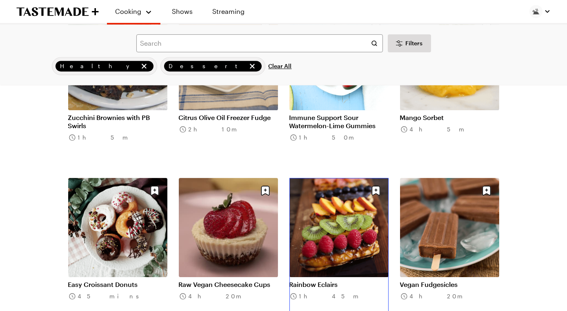
click at [350, 281] on link "Rainbow Eclairs" at bounding box center [339, 285] width 99 height 8
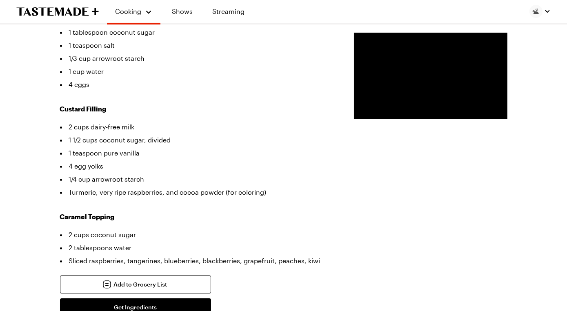
scroll to position [252, 0]
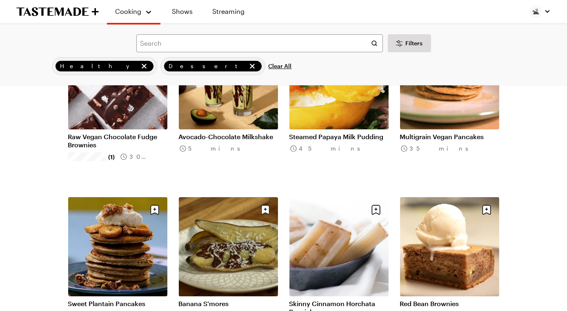
scroll to position [5657, 0]
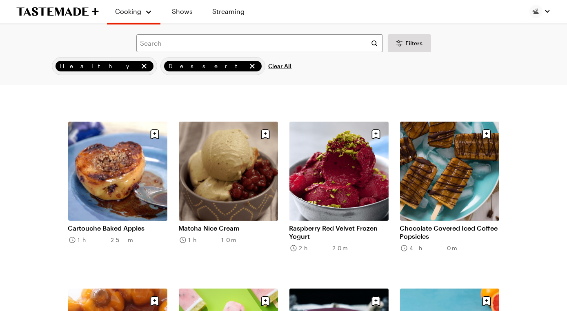
scroll to position [6544, 0]
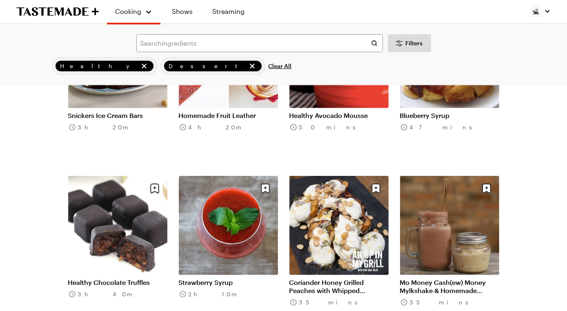
scroll to position [7680, 0]
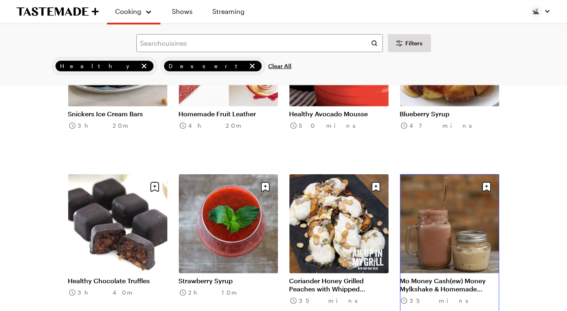
click at [440, 277] on link "Mo Money Cash(ew) Money Mylkshake & Homemade Cashew Butter" at bounding box center [449, 285] width 99 height 16
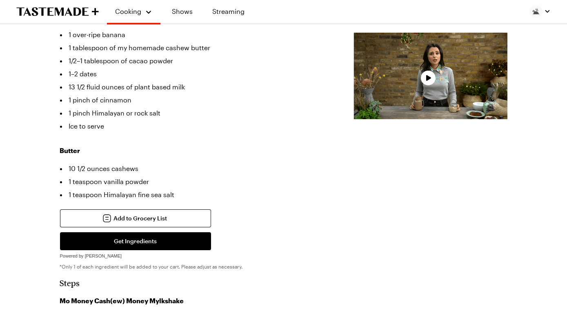
scroll to position [255, 0]
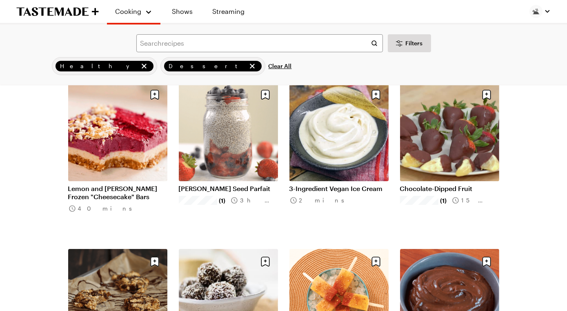
scroll to position [7680, 0]
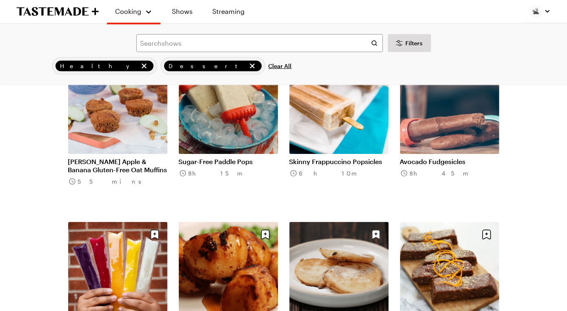
scroll to position [8777, 0]
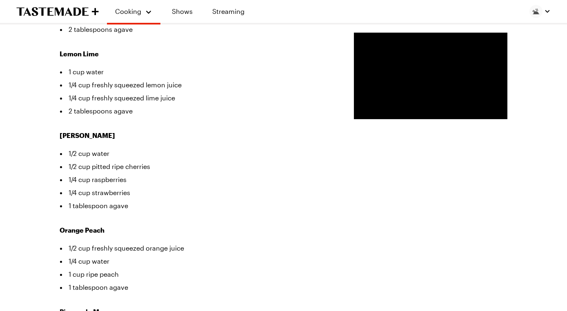
scroll to position [310, 0]
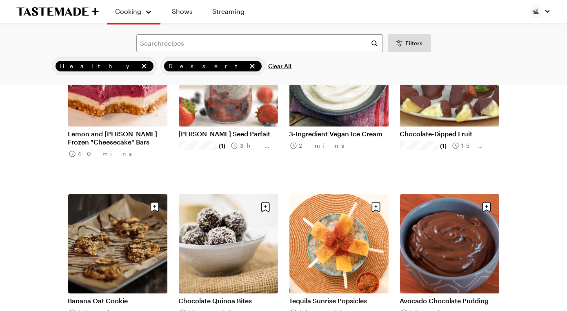
scroll to position [8777, 0]
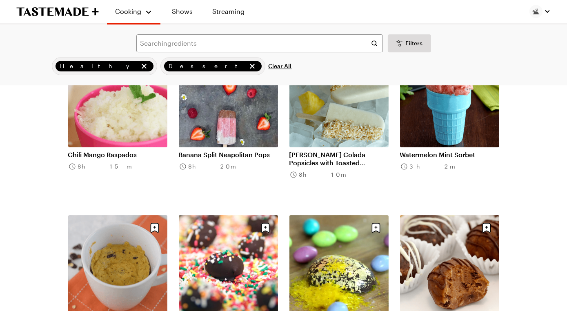
scroll to position [11595, 0]
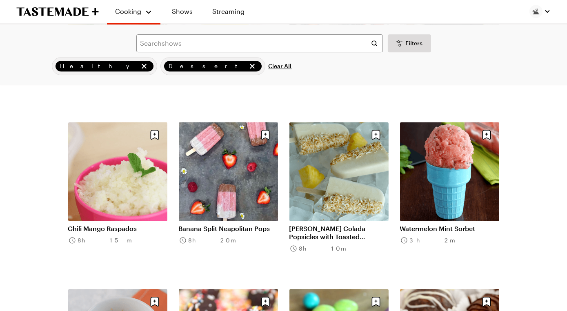
scroll to position [11573, 0]
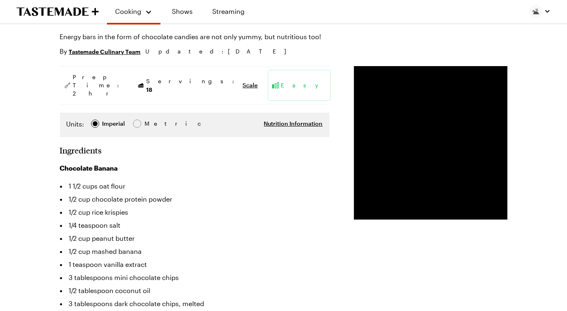
type textarea "x"
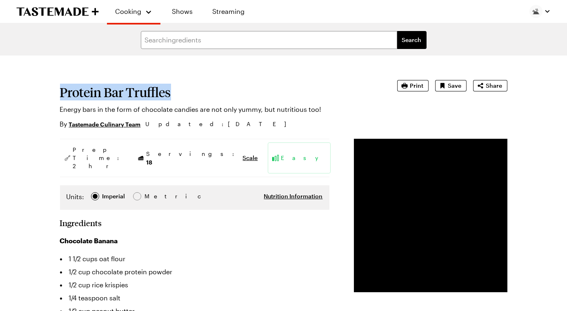
drag, startPoint x: 67, startPoint y: 112, endPoint x: 222, endPoint y: 112, distance: 154.8
click at [222, 100] on h1 "Protein Bar Truffles" at bounding box center [217, 92] width 314 height 15
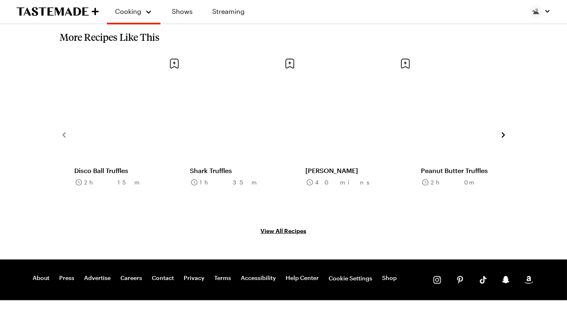
scroll to position [1711, 0]
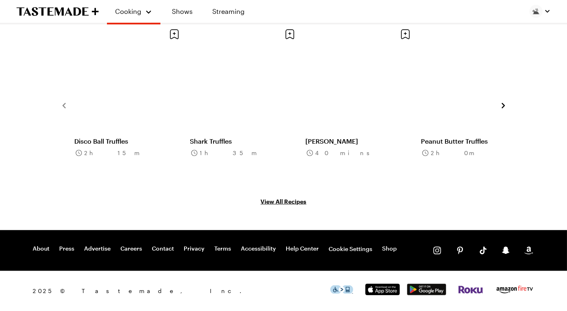
drag, startPoint x: 65, startPoint y: 62, endPoint x: 188, endPoint y: 60, distance: 123.0
copy div "Chocolate Banana 1 1/2 cups oat flour 1/2 cup chocolate protein powder 1/2 cup …"
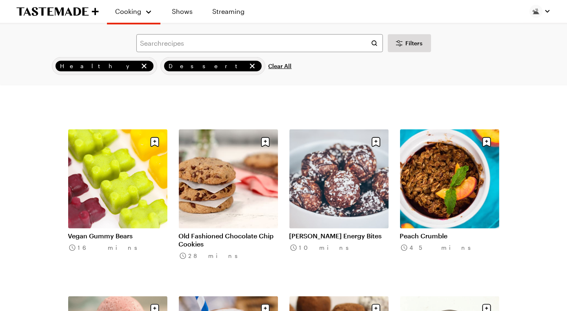
scroll to position [11573, 0]
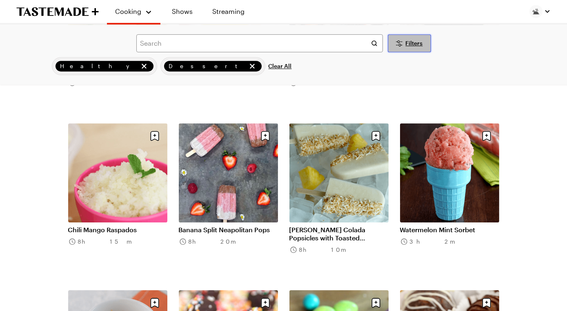
click at [404, 52] on button "Filters" at bounding box center [409, 43] width 43 height 18
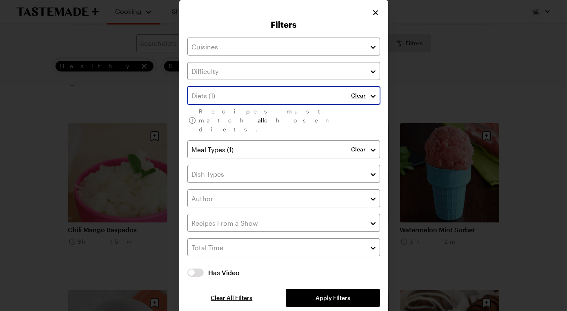
click at [377, 100] on button "button" at bounding box center [373, 96] width 7 height 10
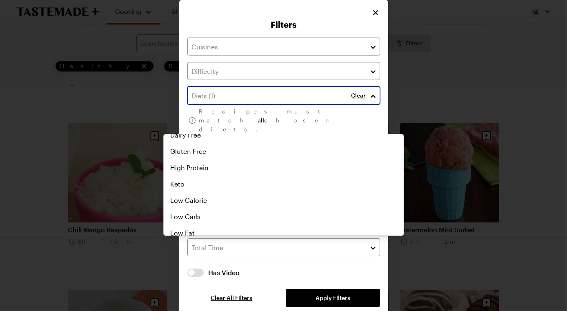
scroll to position [46, 0]
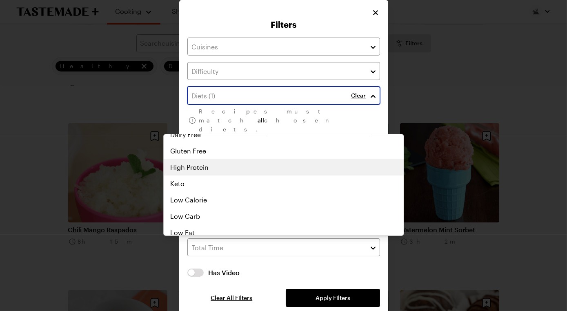
click at [214, 186] on div "Healthy Clean Dairy Free Gluten Free Healthy High Protein Keto Low Calorie Low …" at bounding box center [284, 139] width 240 height 98
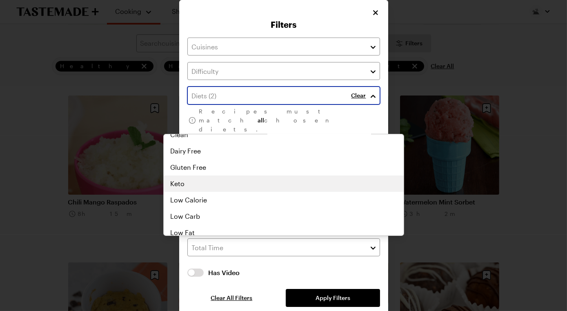
scroll to position [66, 0]
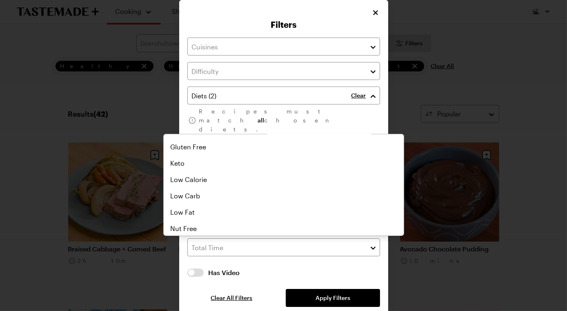
click at [501, 96] on div "Filters Clear Recipes must match all chosen diets. Clear Has Video Has Video Cl…" at bounding box center [283, 160] width 567 height 320
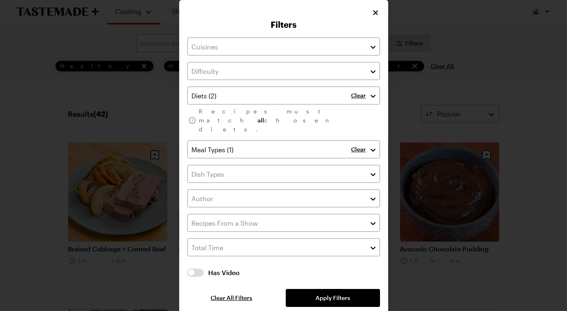
click at [501, 96] on div at bounding box center [283, 155] width 567 height 311
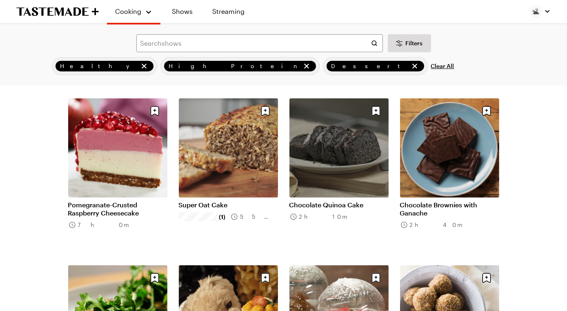
scroll to position [546, 0]
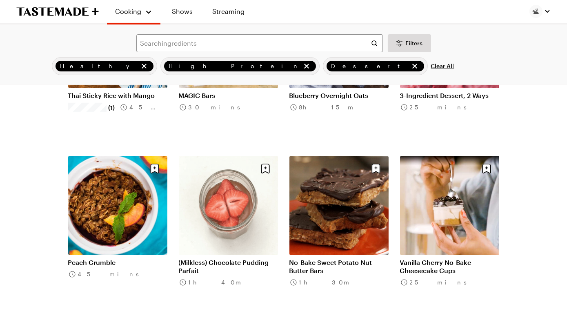
scroll to position [320, 0]
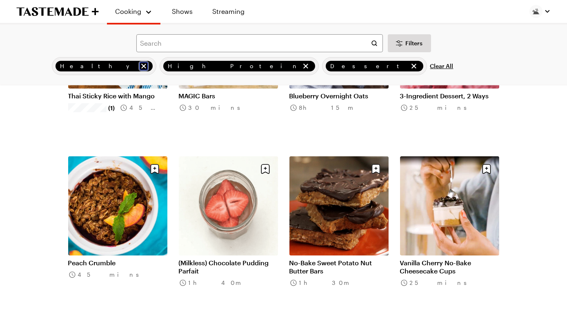
click at [140, 70] on icon "remove Healthy" at bounding box center [144, 66] width 8 height 8
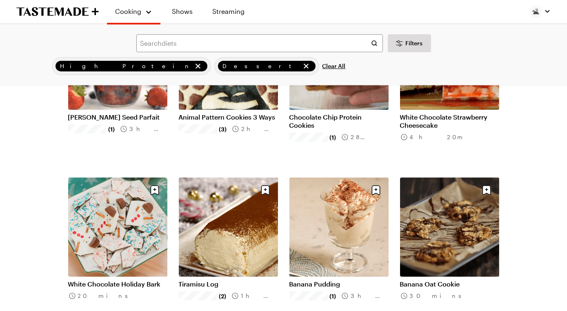
scroll to position [440, 0]
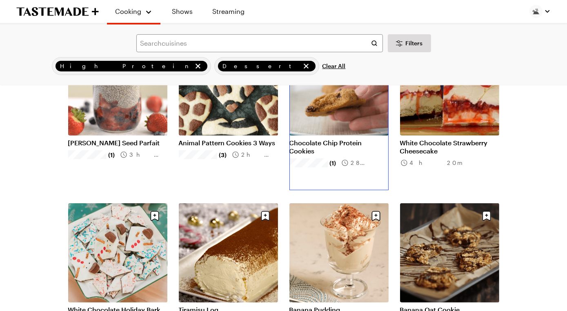
click at [319, 139] on link "Chocolate Chip Protein Cookies" at bounding box center [339, 147] width 99 height 16
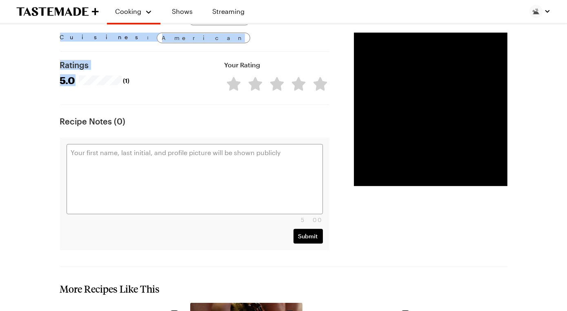
scroll to position [818, 0]
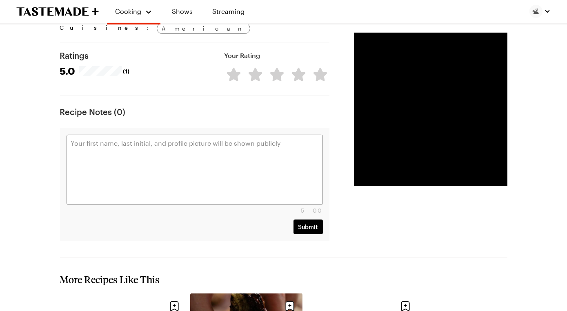
drag, startPoint x: 69, startPoint y: 151, endPoint x: 167, endPoint y: 67, distance: 128.3
copy div "1 1/2 cups spelt flour 2 scoops vanilla protein powder 1 teaspoon baking powder…"
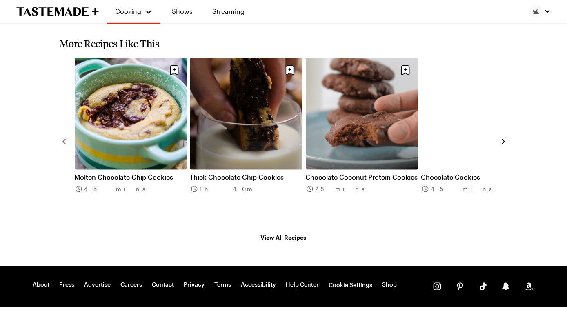
scroll to position [1050, 0]
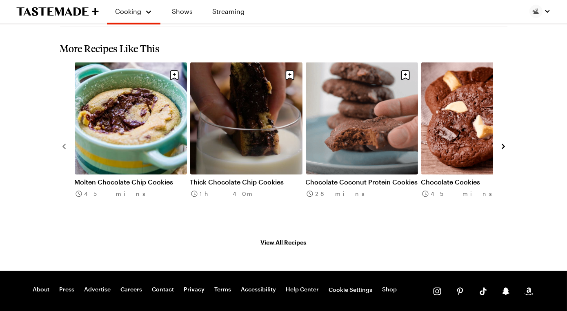
click at [387, 10] on div "Loaded : 46.87% 1:02 0:23" at bounding box center [422, 4] width 71 height 12
drag, startPoint x: 384, startPoint y: 218, endPoint x: 402, endPoint y: 218, distance: 18.0
click at [402, 4] on div "1:31" at bounding box center [408, 3] width 34 height 2
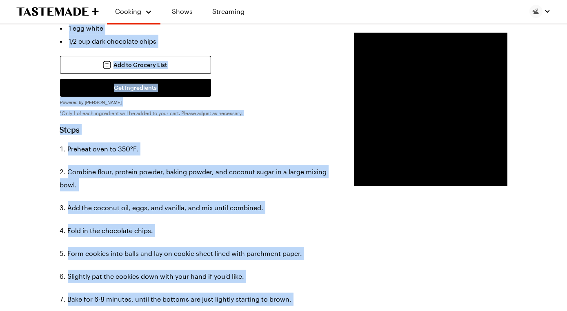
scroll to position [334, 0]
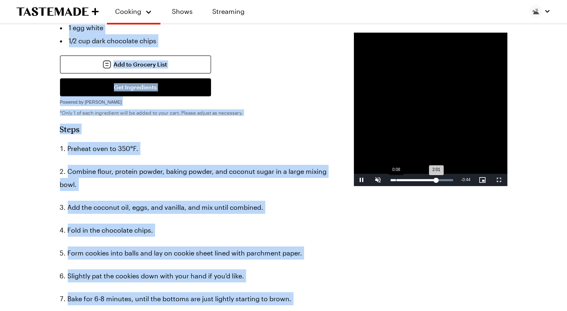
click at [391, 181] on div "Loaded : 100.00% 0:08 2:01" at bounding box center [422, 180] width 62 height 2
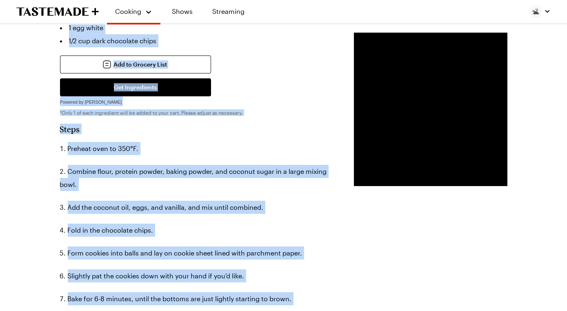
click at [348, 261] on div "Prep Time: 20 min Cook Time: 8 min Servings: 8 Scale Easy Units: Imperial Imper…" at bounding box center [284, 279] width 448 height 893
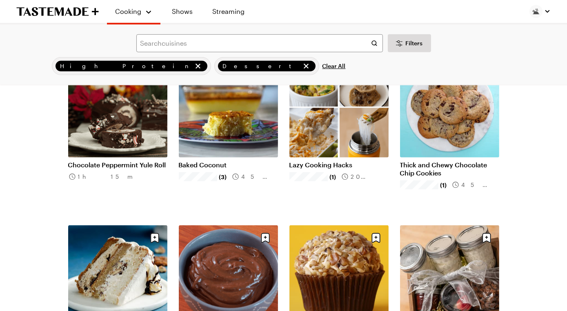
scroll to position [754, 0]
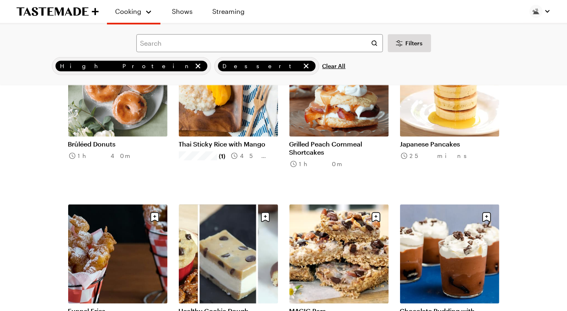
scroll to position [1280, 0]
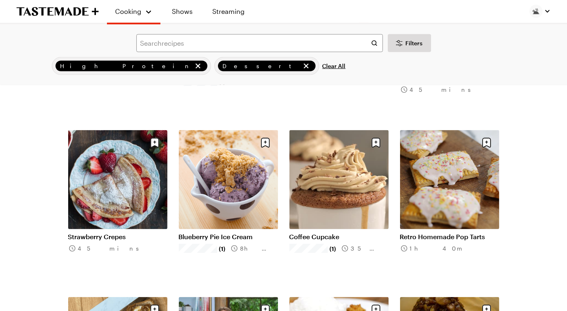
scroll to position [2688, 0]
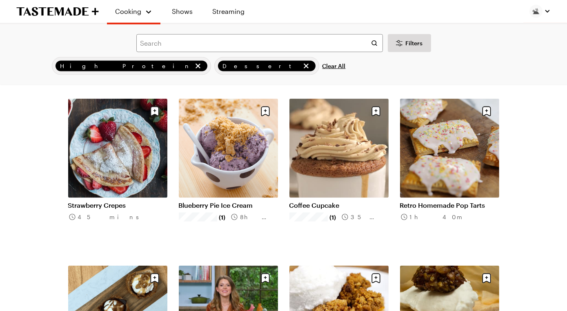
scroll to position [2708, 0]
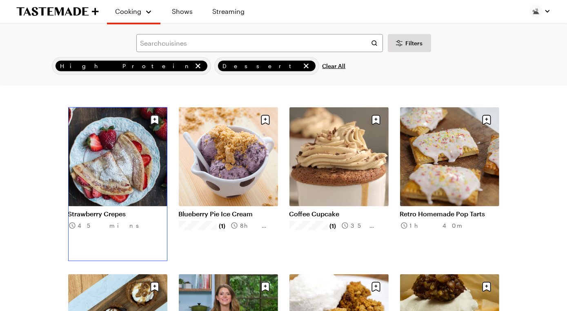
click at [117, 210] on link "Strawberry Crepes" at bounding box center [117, 214] width 99 height 8
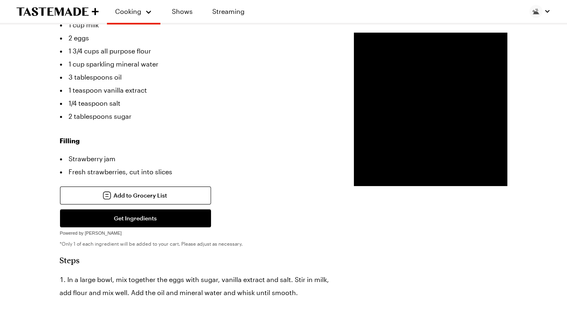
scroll to position [254, 0]
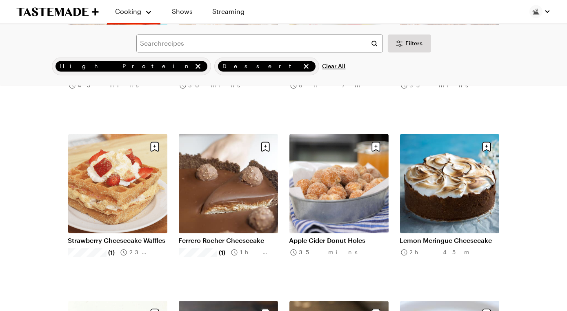
scroll to position [3211, 0]
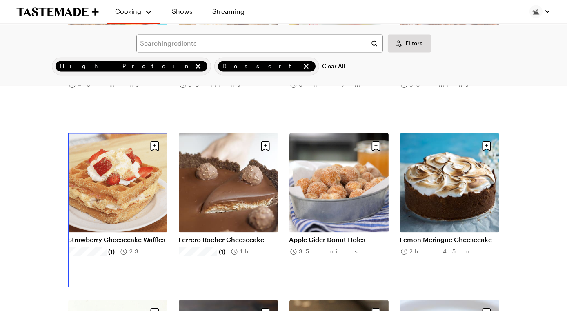
click at [138, 236] on link "Strawberry Cheesecake Waffles" at bounding box center [117, 240] width 99 height 8
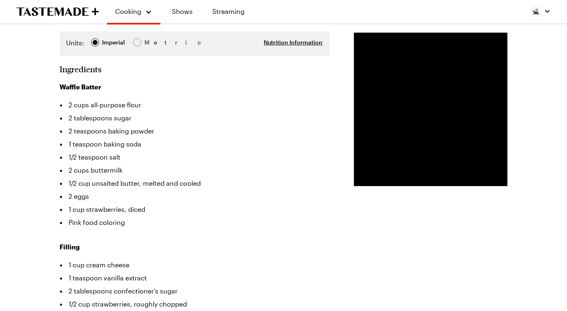
scroll to position [192, 0]
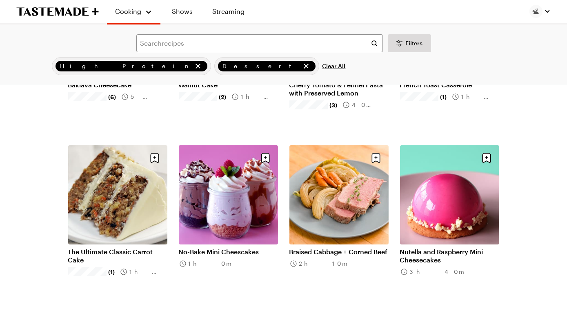
scroll to position [3211, 0]
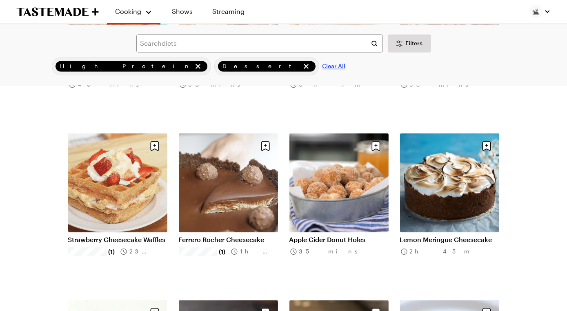
click at [323, 70] on span "Clear All" at bounding box center [334, 66] width 23 height 8
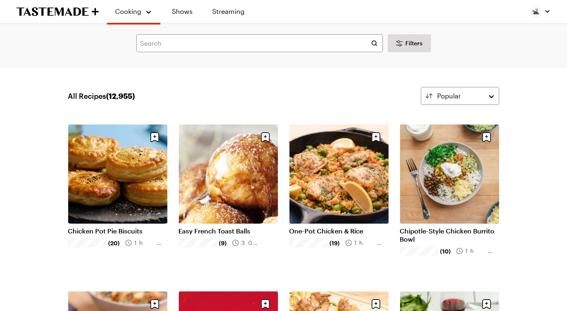
click at [436, 52] on div "Search diets Filters" at bounding box center [283, 43] width 544 height 18
click at [417, 47] on span "Filters" at bounding box center [414, 43] width 17 height 8
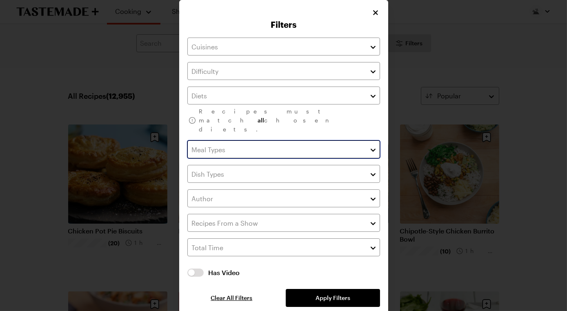
click at [239, 158] on input "text" at bounding box center [283, 149] width 193 height 18
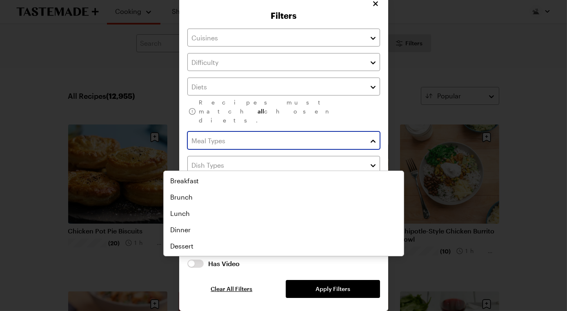
scroll to position [51, 0]
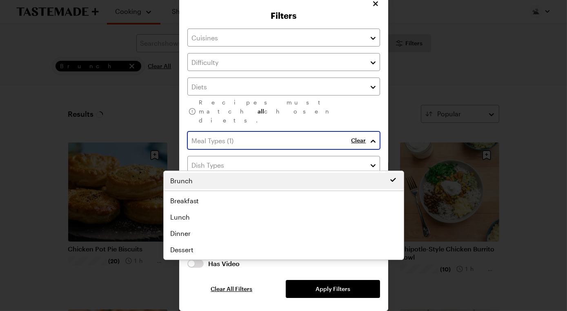
click at [202, 173] on div "Brunch Breakfast Brunch Lunch Dinner Dessert" at bounding box center [284, 215] width 240 height 85
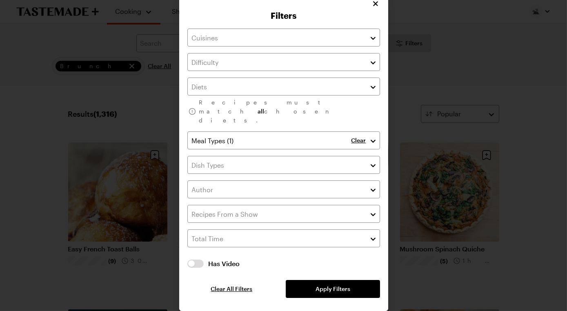
click at [447, 89] on div "Filters Recipes must match all chosen diets. Clear Has Video Has Video Clear Al…" at bounding box center [283, 151] width 567 height 320
click at [512, 33] on div at bounding box center [283, 155] width 567 height 311
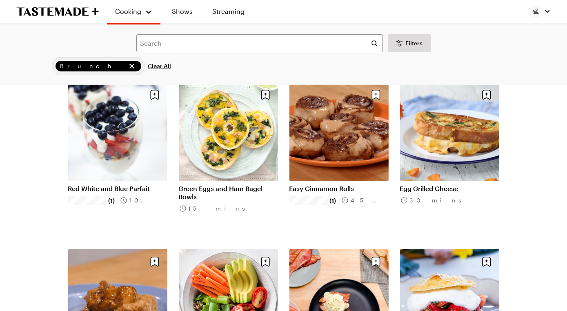
scroll to position [395, 0]
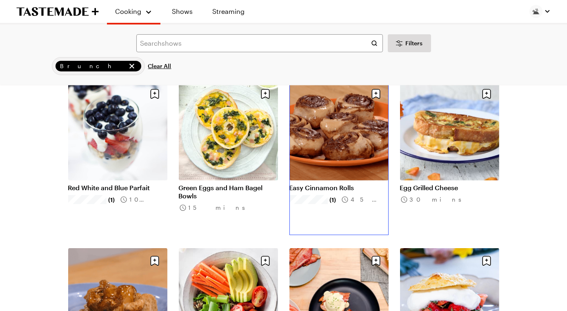
click at [359, 184] on link "Easy Cinnamon Rolls" at bounding box center [339, 188] width 99 height 8
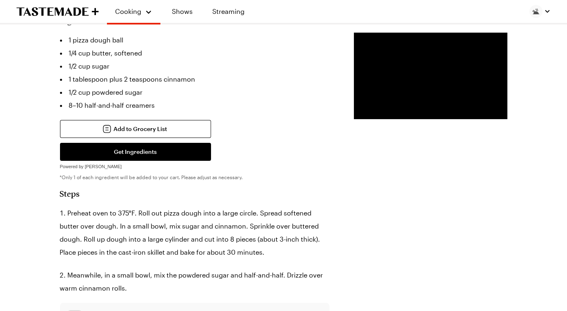
scroll to position [293, 0]
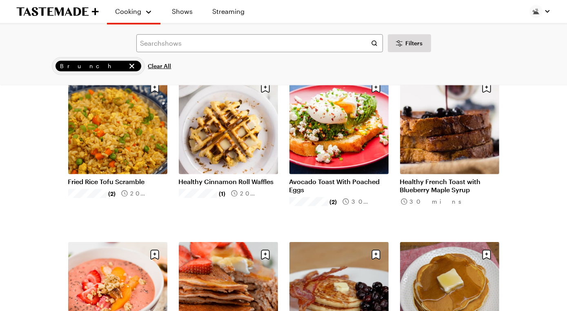
scroll to position [739, 0]
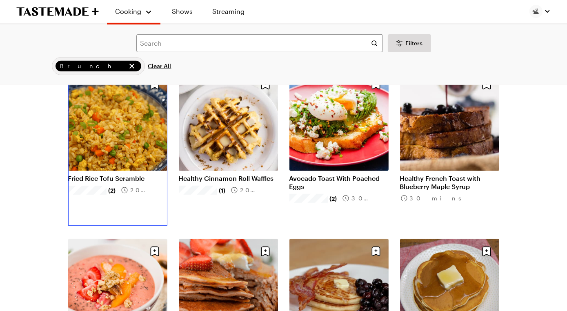
click at [94, 174] on link "Fried Rice Tofu Scramble" at bounding box center [117, 178] width 99 height 8
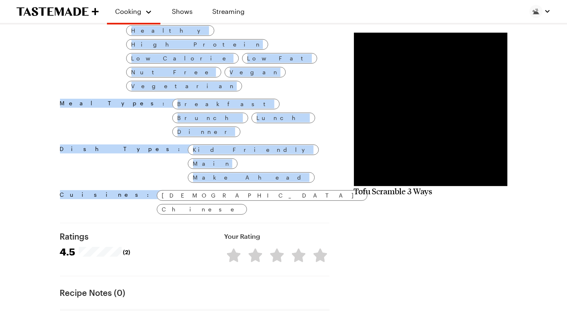
scroll to position [740, 0]
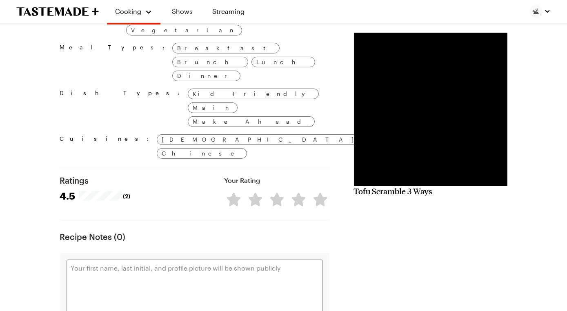
drag, startPoint x: 74, startPoint y: 71, endPoint x: 187, endPoint y: 91, distance: 115.0
copy div "1/2 block extra firm tofu 1 teaspoon turmeric Salt, to taste Oil 1/4 cup onion,…"
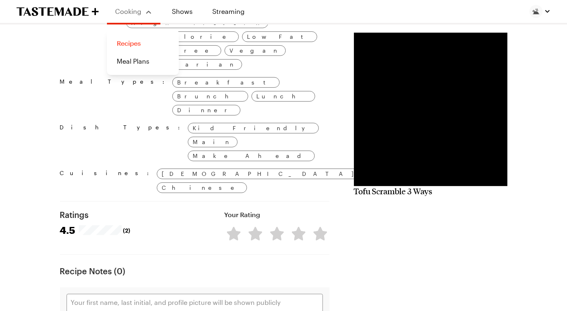
scroll to position [705, 0]
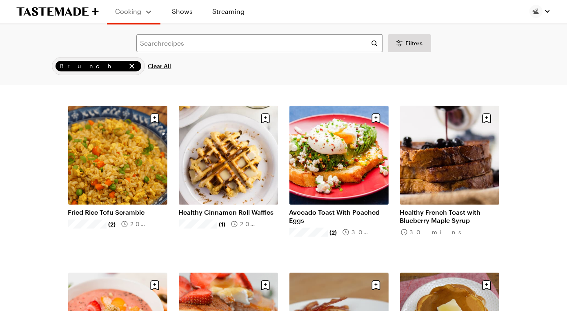
scroll to position [739, 0]
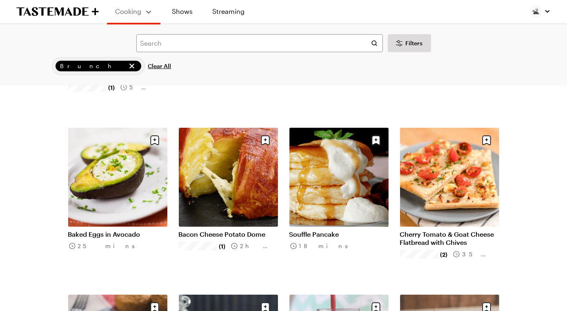
scroll to position [1022, 0]
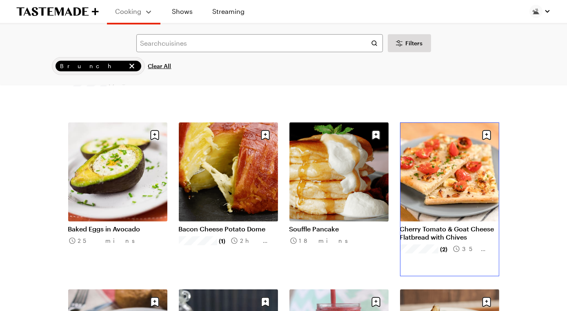
click at [442, 225] on link "Cherry Tomato & Goat Cheese Flatbread with Chives" at bounding box center [449, 233] width 99 height 16
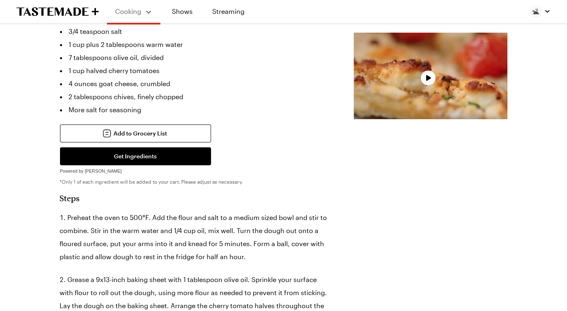
scroll to position [308, 0]
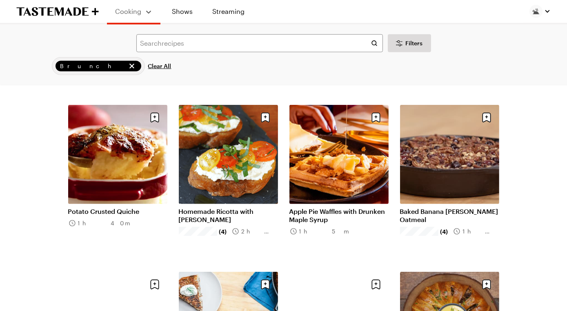
scroll to position [1374, 0]
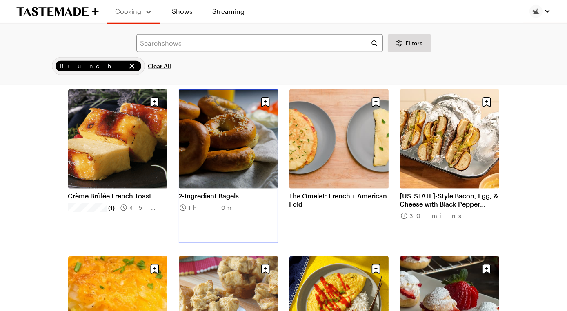
click at [231, 192] on link "2-Ingredient Bagels" at bounding box center [228, 196] width 99 height 8
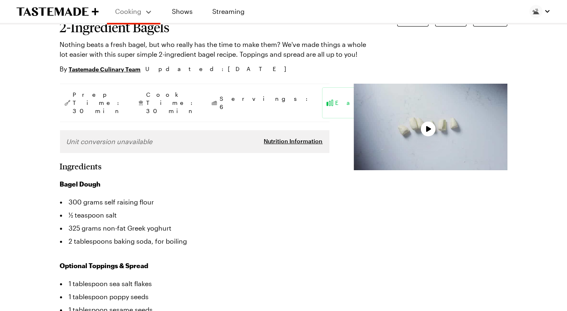
scroll to position [71, 0]
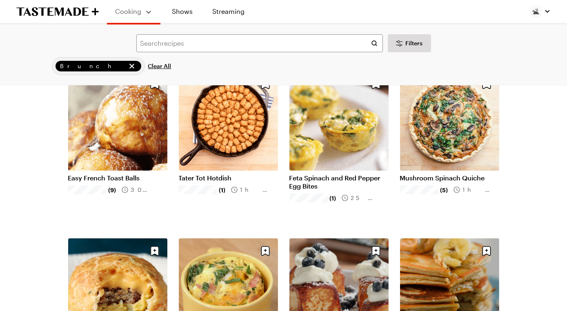
scroll to position [1724, 0]
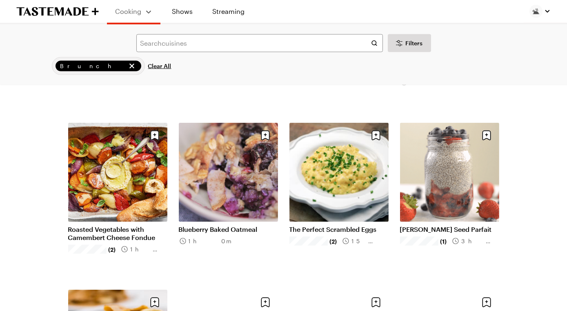
scroll to position [2544, 0]
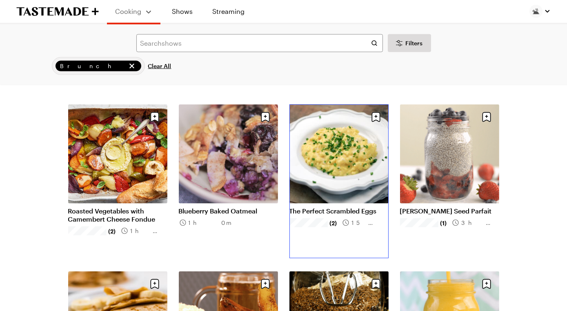
click at [339, 207] on link "The Perfect Scrambled Eggs" at bounding box center [339, 211] width 99 height 8
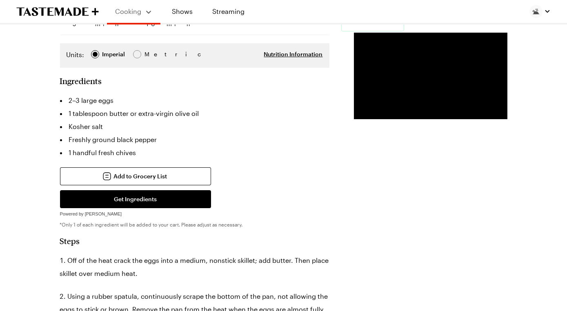
scroll to position [161, 0]
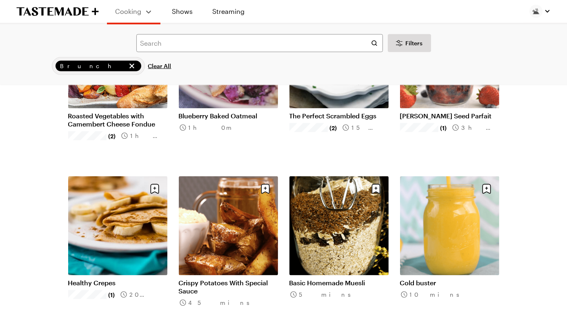
scroll to position [2641, 0]
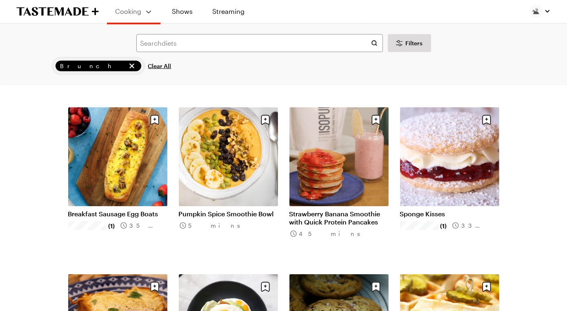
scroll to position [2879, 0]
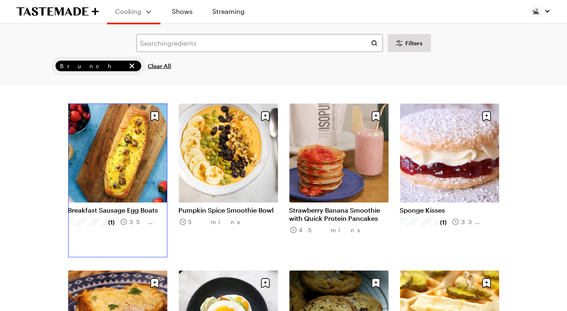
click at [135, 206] on link "Breakfast Sausage Egg Boats" at bounding box center [117, 210] width 99 height 8
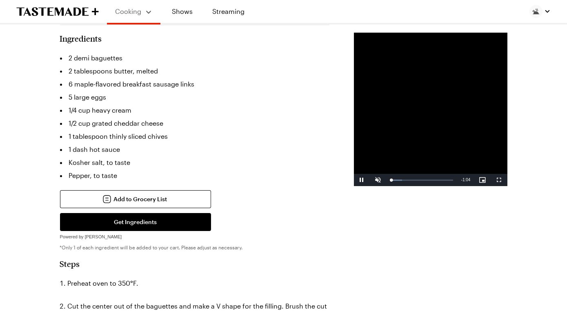
scroll to position [255, 0]
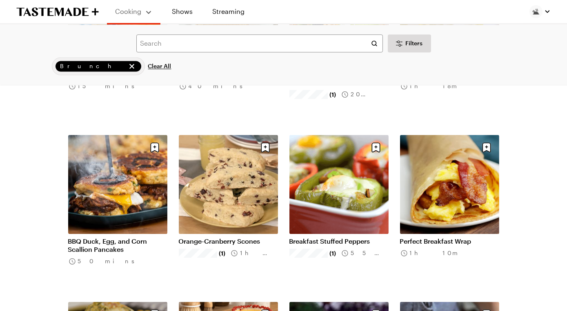
scroll to position [3367, 0]
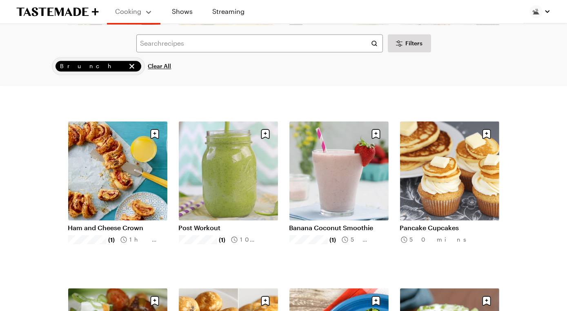
scroll to position [3893, 0]
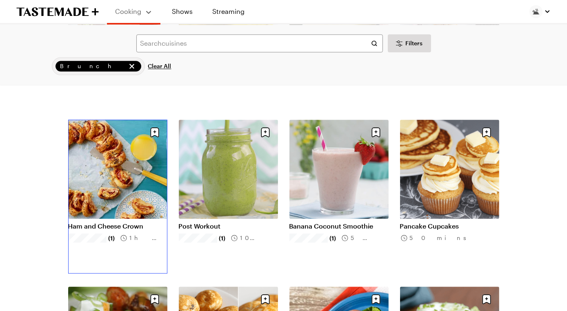
click at [125, 222] on link "Ham and Cheese Crown" at bounding box center [117, 226] width 99 height 8
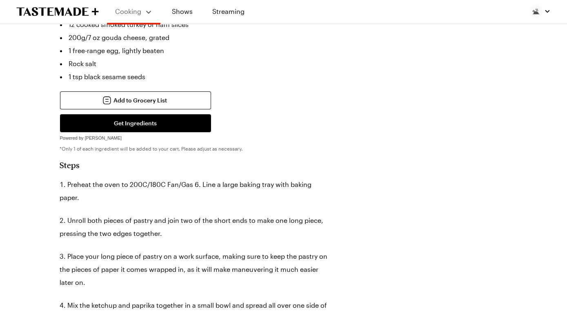
scroll to position [321, 0]
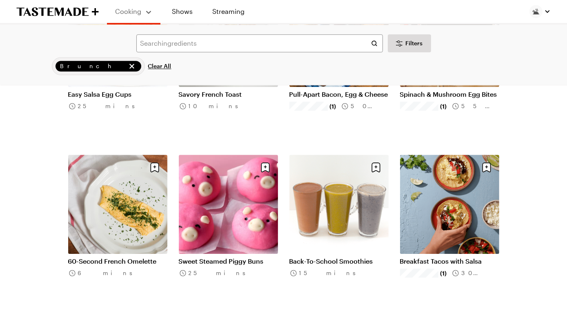
scroll to position [4525, 0]
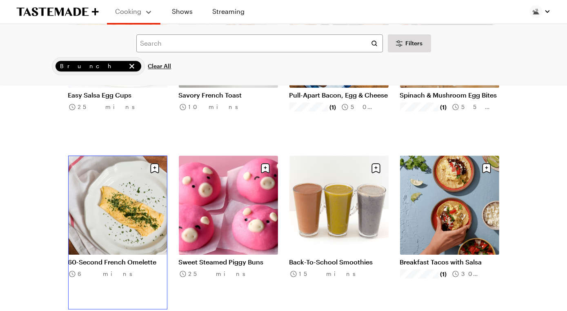
click at [125, 258] on link "60-Second French Omelette" at bounding box center [117, 262] width 99 height 8
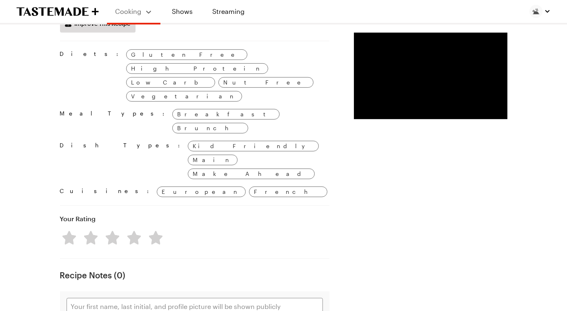
scroll to position [814, 0]
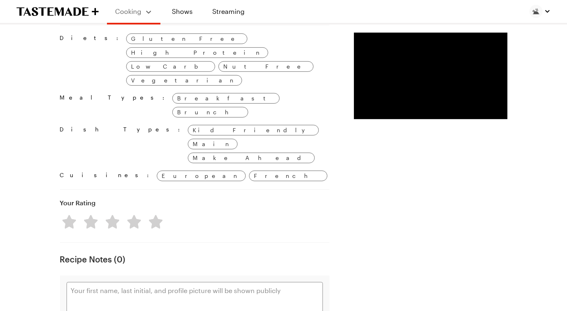
drag, startPoint x: 65, startPoint y: 85, endPoint x: 105, endPoint y: 218, distance: 138.3
copy div "60-second French Omelette 3 eggs 1 tablespoon butter 1 tablespoon water Salt, t…"
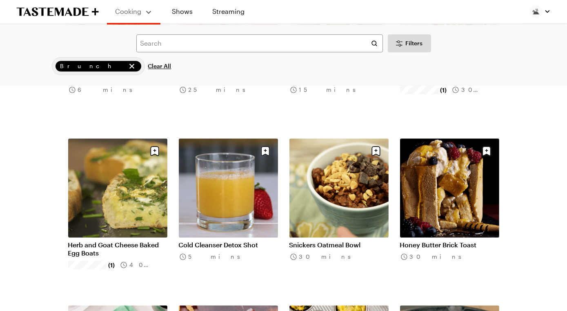
scroll to position [4721, 0]
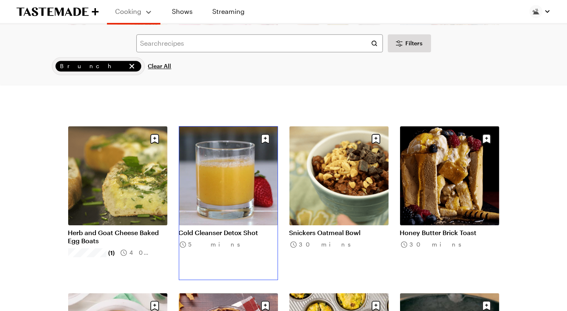
click at [222, 229] on link "Cold Cleanser Detox Shot" at bounding box center [228, 233] width 99 height 8
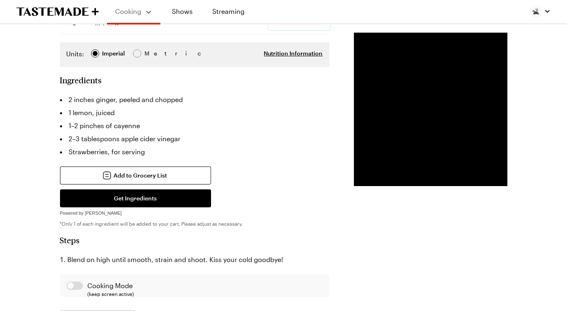
scroll to position [144, 0]
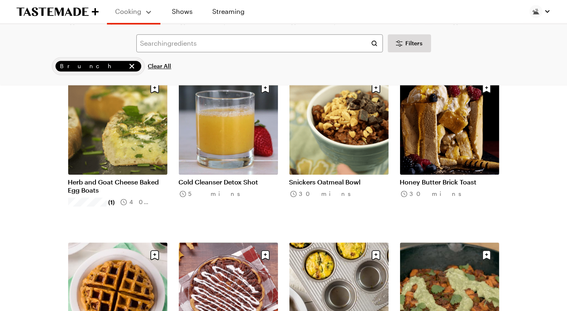
scroll to position [4748, 0]
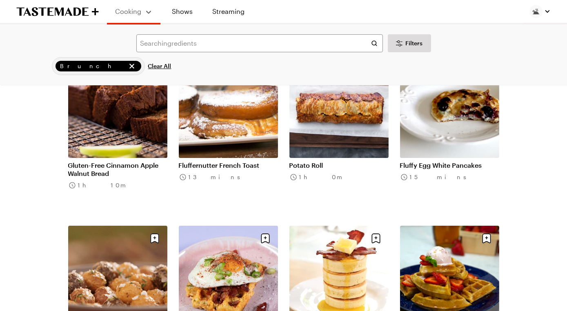
scroll to position [5794, 0]
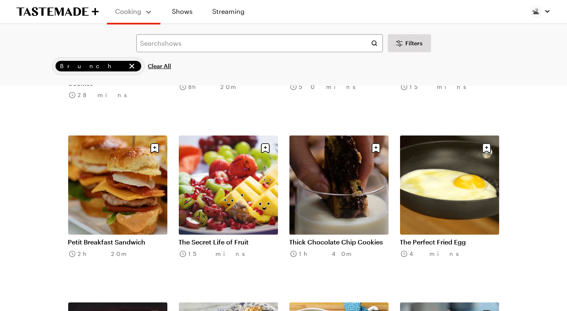
scroll to position [6719, 0]
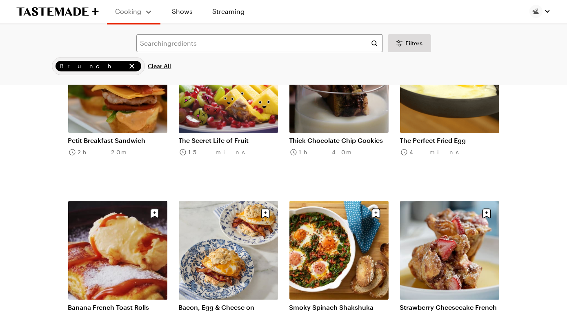
scroll to position [6816, 0]
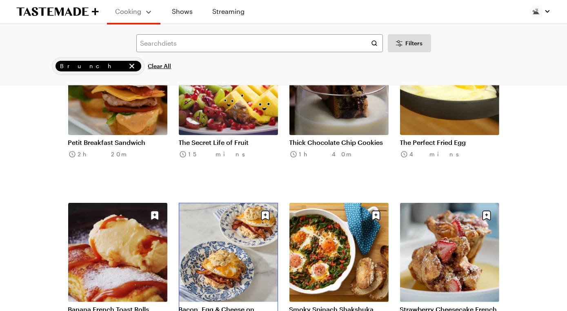
click at [245, 306] on link "Bacon, Egg & Cheese on Everything Bagel Biscuits" at bounding box center [228, 314] width 99 height 16
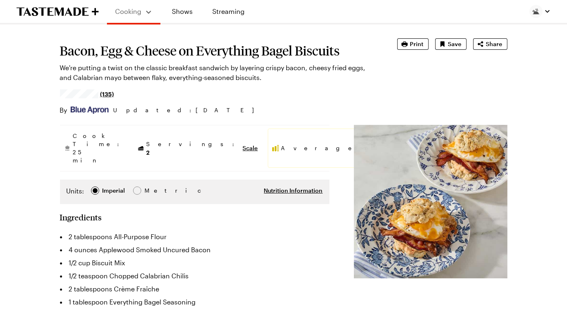
scroll to position [41, 0]
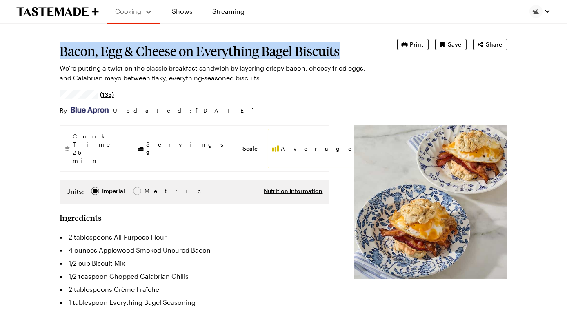
drag, startPoint x: 67, startPoint y: 68, endPoint x: 186, endPoint y: 81, distance: 119.6
click at [186, 58] on h1 "Bacon, Egg & Cheese on Everything Bagel Biscuits" at bounding box center [217, 51] width 314 height 15
copy h1 "Bacon, Egg & Cheese on Everything Bagel Biscuits"
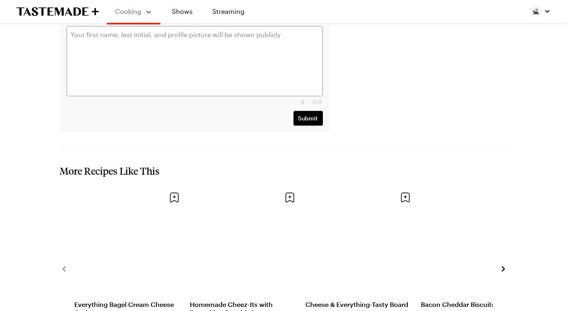
scroll to position [1044, 0]
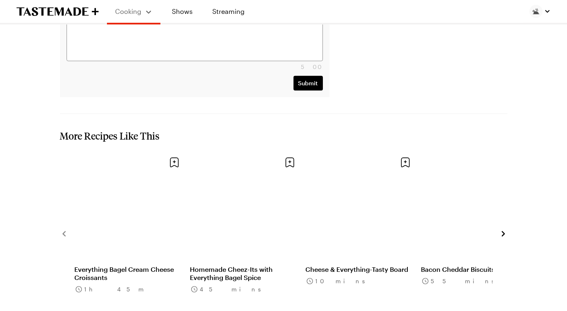
drag, startPoint x: 72, startPoint y: 119, endPoint x: 275, endPoint y: 74, distance: 208.1
copy div "2 tablespoons All-Purpose Flour 4 ounces Applewood Smoked Uncured Bacon 1/2 cup…"
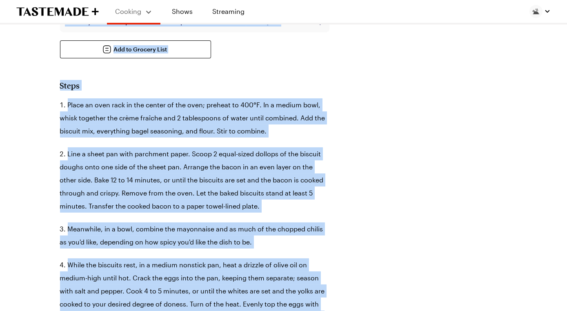
scroll to position [385, 0]
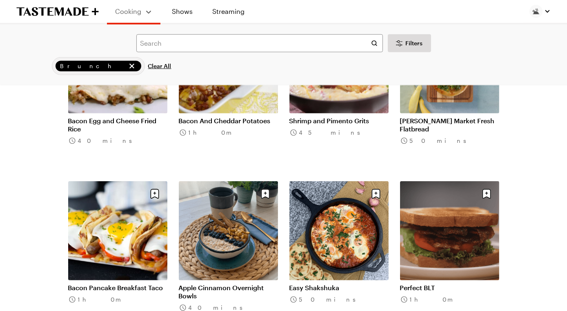
scroll to position [7508, 0]
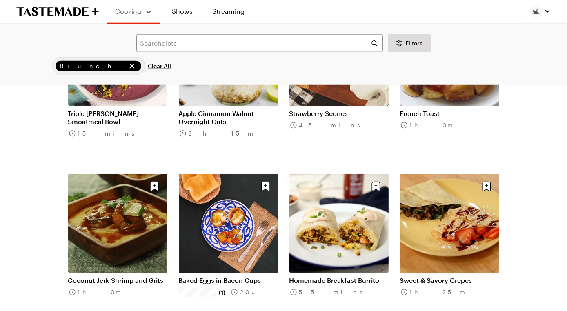
scroll to position [8213, 0]
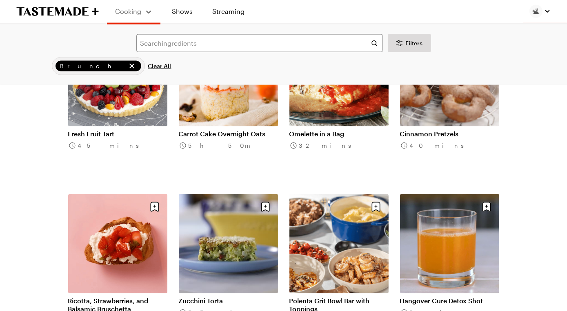
scroll to position [8818, 0]
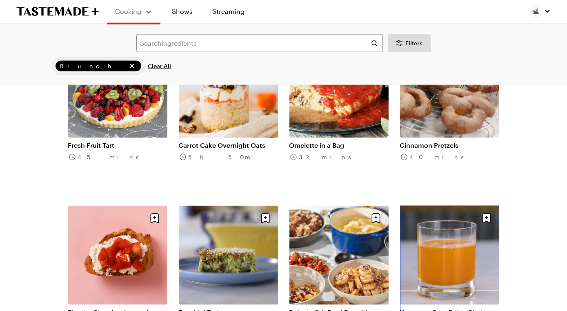
click at [452, 308] on link "Hangover Cure Detox Shot" at bounding box center [449, 312] width 99 height 8
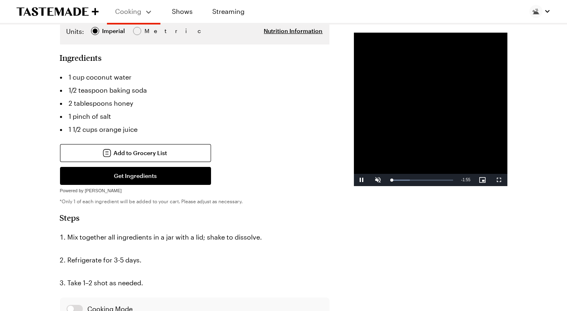
scroll to position [166, 0]
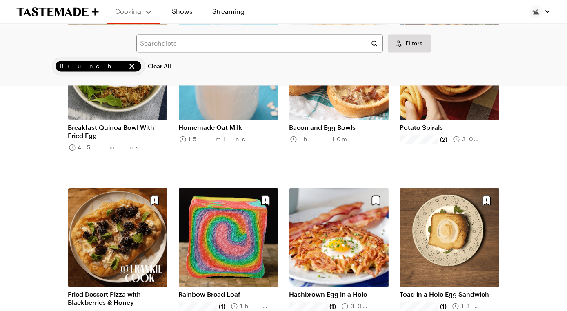
scroll to position [9841, 0]
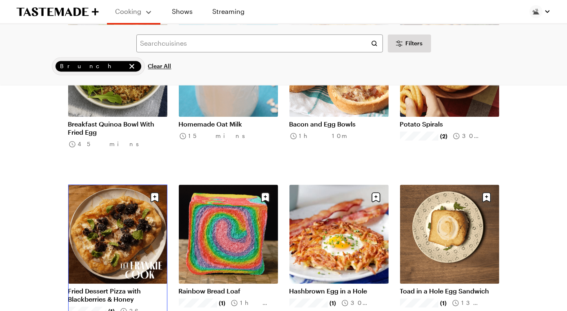
click at [94, 287] on link "Fried Dessert Pizza with Blackberries & Honey" at bounding box center [117, 295] width 99 height 16
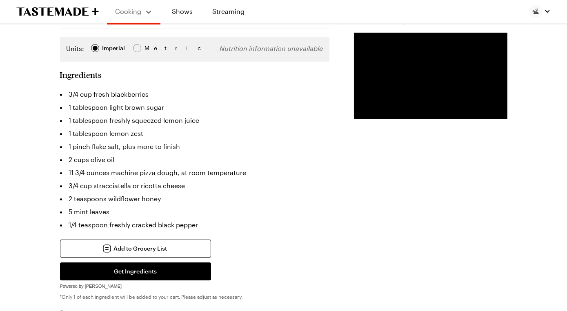
scroll to position [214, 0]
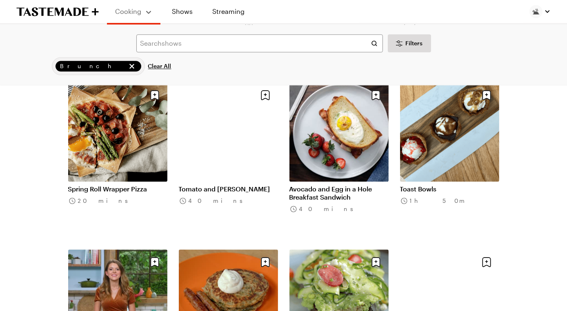
scroll to position [10485, 0]
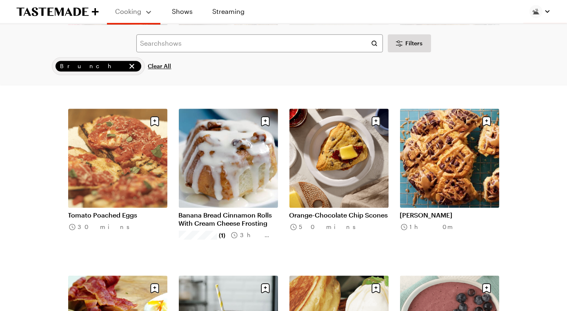
scroll to position [10927, 0]
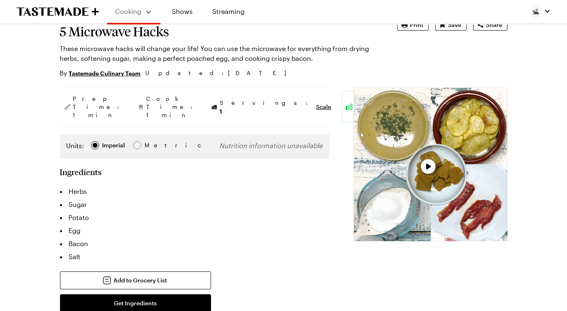
type textarea "x"
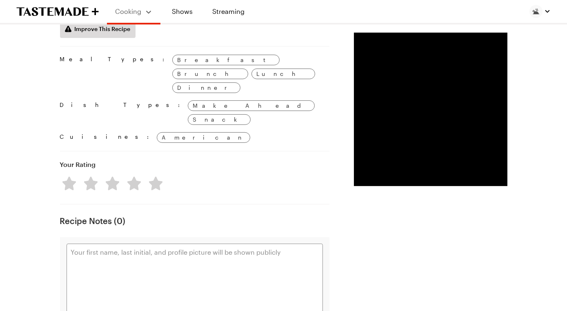
scroll to position [719, 0]
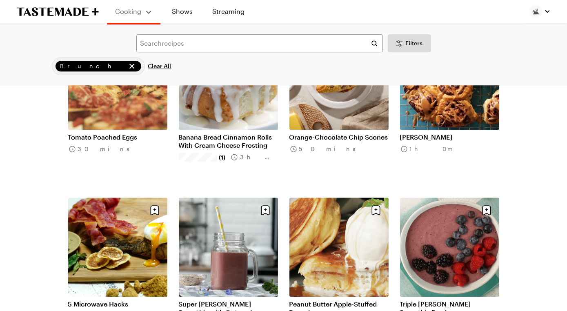
scroll to position [11001, 0]
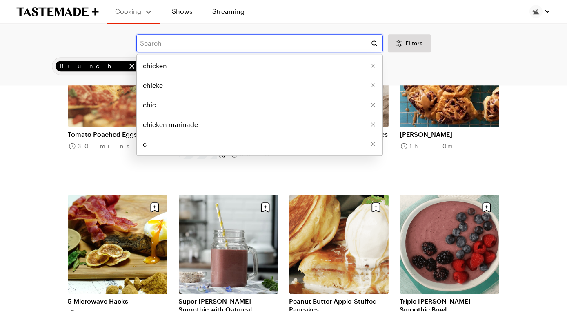
click at [227, 50] on input "text" at bounding box center [259, 43] width 247 height 18
click at [148, 70] on span "Clear All" at bounding box center [159, 66] width 23 height 8
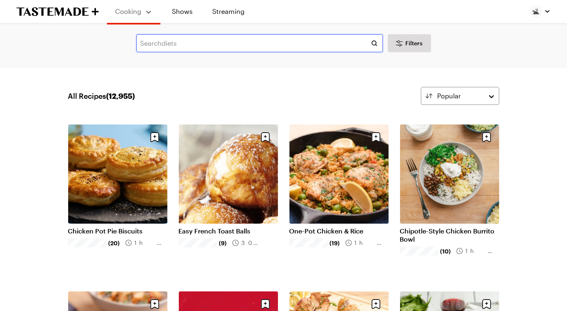
click at [170, 45] on input "text" at bounding box center [259, 43] width 247 height 18
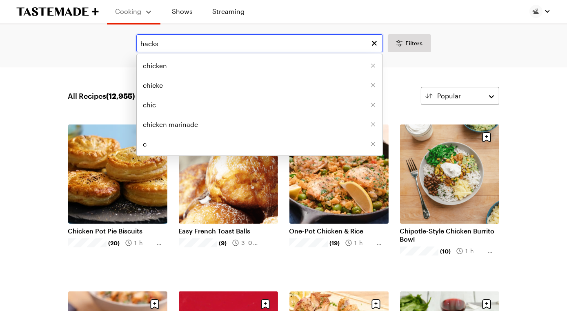
type input "hacks"
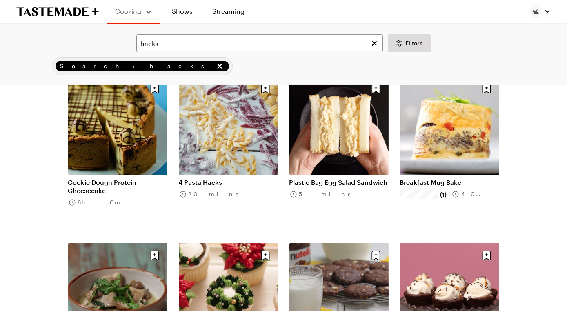
scroll to position [236, 0]
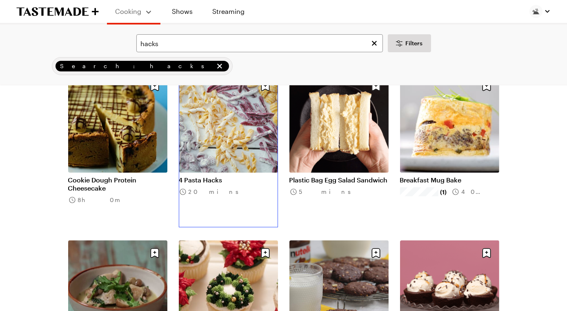
click at [209, 176] on link "4 Pasta Hacks" at bounding box center [228, 180] width 99 height 8
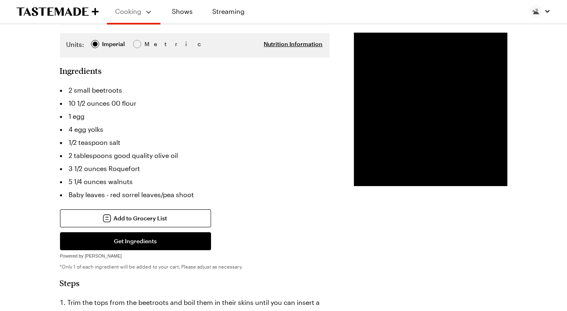
scroll to position [163, 0]
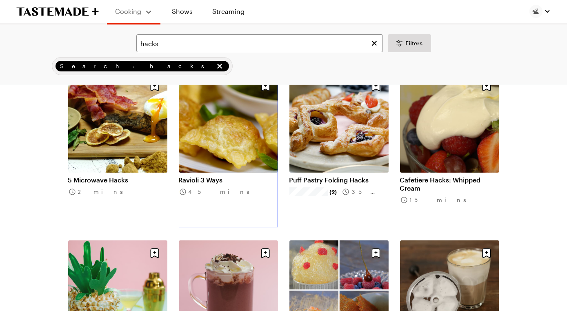
click at [208, 176] on link "Ravioli 3 Ways" at bounding box center [228, 180] width 99 height 8
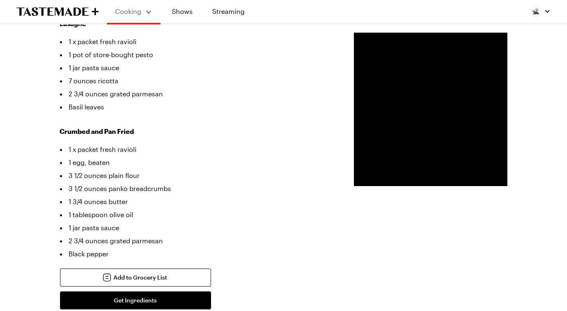
scroll to position [295, 0]
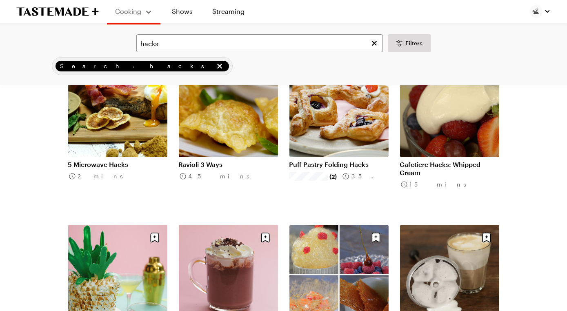
scroll to position [252, 0]
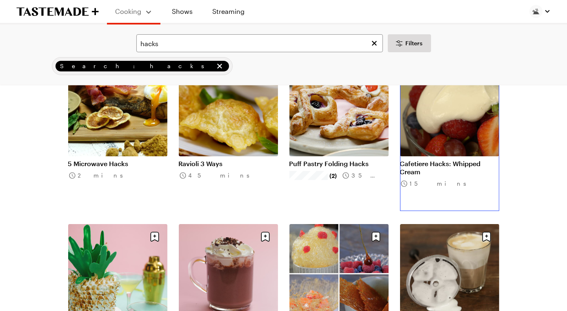
click at [445, 160] on link "Cafetiere Hacks: Whipped Cream" at bounding box center [449, 168] width 99 height 16
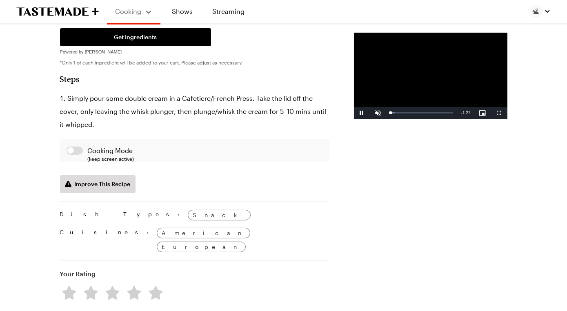
scroll to position [261, 0]
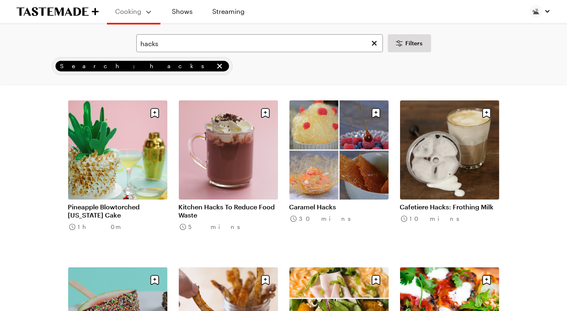
scroll to position [379, 0]
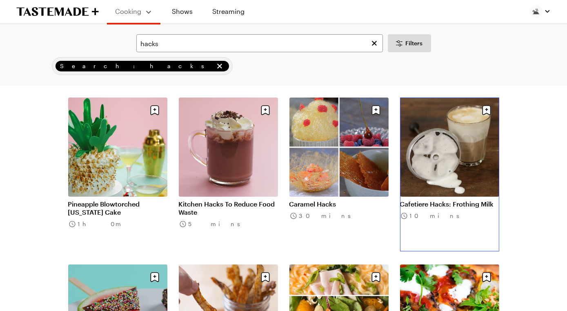
click at [462, 208] on link "Cafetiere Hacks: Frothing Milk" at bounding box center [449, 204] width 99 height 8
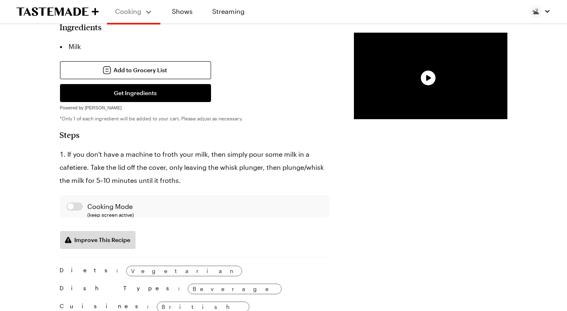
scroll to position [216, 0]
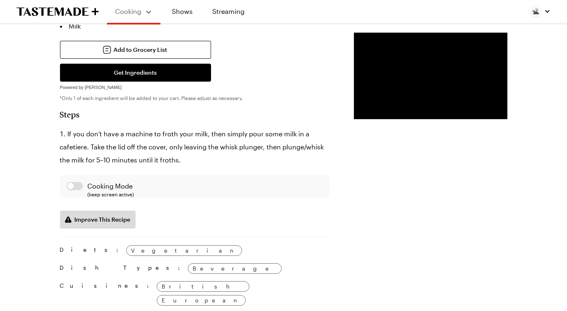
scroll to position [379, 0]
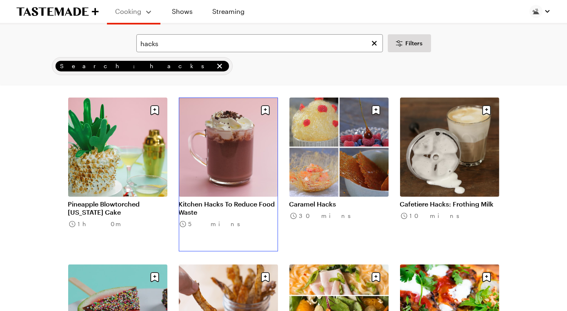
click at [240, 209] on link "Kitchen Hacks To Reduce Food Waste" at bounding box center [228, 208] width 99 height 16
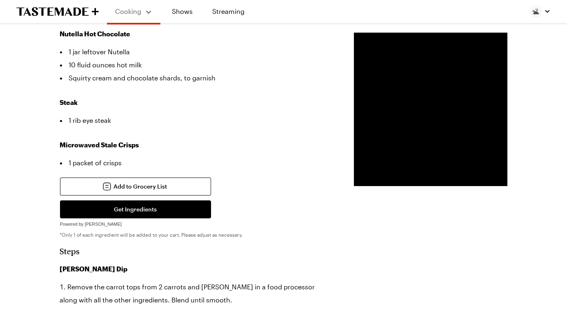
scroll to position [338, 0]
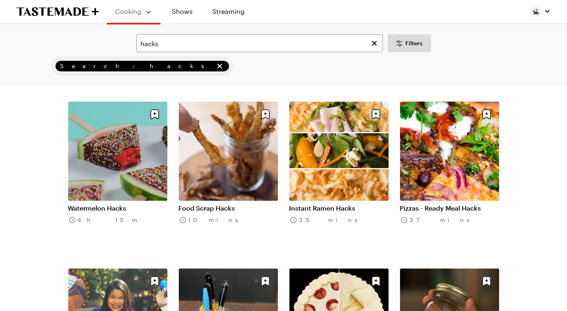
scroll to position [543, 0]
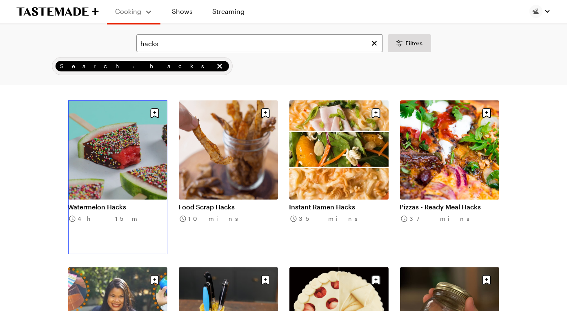
click at [123, 203] on link "Watermelon Hacks" at bounding box center [117, 207] width 99 height 8
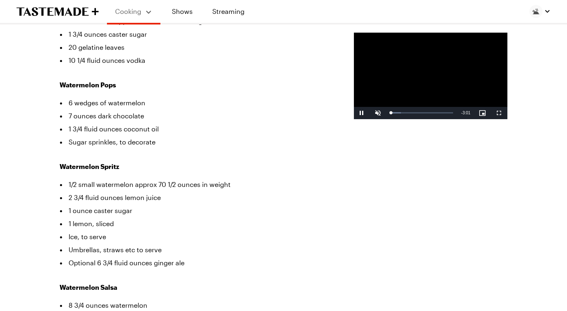
scroll to position [247, 0]
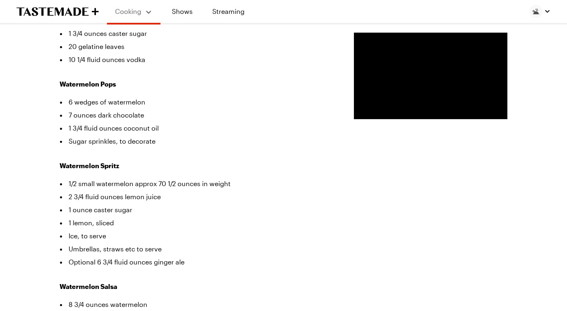
click at [133, 53] on li "20 gelatine leaves" at bounding box center [195, 46] width 270 height 13
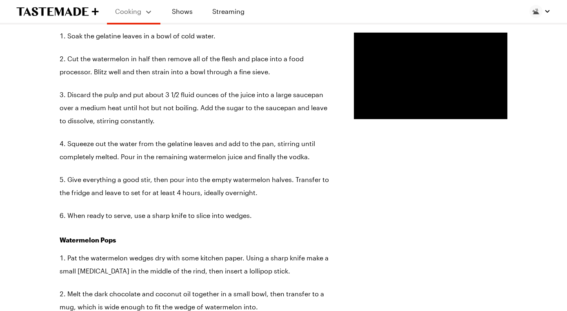
scroll to position [737, 0]
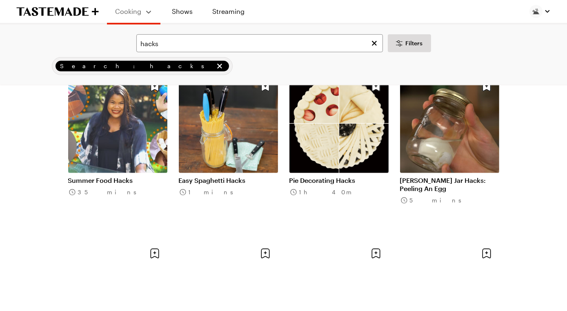
scroll to position [543, 0]
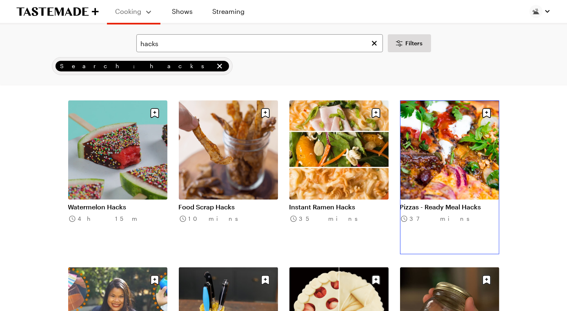
click at [456, 203] on link "Pizzas - Ready Meal Hacks" at bounding box center [449, 207] width 99 height 8
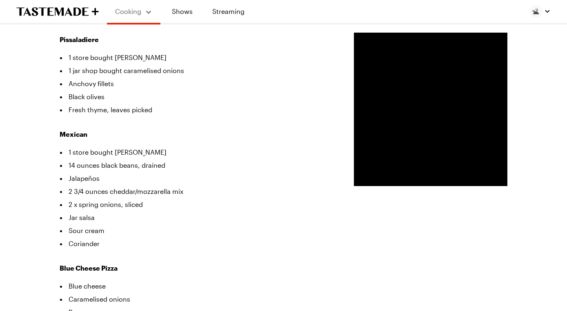
scroll to position [297, 0]
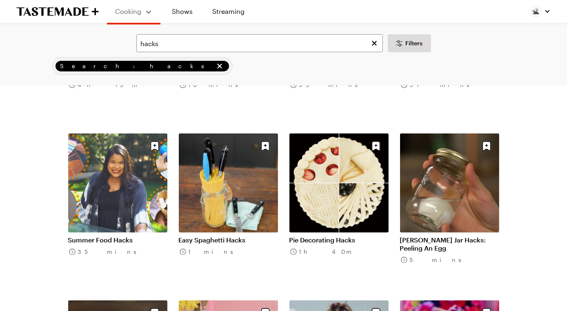
scroll to position [718, 0]
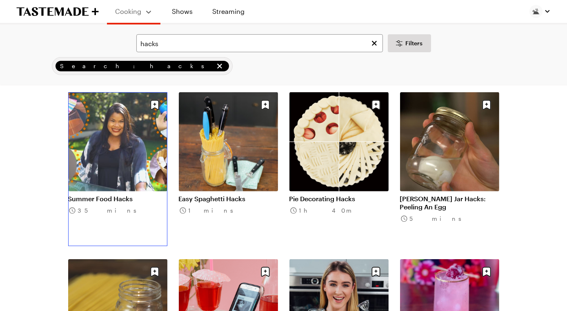
click at [130, 195] on link "Summer Food Hacks" at bounding box center [117, 199] width 99 height 8
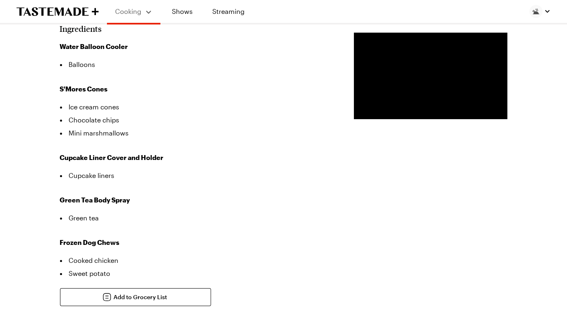
scroll to position [205, 0]
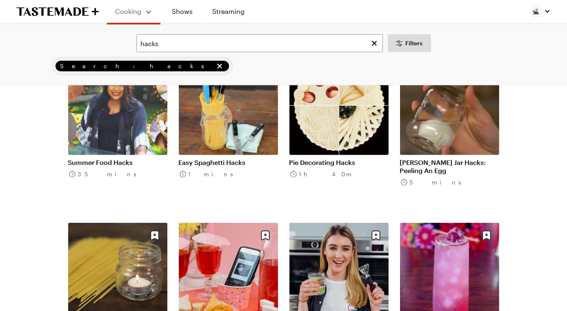
scroll to position [758, 0]
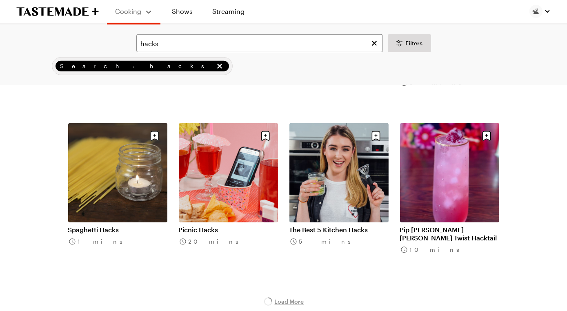
scroll to position [862, 0]
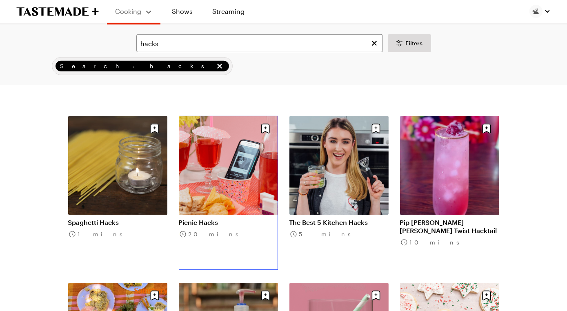
click at [230, 219] on link "Picnic Hacks" at bounding box center [228, 223] width 99 height 8
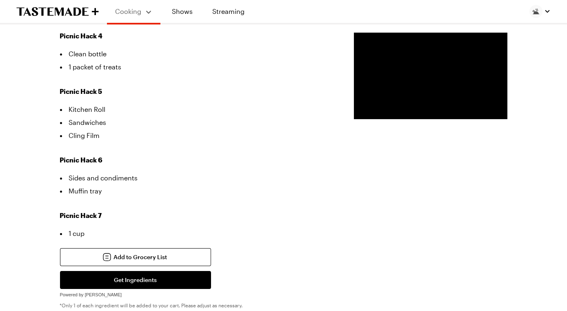
scroll to position [357, 0]
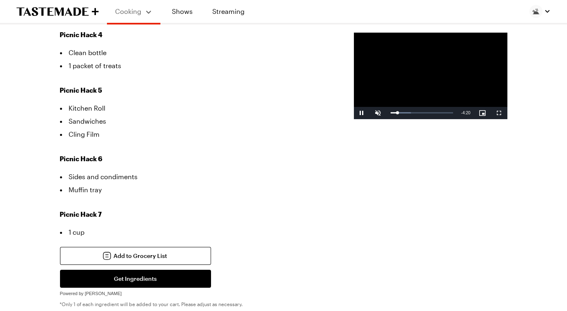
click at [440, 100] on video "Video Player" at bounding box center [431, 76] width 154 height 87
click at [377, 82] on video "Video Player" at bounding box center [431, 76] width 154 height 87
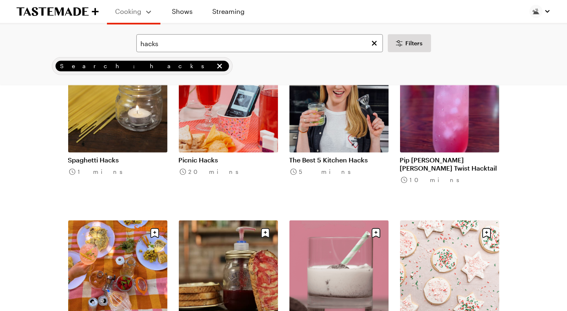
scroll to position [980, 0]
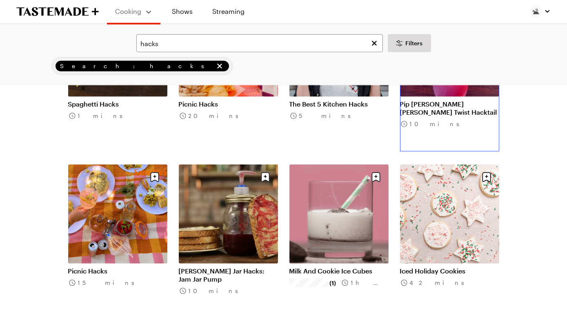
click at [442, 116] on link "Pip Jolley's Shirley Temple Twist Hacktail" at bounding box center [449, 108] width 99 height 16
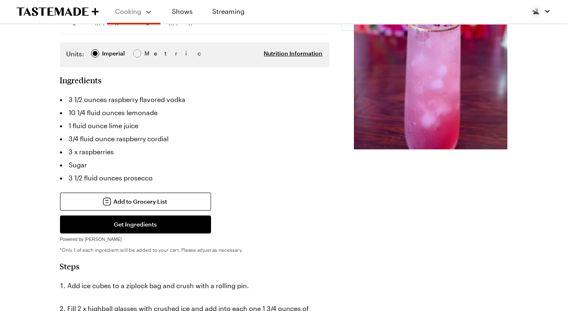
scroll to position [169, 0]
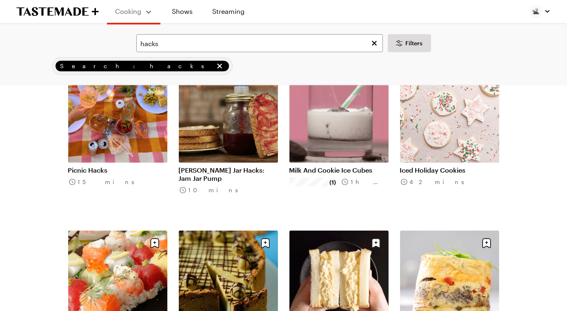
scroll to position [1086, 0]
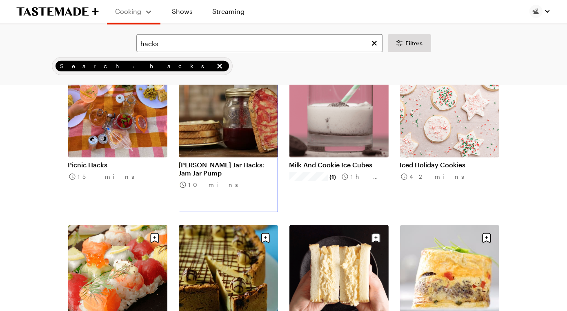
click at [221, 161] on link "Mason Jar Hacks: Jam Jar Pump" at bounding box center [228, 169] width 99 height 16
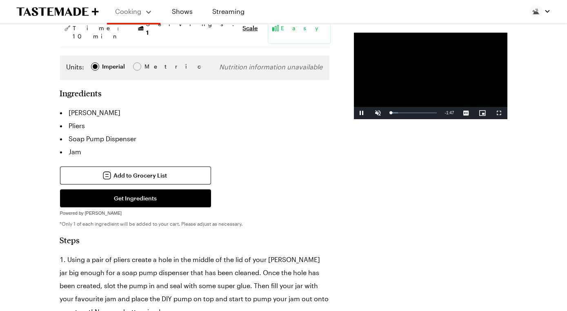
scroll to position [140, 0]
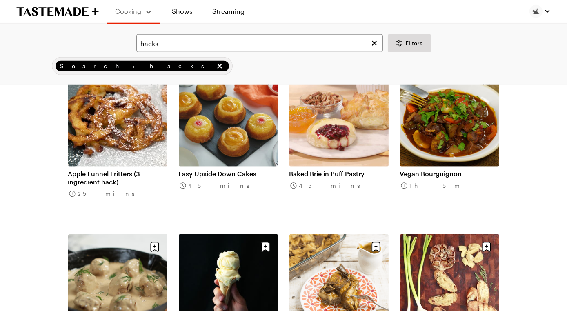
scroll to position [1753, 0]
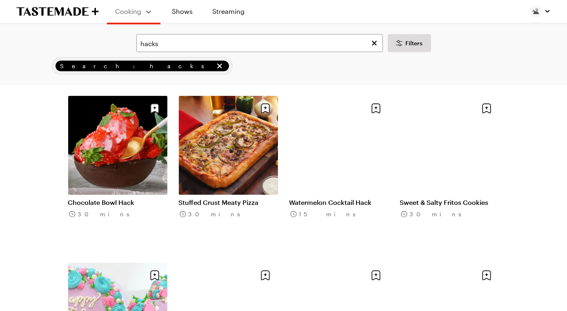
scroll to position [2384, 0]
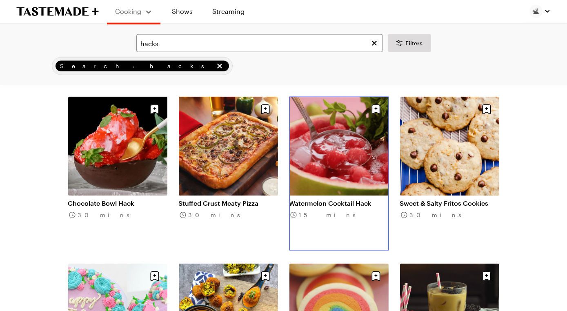
click at [325, 199] on link "Watermelon Cocktail Hack" at bounding box center [339, 203] width 99 height 8
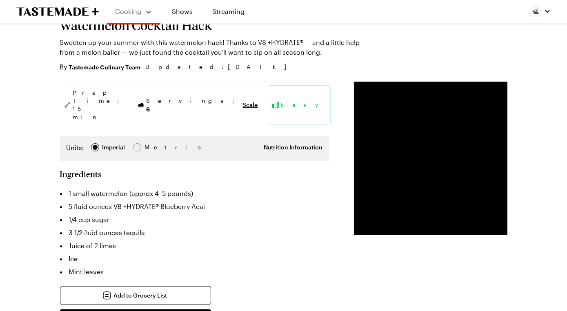
type textarea "x"
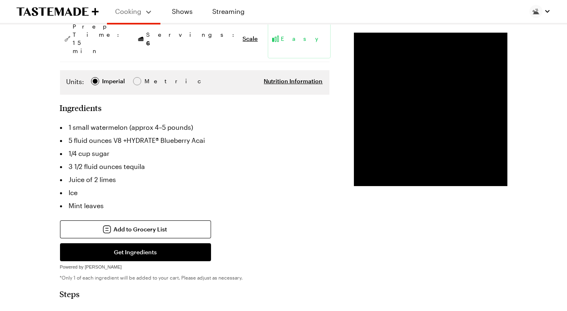
scroll to position [138, 0]
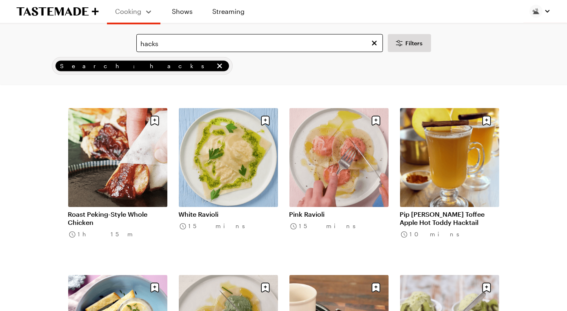
scroll to position [3071, 0]
